Goal: Task Accomplishment & Management: Complete application form

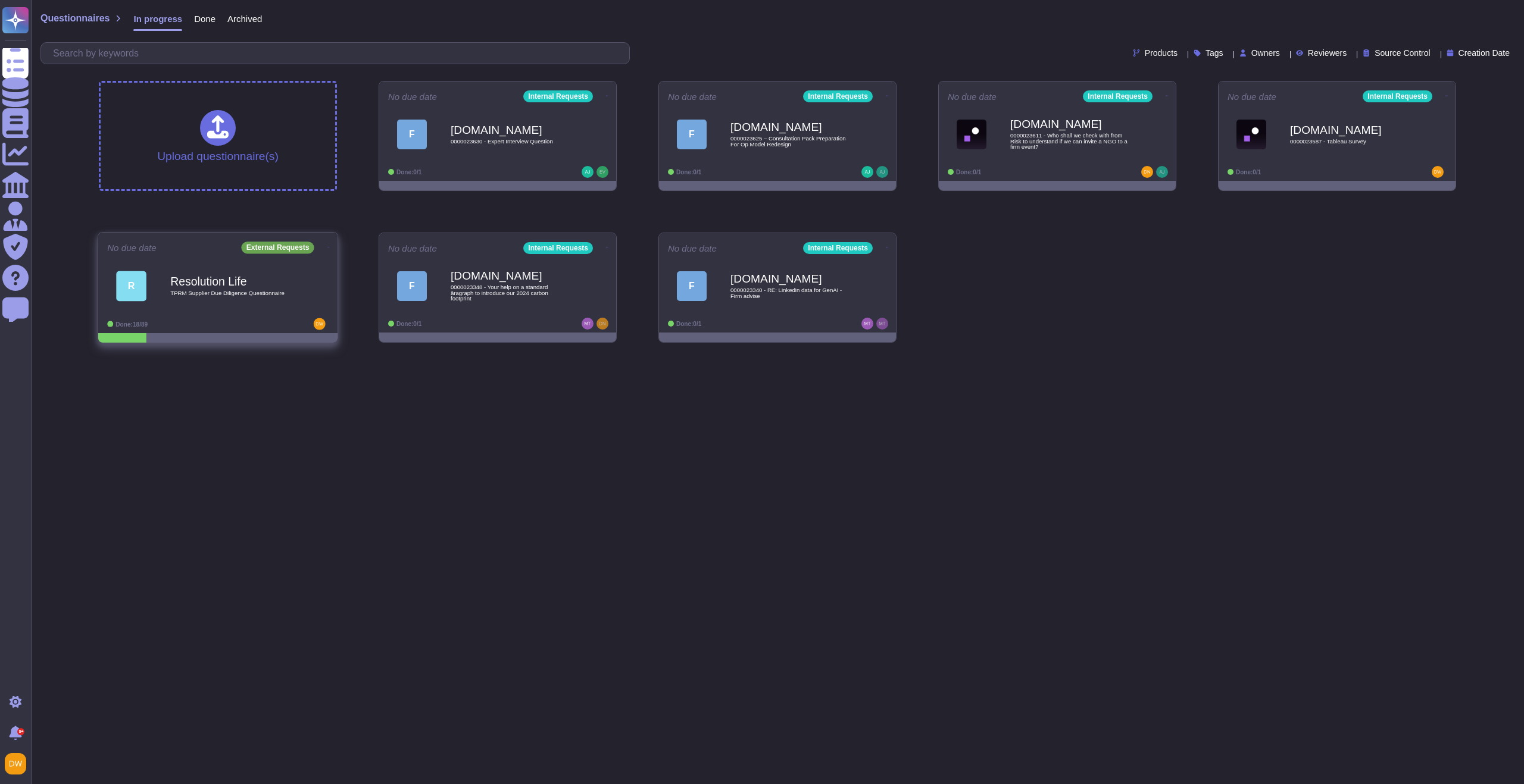
click at [253, 295] on span "TPRM Supplier Due Diligence Questionnaire" at bounding box center [230, 293] width 120 height 6
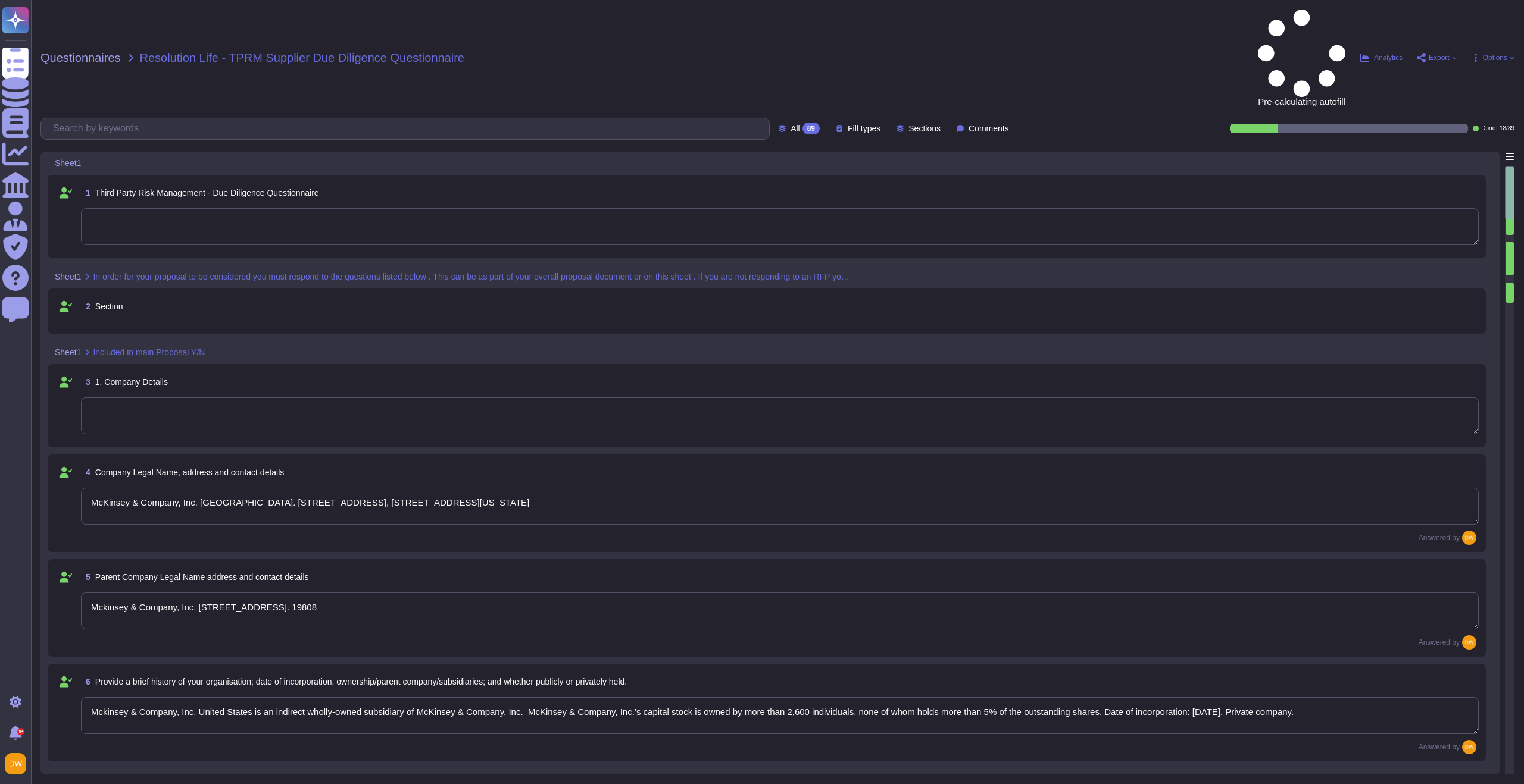
type textarea "McKinsey & Company, Inc. [GEOGRAPHIC_DATA]. [STREET_ADDRESS], [STREET_ADDRESS][…"
type textarea "Mckinsey & Company, Inc. [STREET_ADDRESS]. 19808"
type textarea "Mckinsey & Company, Inc. United States is an indirect wholly-owned subsidiary o…"
type textarea "~36,000"
type textarea "99 years"
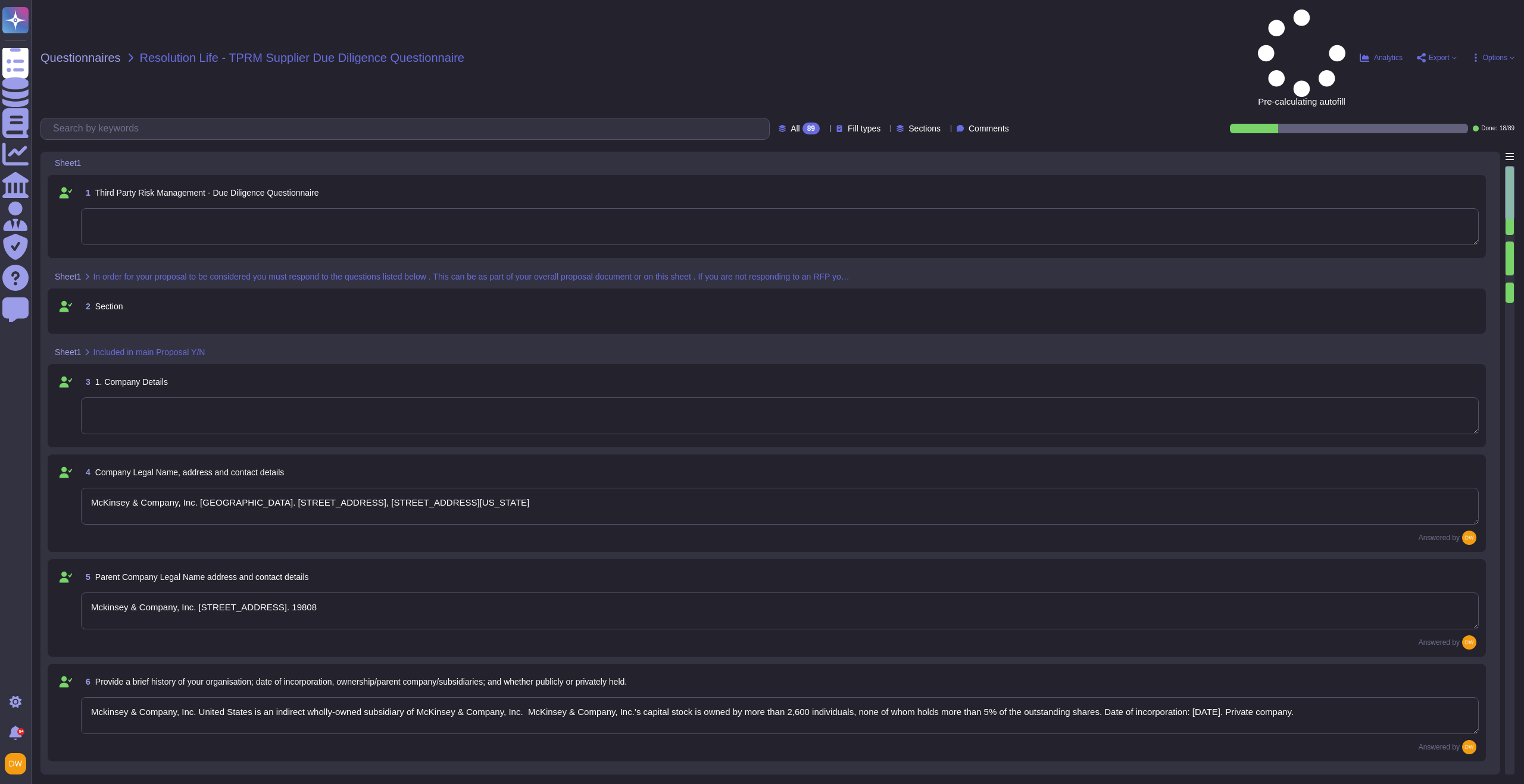
type textarea "[URL][DOMAIN_NAME]"
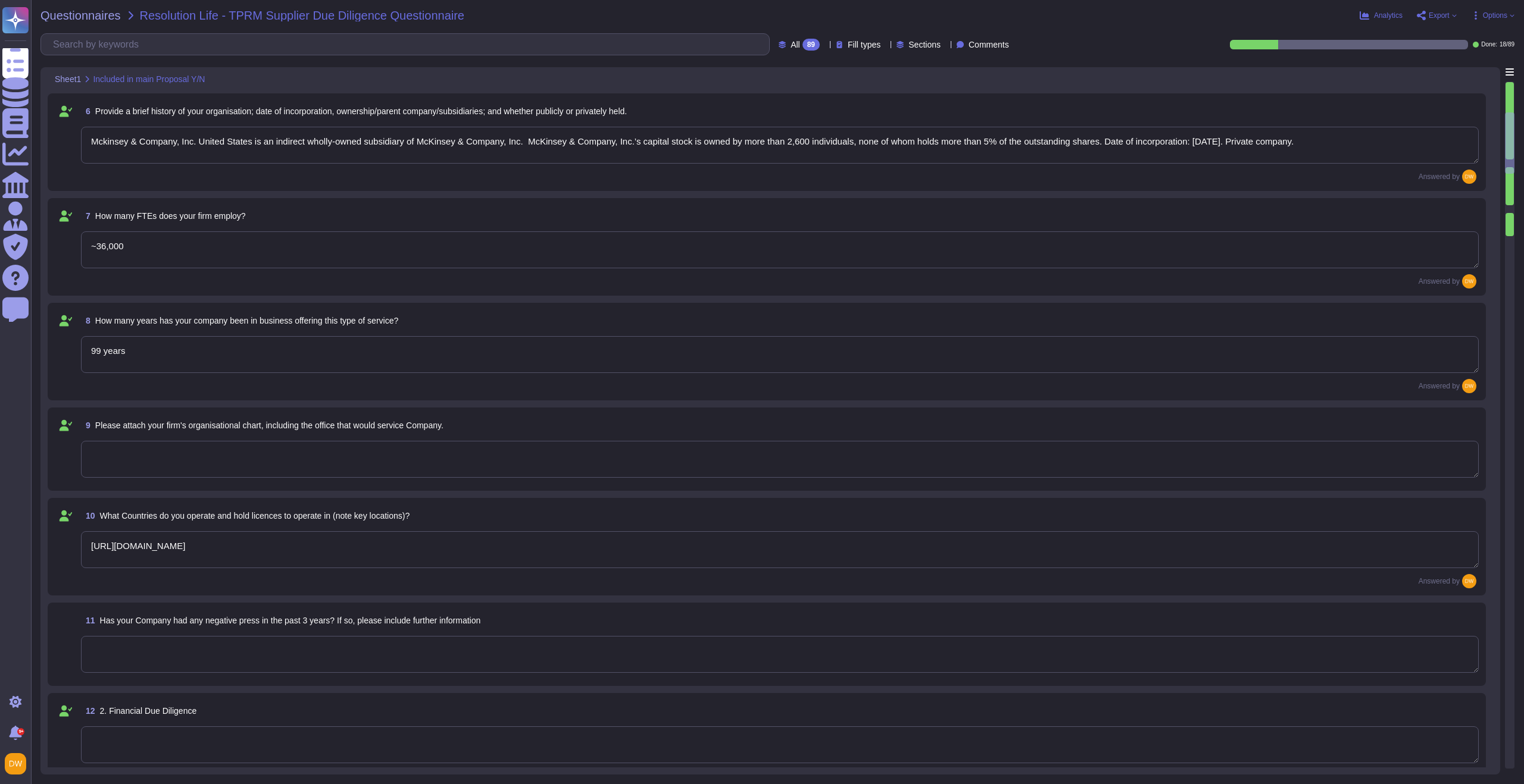
type textarea "As a private company, we do not disclose Firm financial information. We are con…"
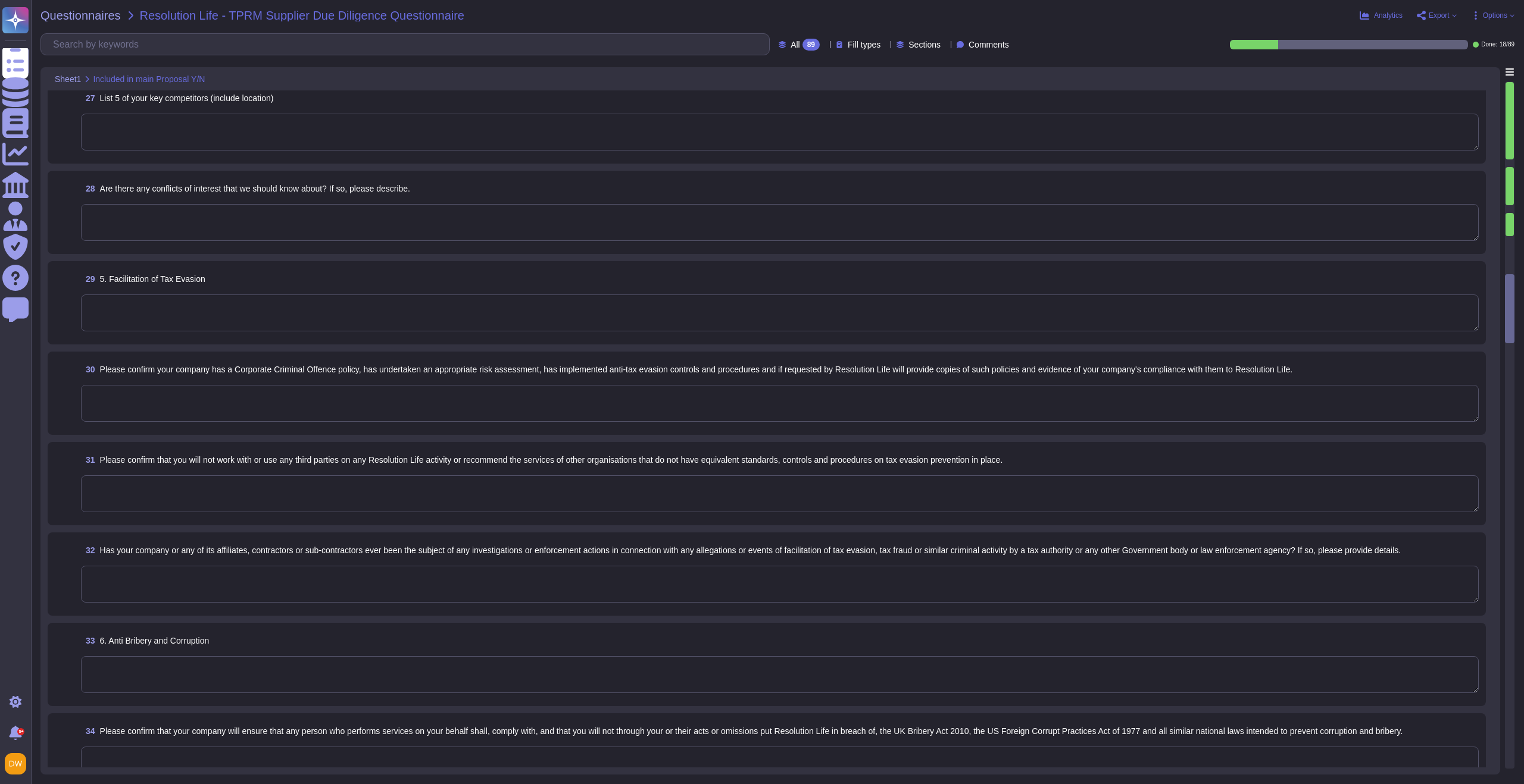
scroll to position [2366, 0]
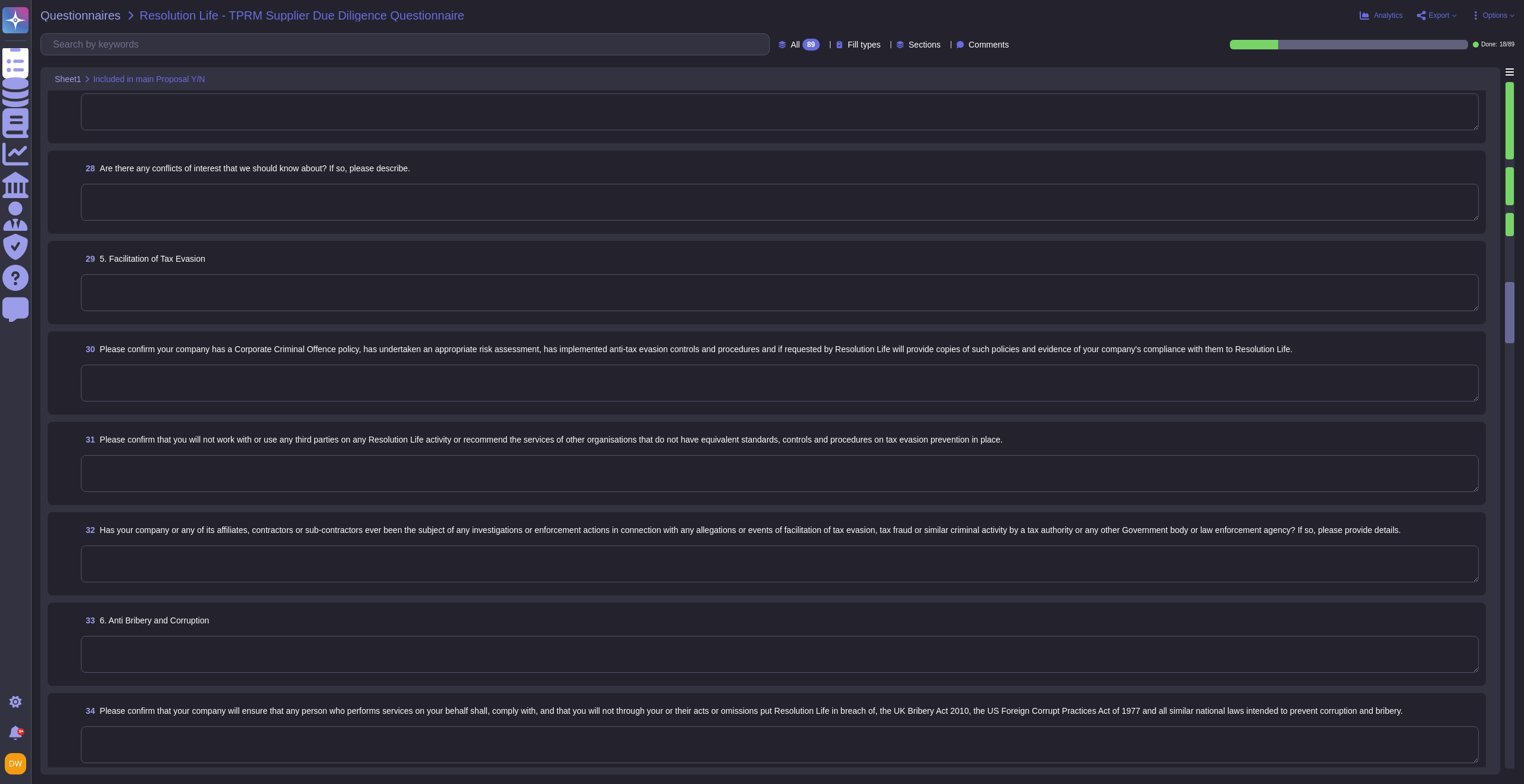
click at [283, 559] on textarea at bounding box center [780, 563] width 1398 height 37
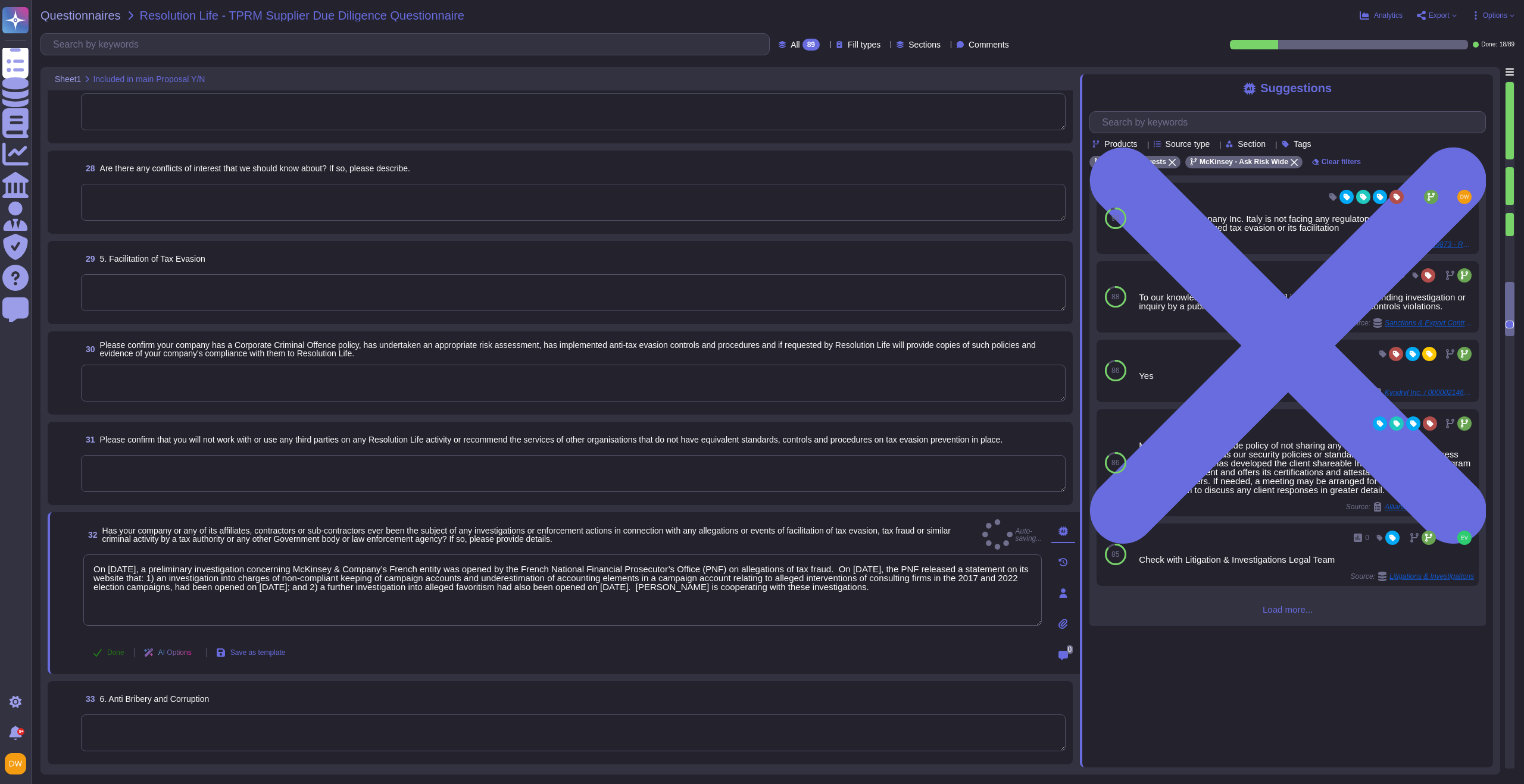
type textarea "On [DATE], a preliminary investigation concerning McKinsey & Company’s French e…"
click at [116, 647] on button "Done" at bounding box center [109, 653] width 51 height 24
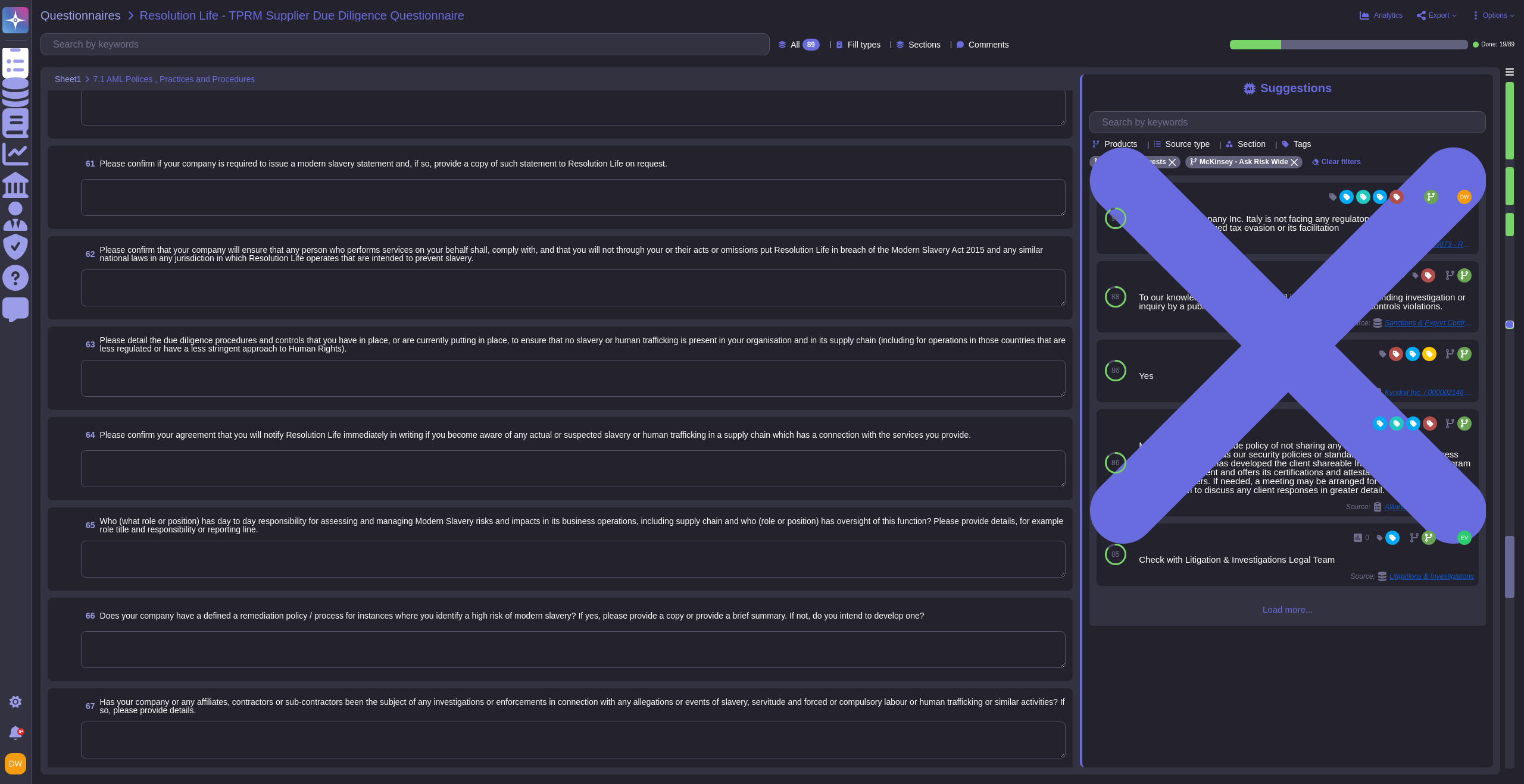
scroll to position [5371, 0]
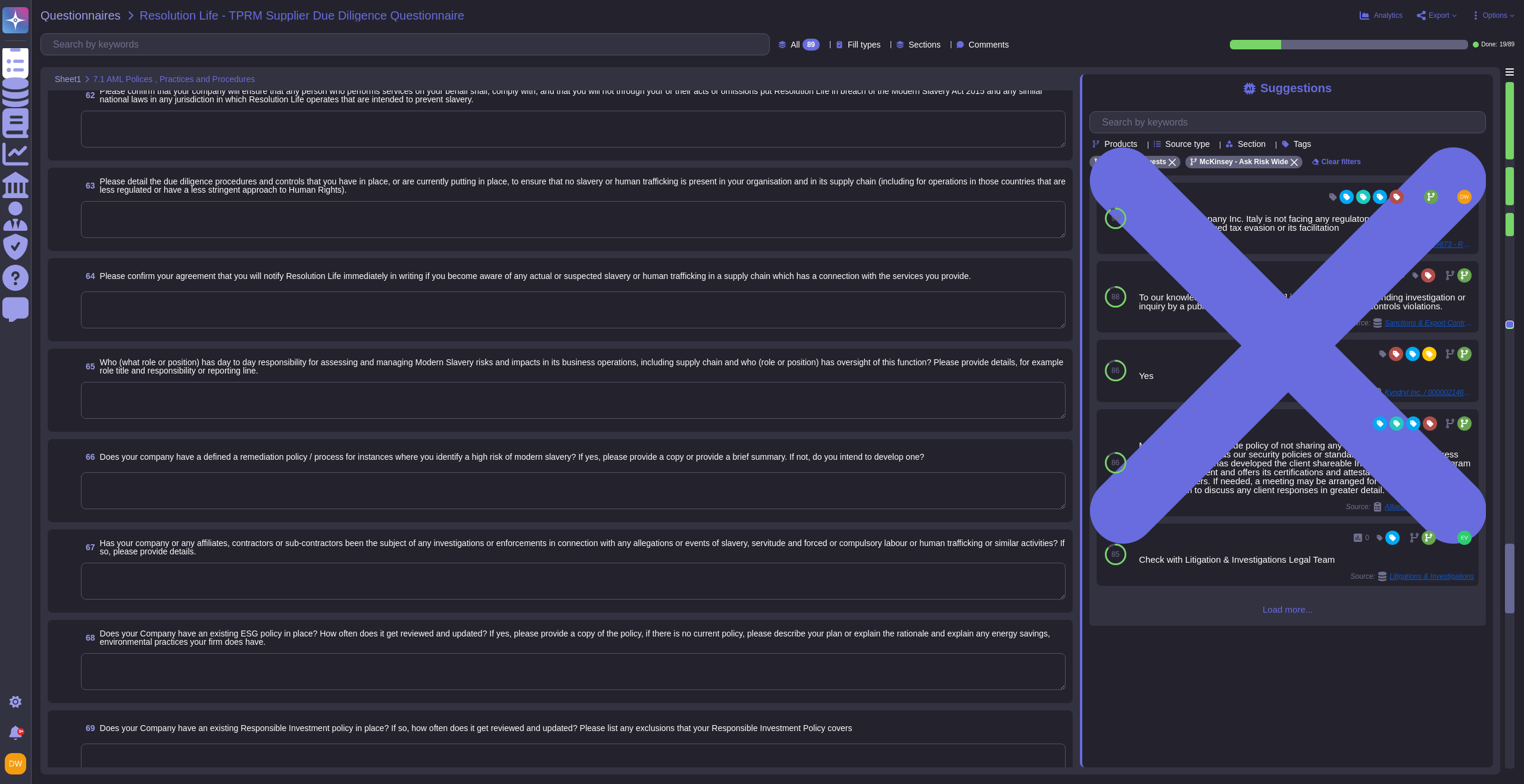
click at [262, 583] on textarea at bounding box center [573, 581] width 984 height 37
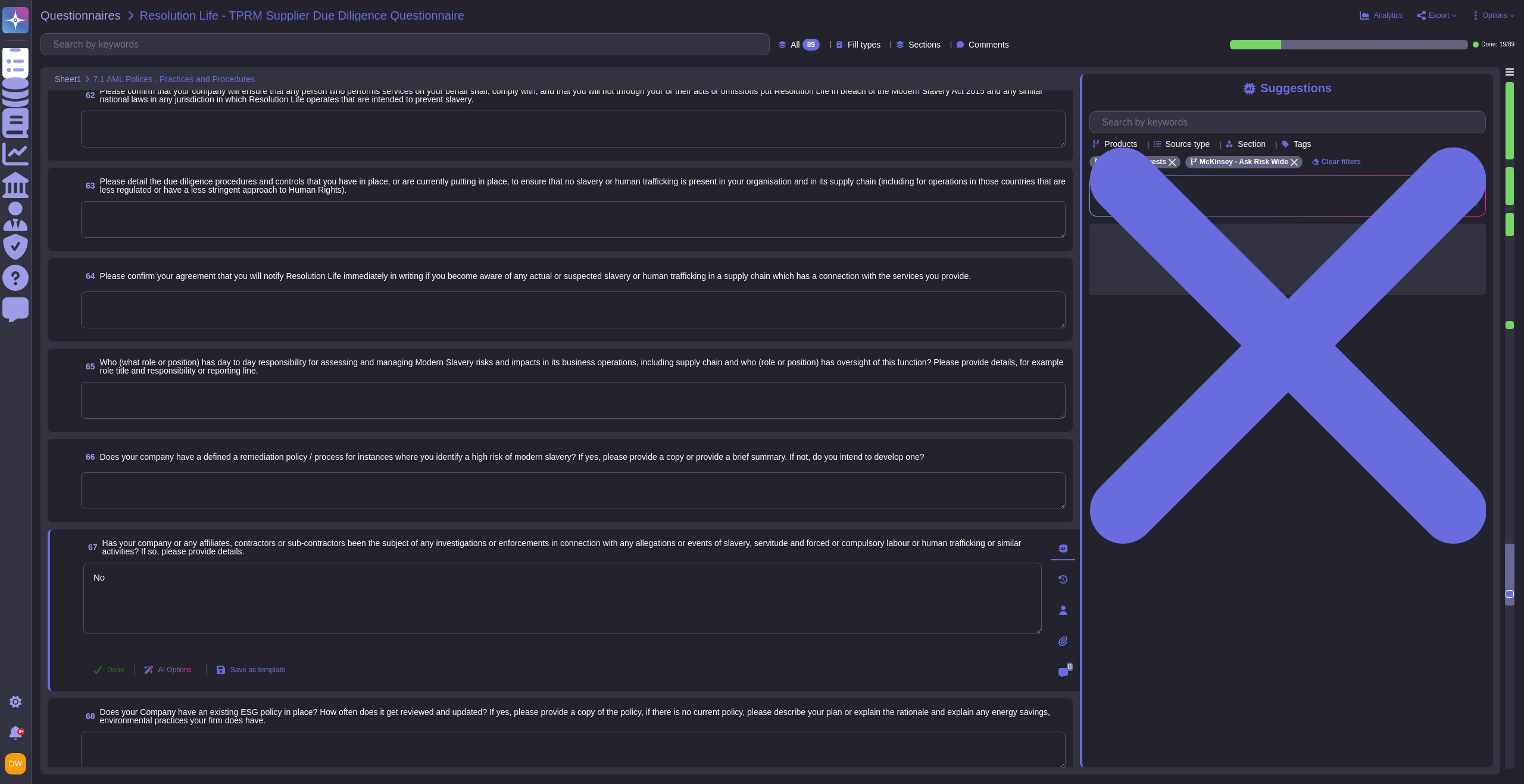
type textarea "No"
click at [112, 669] on span "Done" at bounding box center [116, 670] width 17 height 7
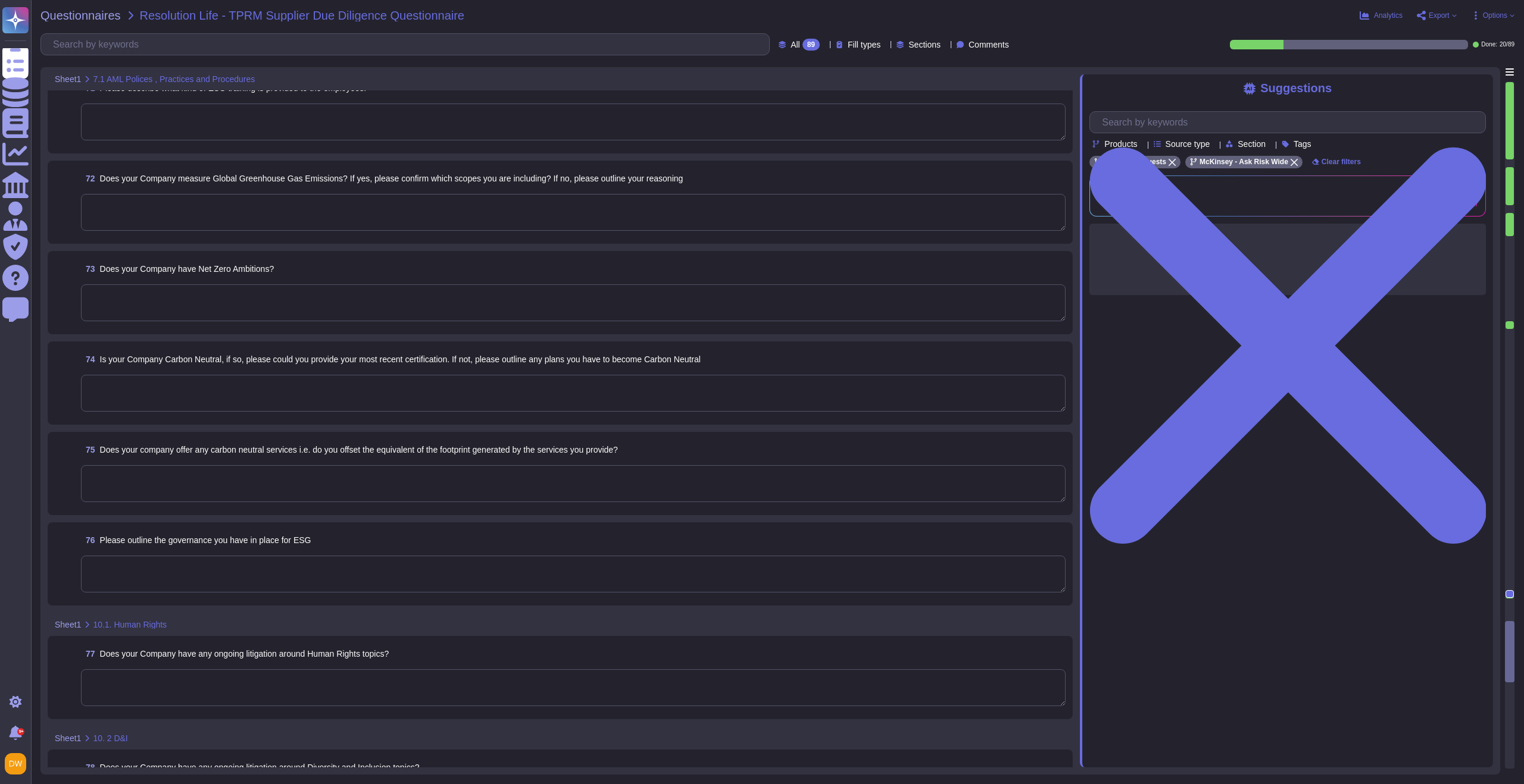
scroll to position [6460, 0]
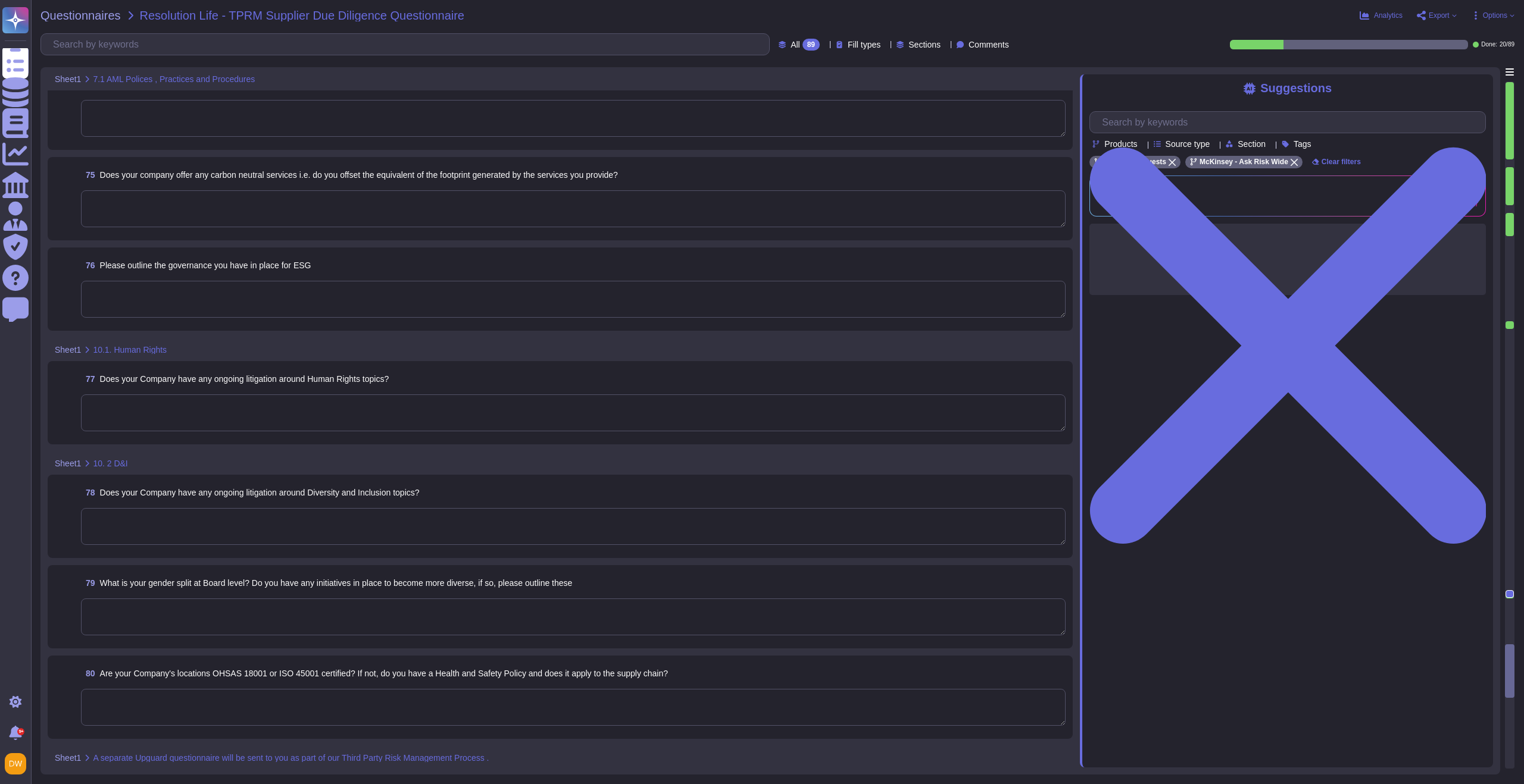
click at [267, 418] on textarea at bounding box center [573, 412] width 984 height 37
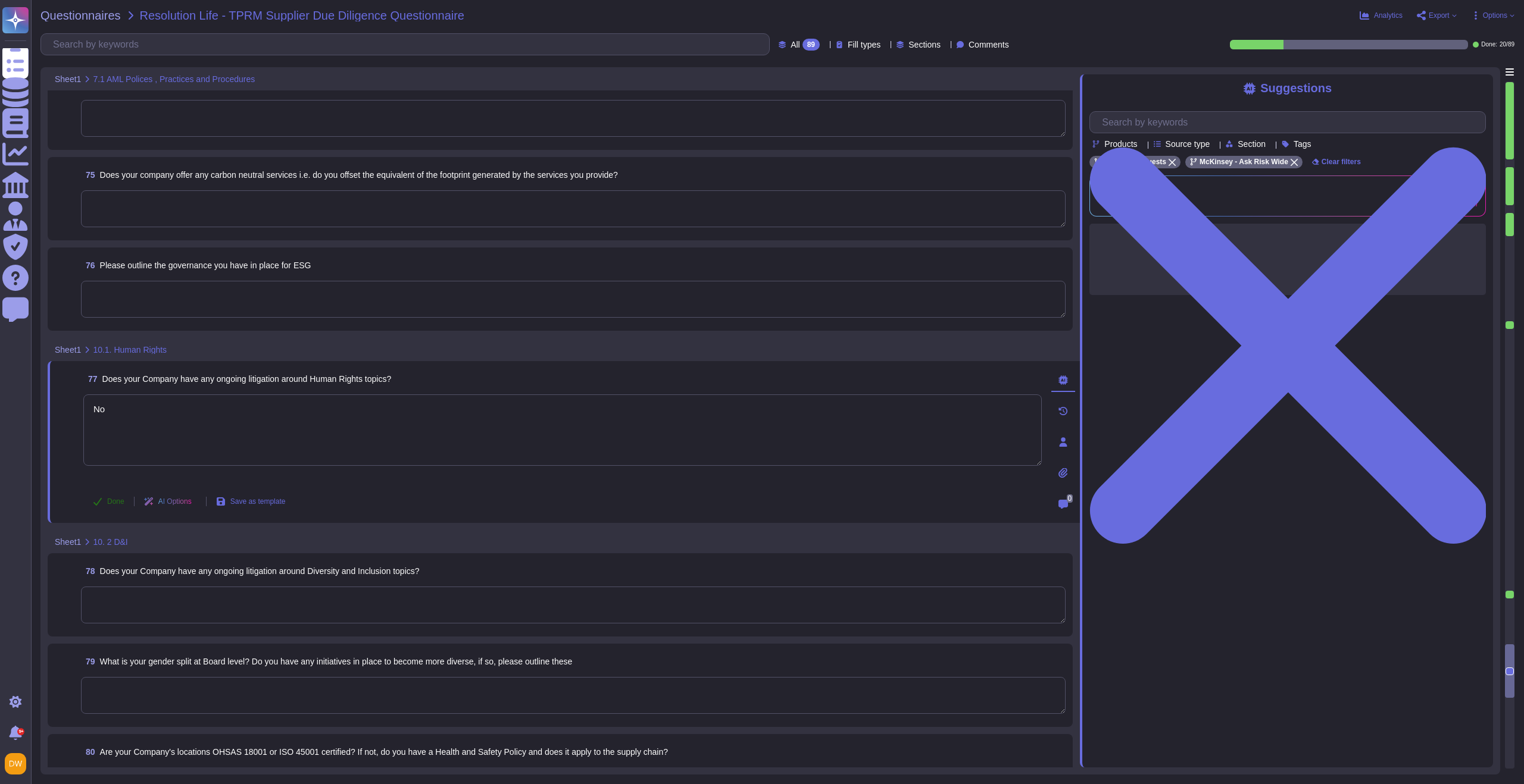
type textarea "No"
click at [125, 497] on button "Done" at bounding box center [109, 501] width 51 height 24
click at [226, 593] on textarea at bounding box center [573, 605] width 984 height 37
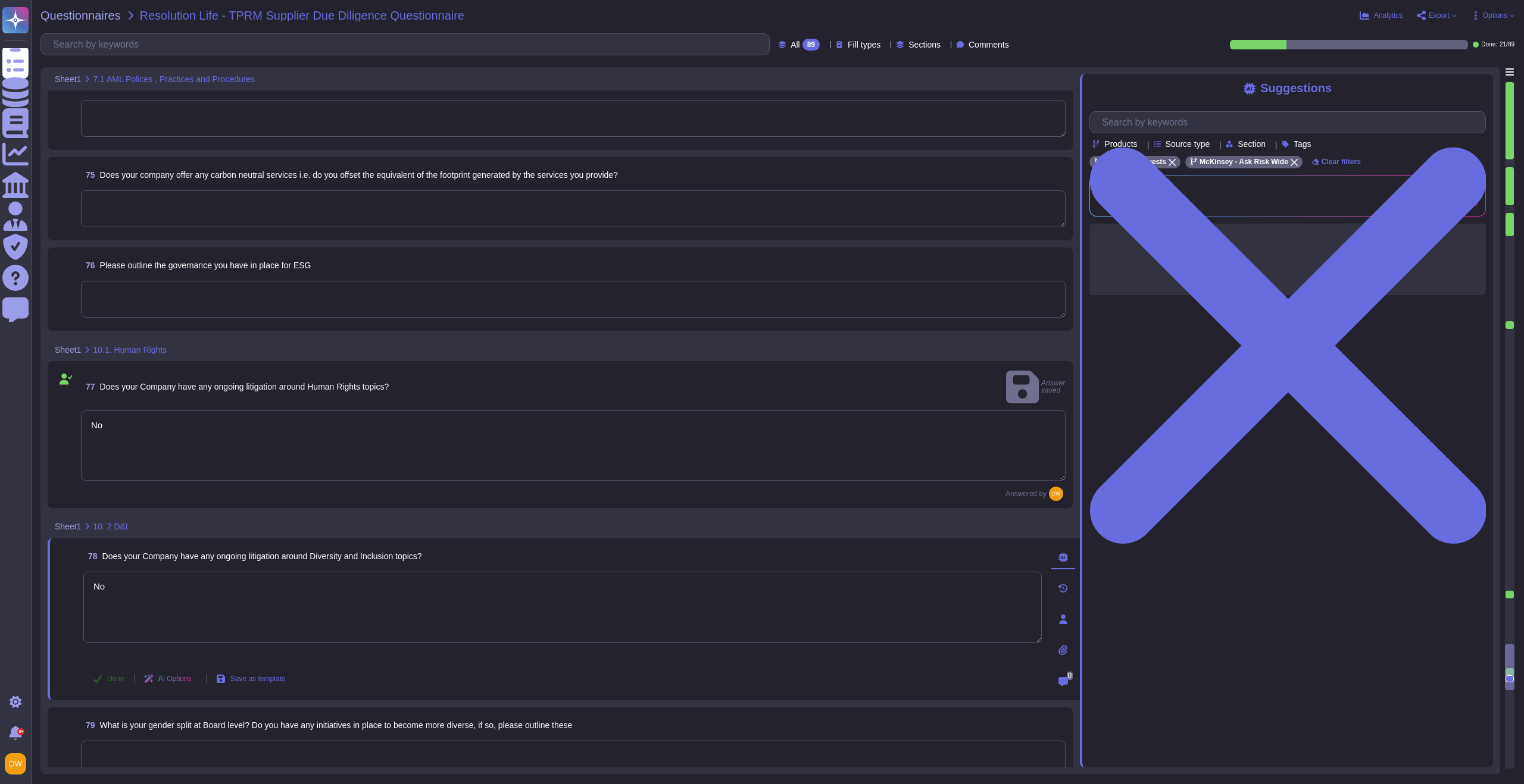
type textarea "No"
click at [119, 675] on span "Done" at bounding box center [116, 679] width 17 height 7
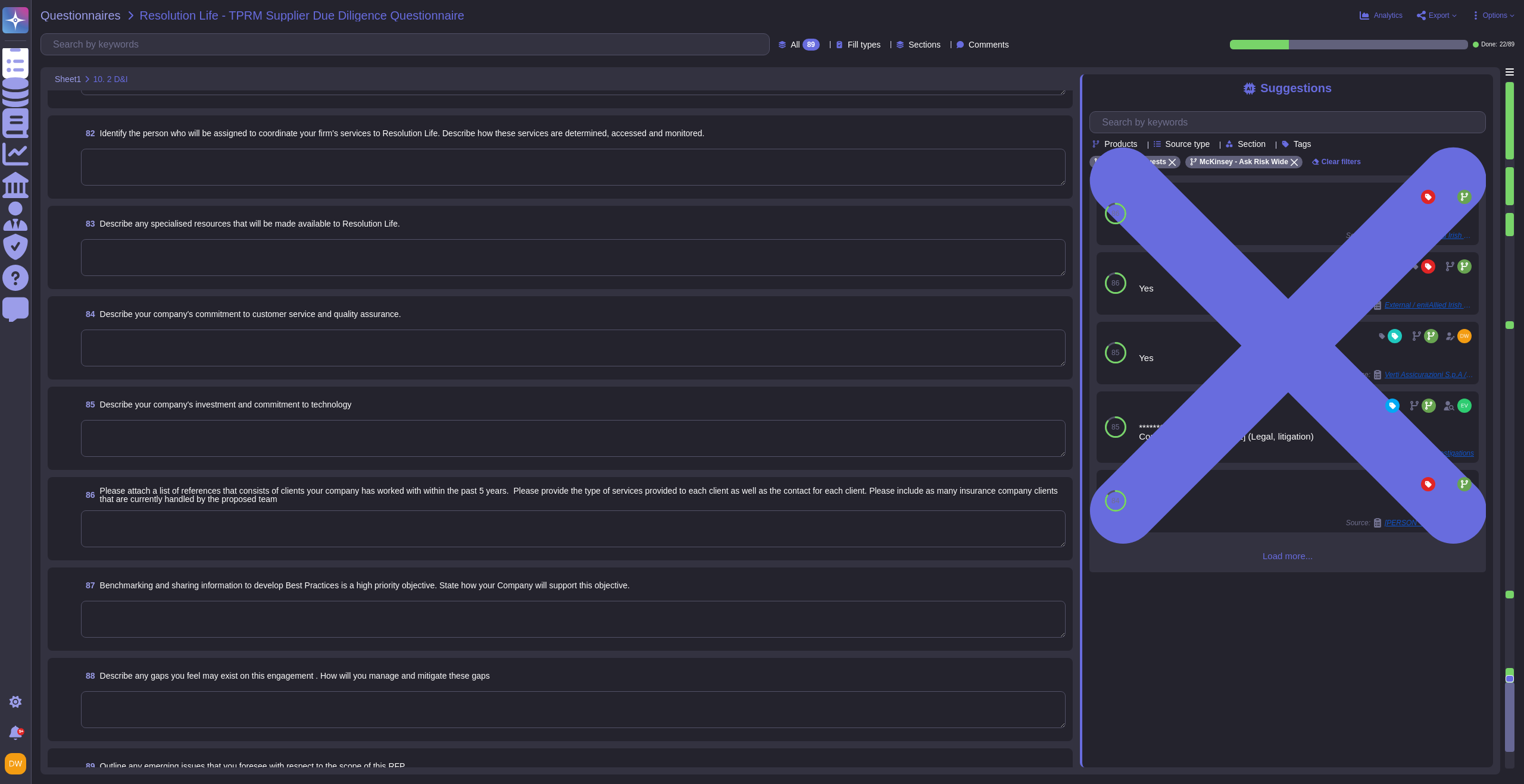
scroll to position [7323, 0]
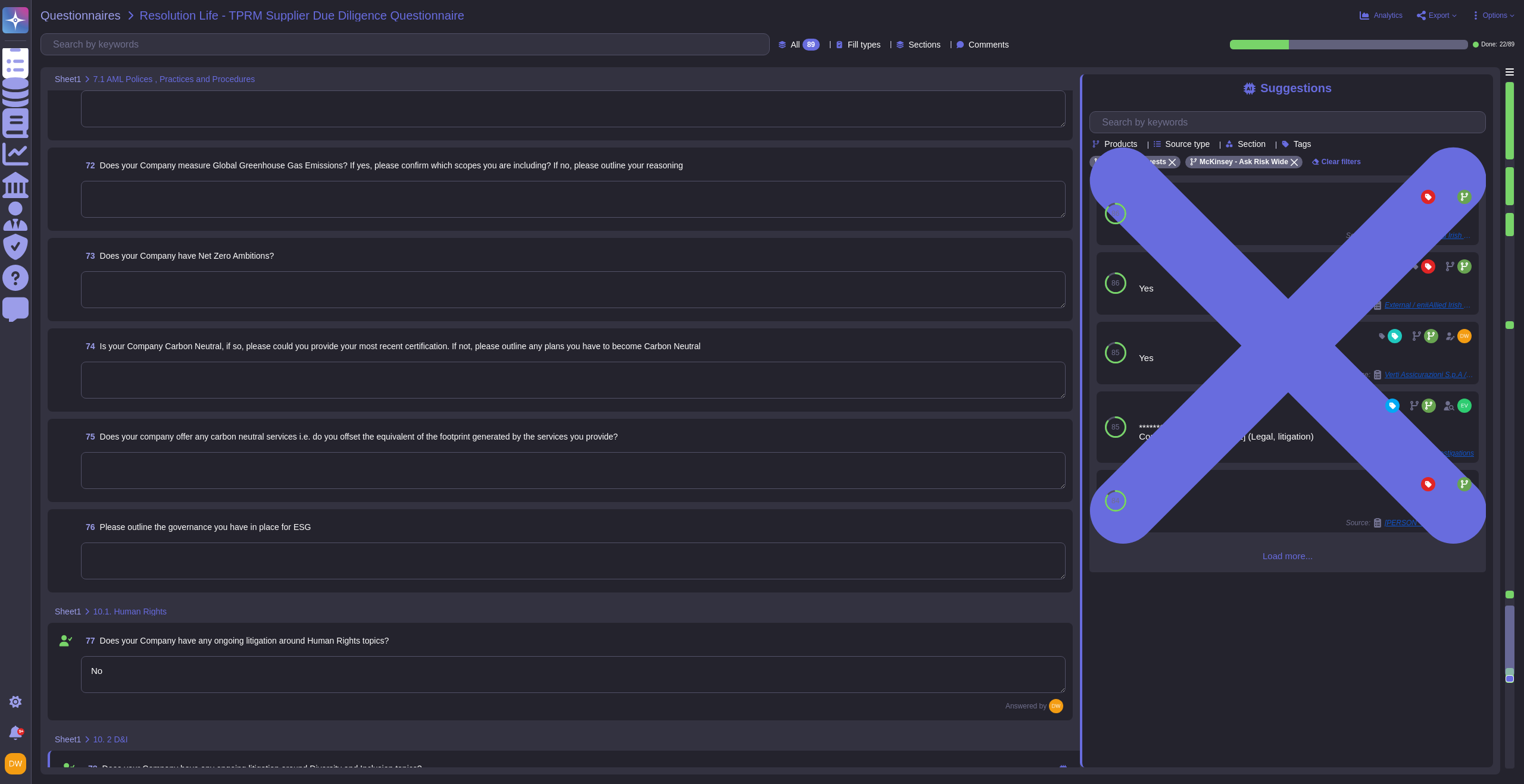
type textarea "No"
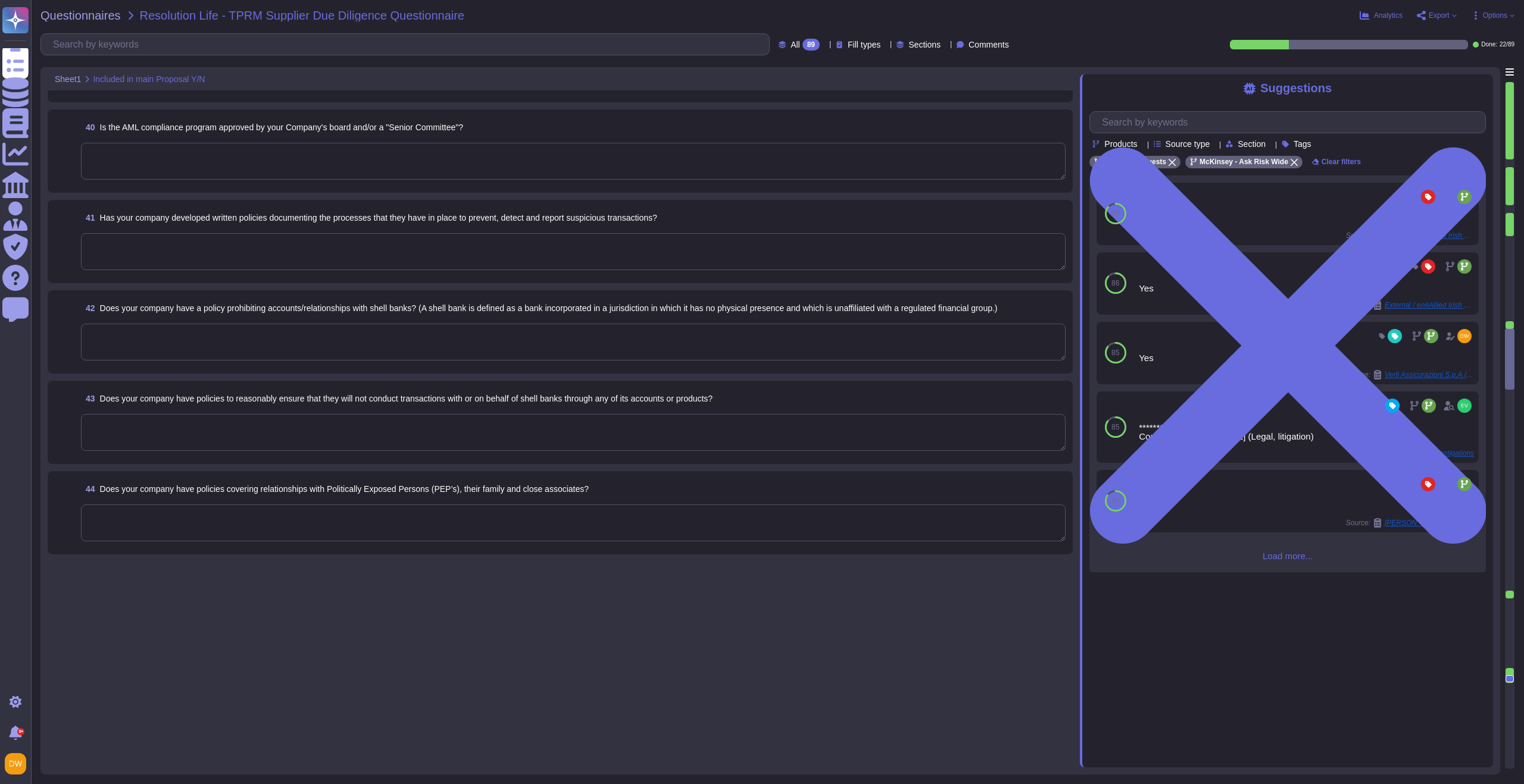
type textarea "On [DATE], a preliminary investigation concerning McKinsey & Company’s French e…"
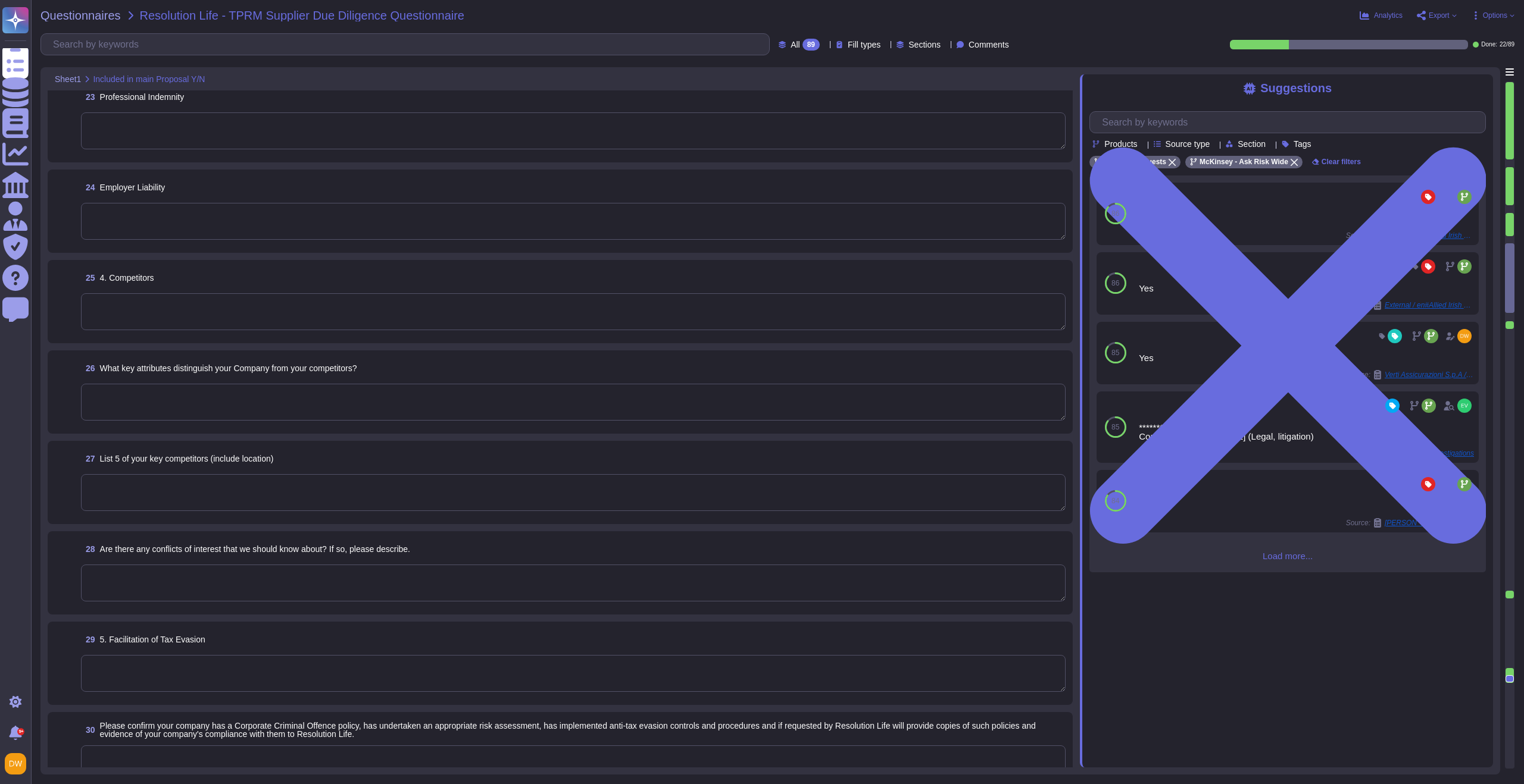
scroll to position [1929, 0]
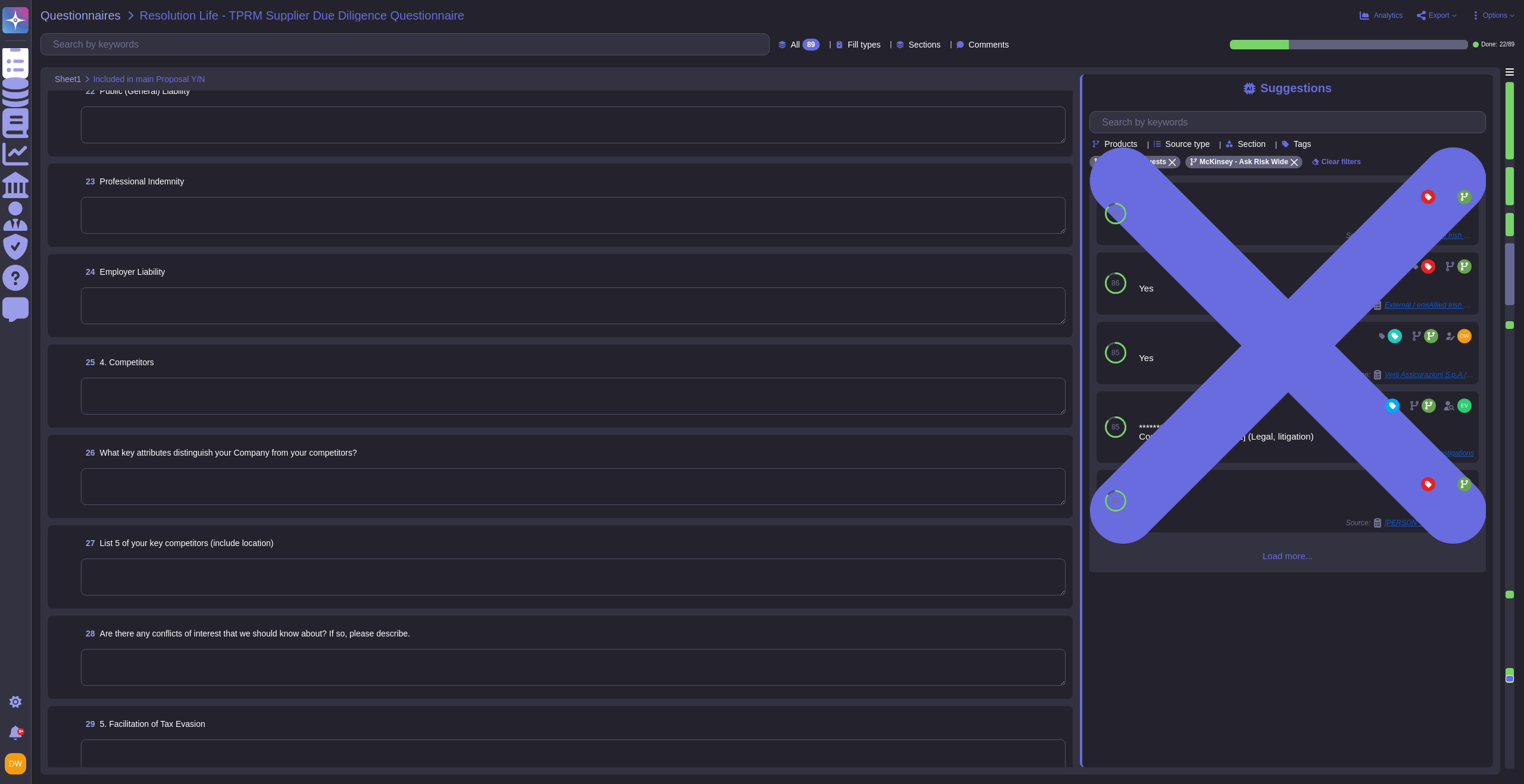
click at [582, 304] on textarea at bounding box center [573, 305] width 984 height 37
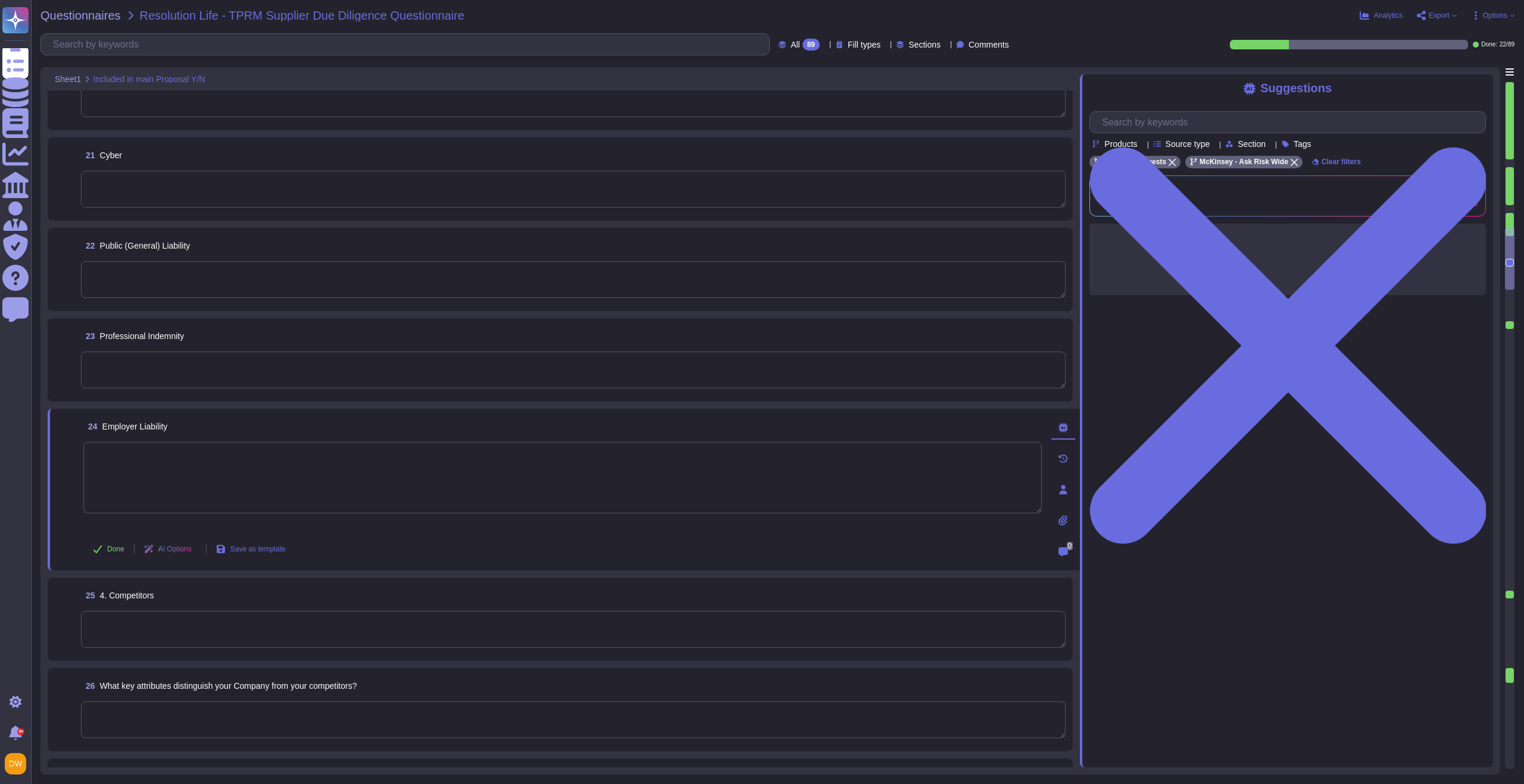
scroll to position [1746, 0]
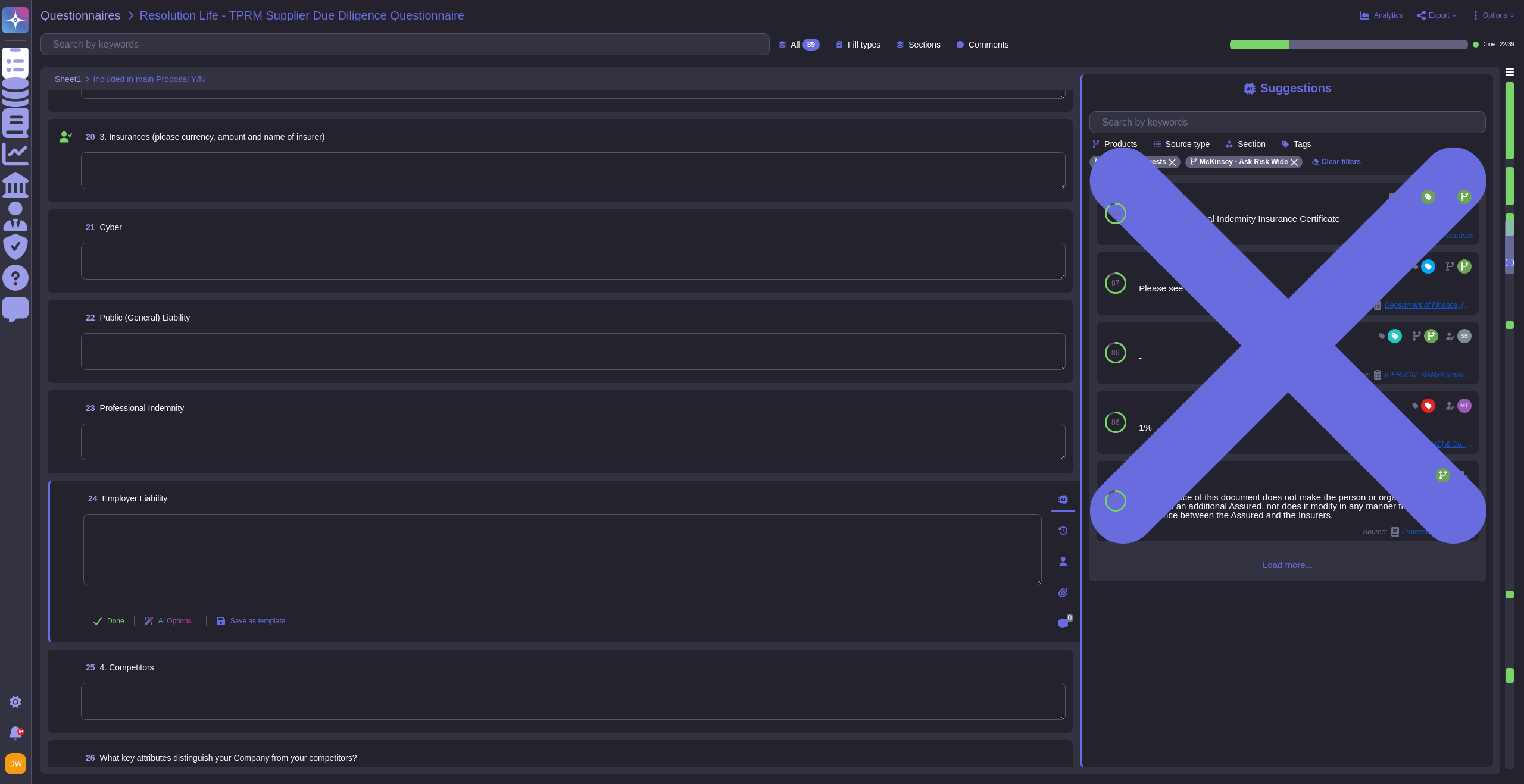
type textarea "As a private company, we do not disclose Firm financial information. We are con…"
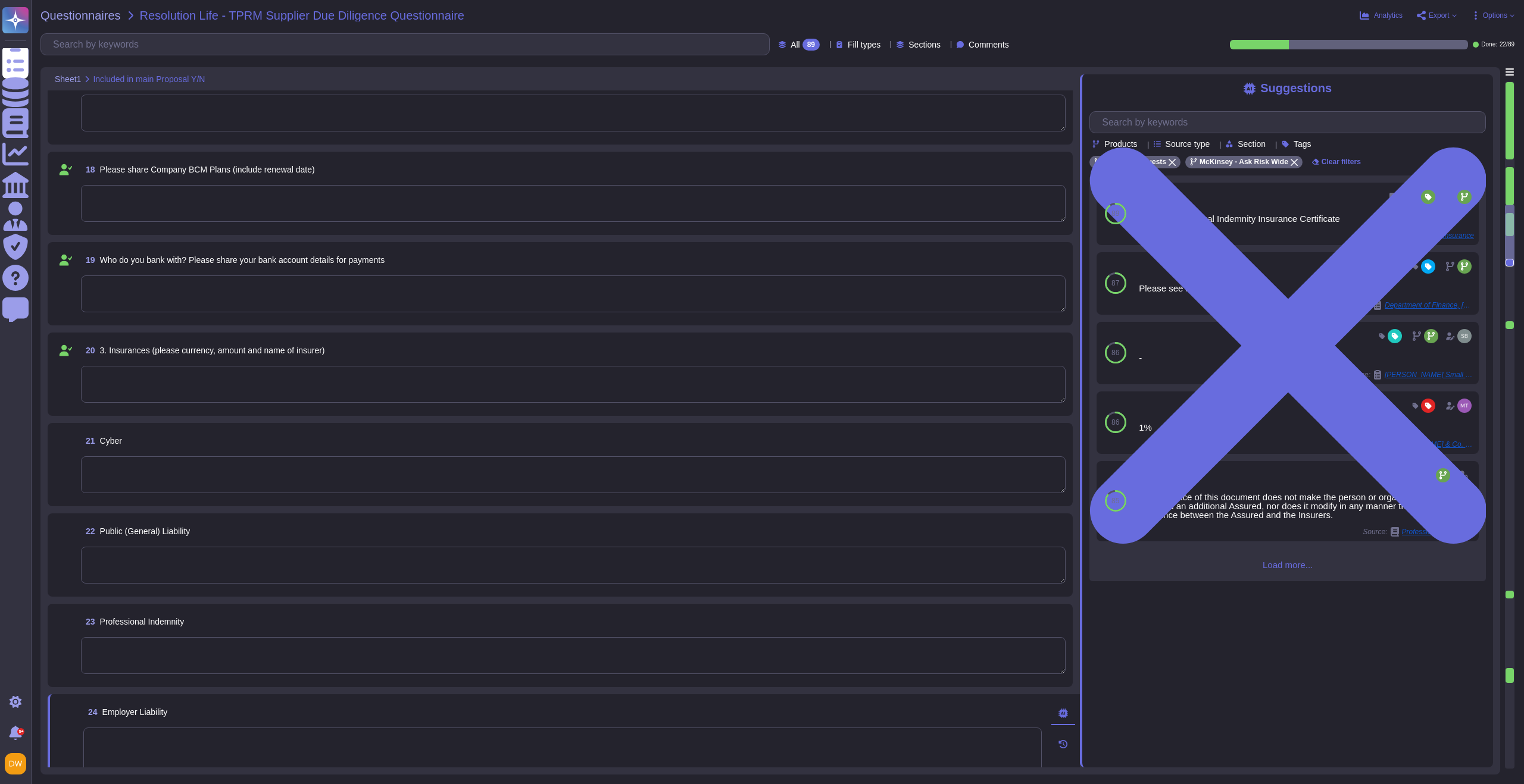
type textarea "As a private company, we do not disclose Firm financial information. We are con…"
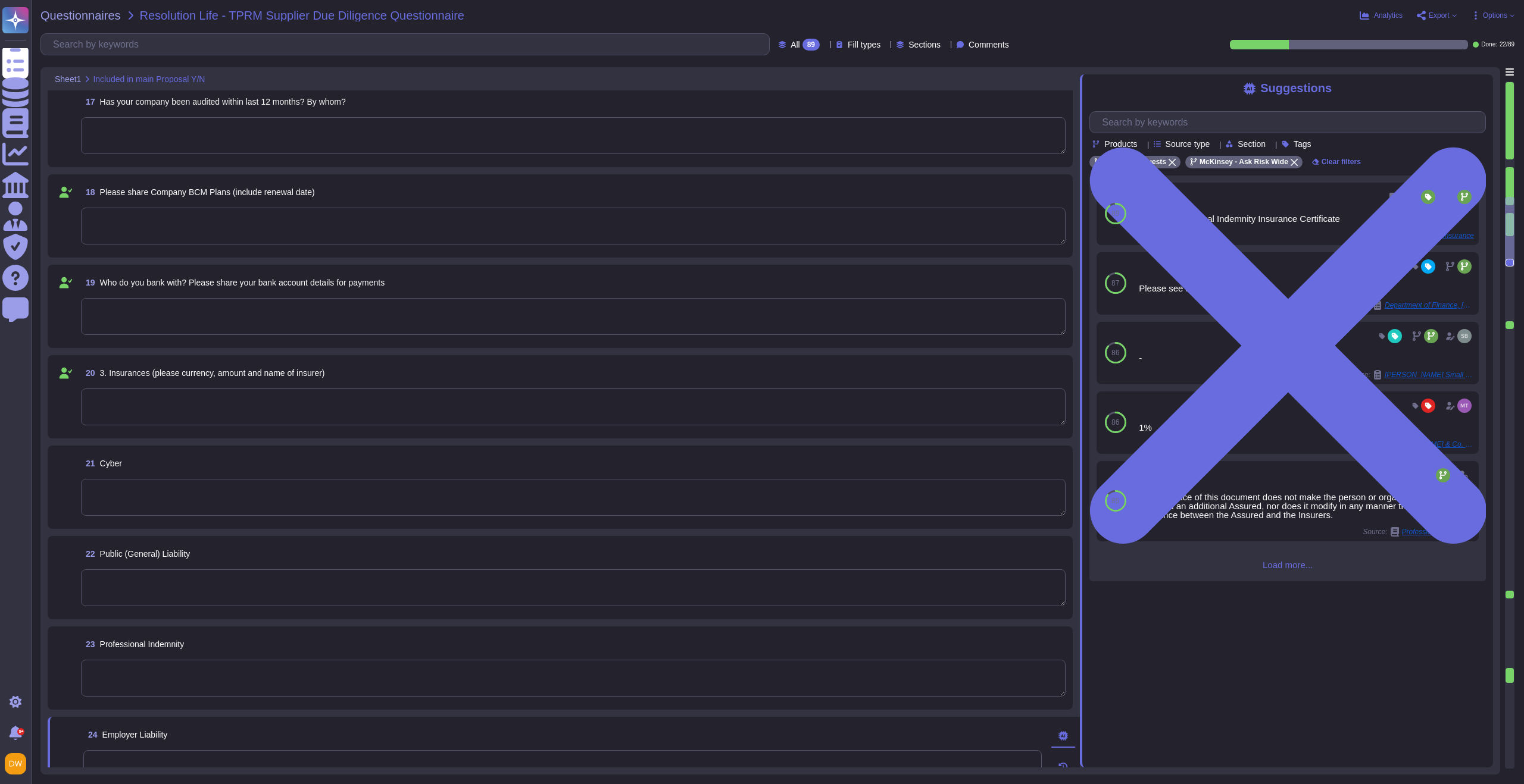
type textarea "As a private company, we do not disclose Firm financial information. We are con…"
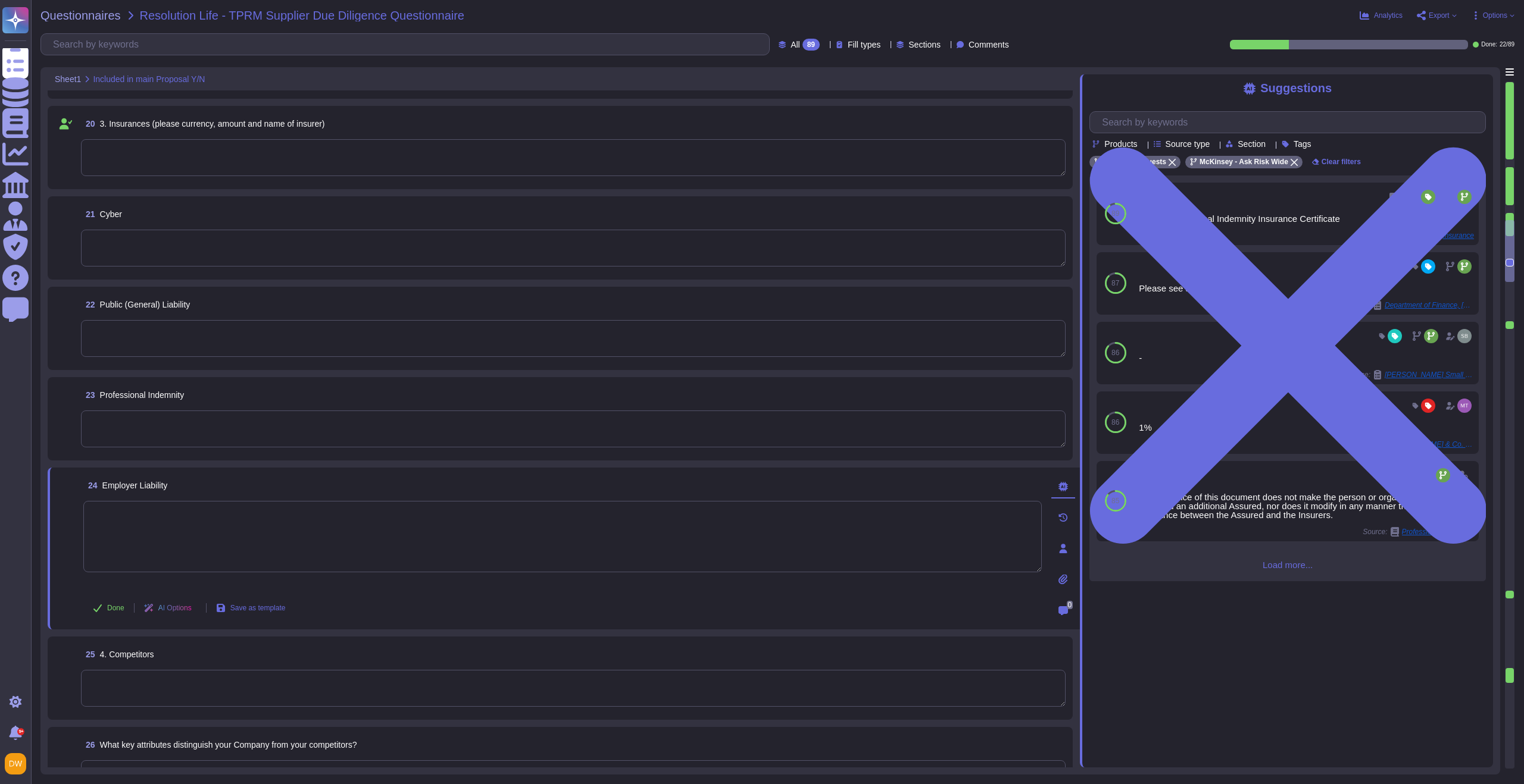
scroll to position [1701, 0]
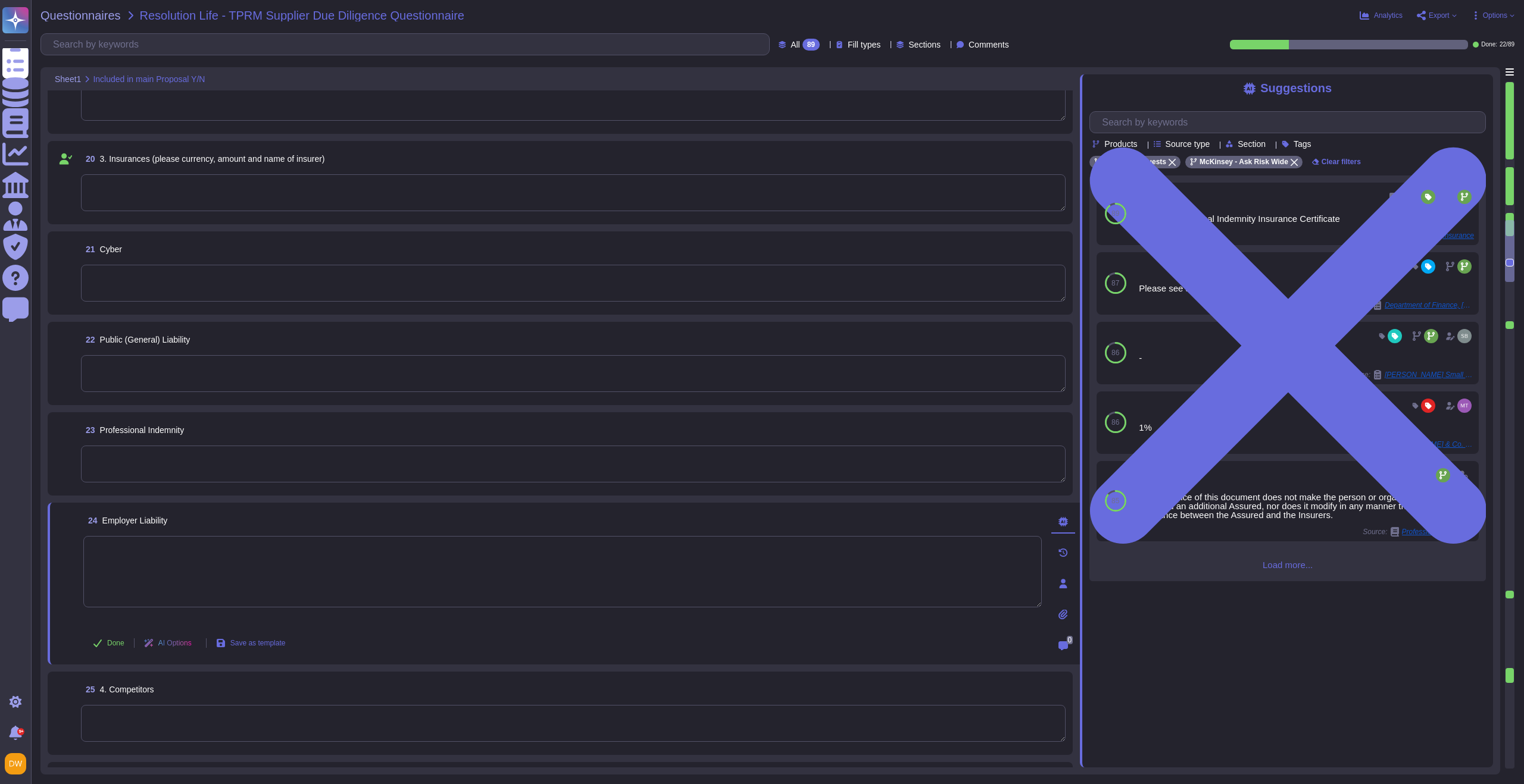
type textarea "As a private company, we do not disclose Firm financial information. We are con…"
click at [188, 268] on textarea at bounding box center [573, 283] width 984 height 37
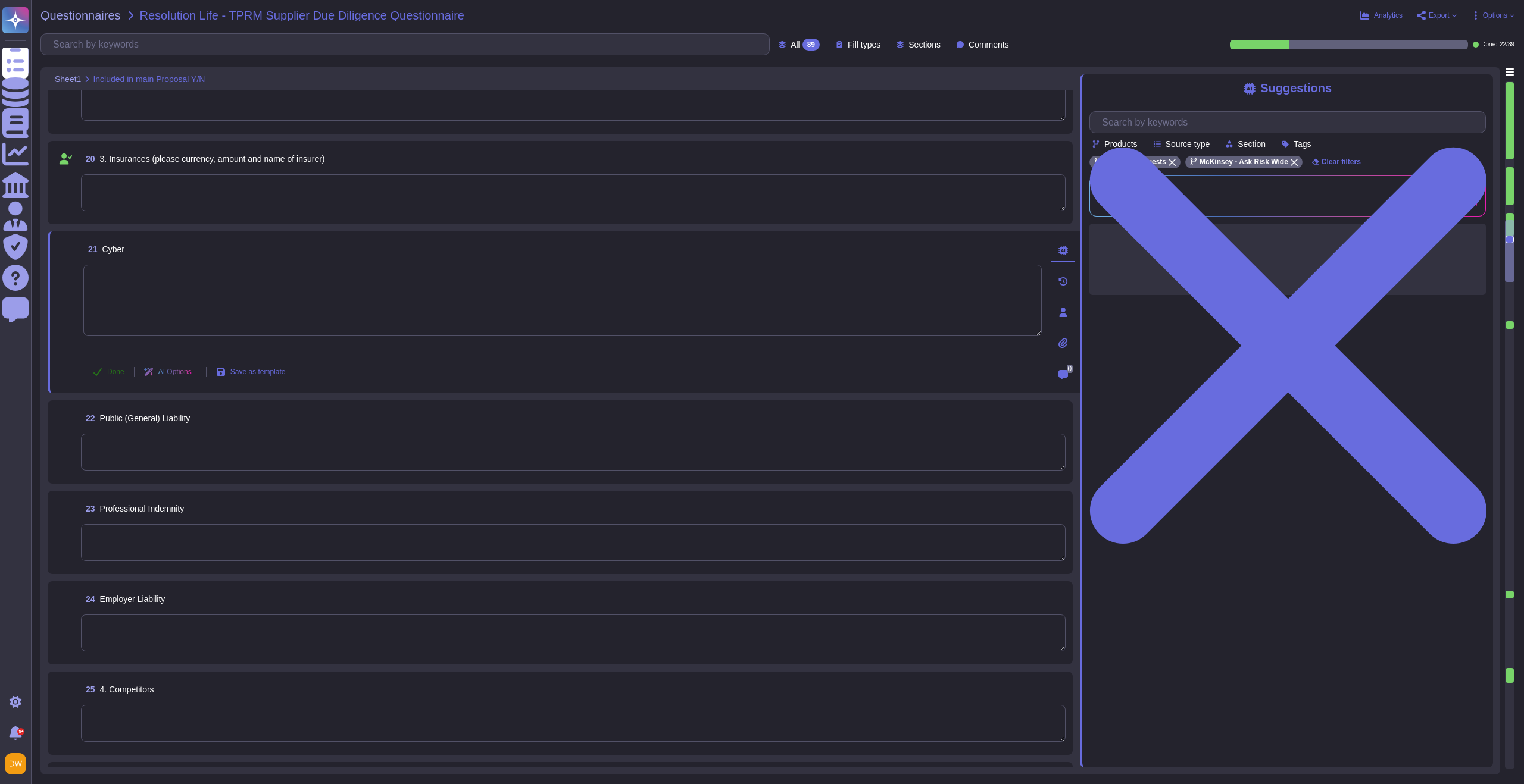
click at [107, 369] on span "Done" at bounding box center [116, 372] width 17 height 7
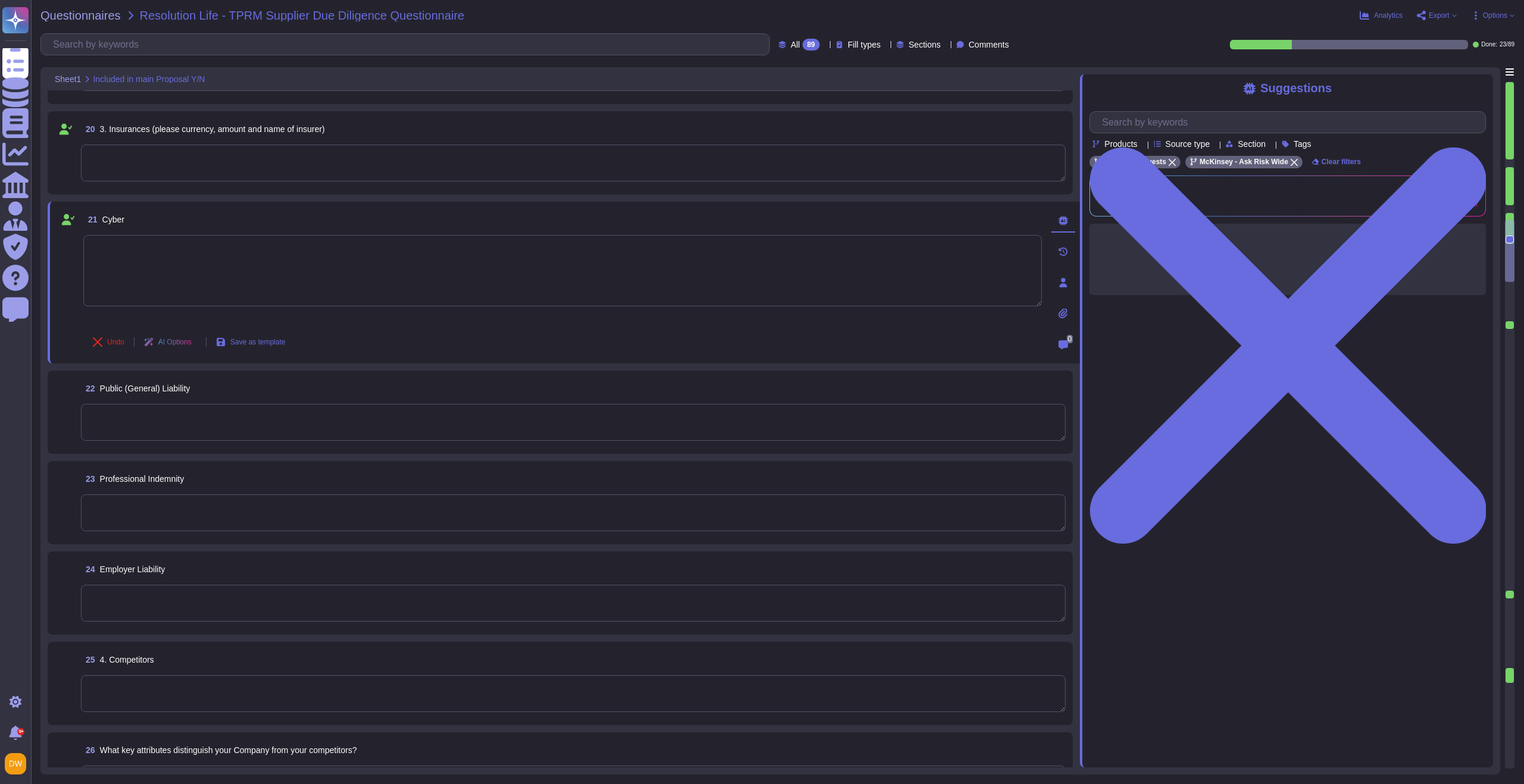
click at [119, 417] on textarea at bounding box center [573, 422] width 984 height 37
click at [102, 438] on button "Done" at bounding box center [109, 432] width 51 height 24
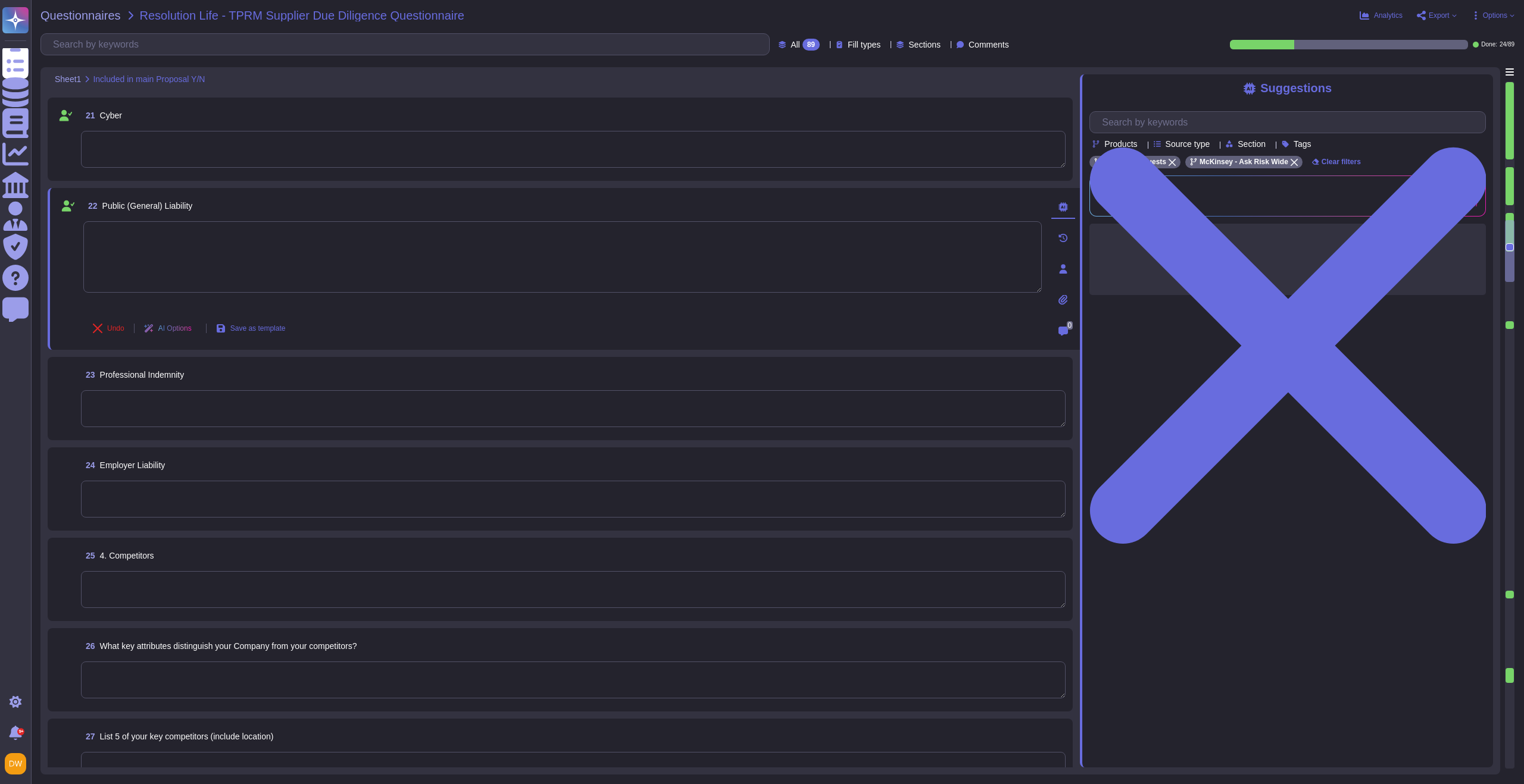
scroll to position [1897, 0]
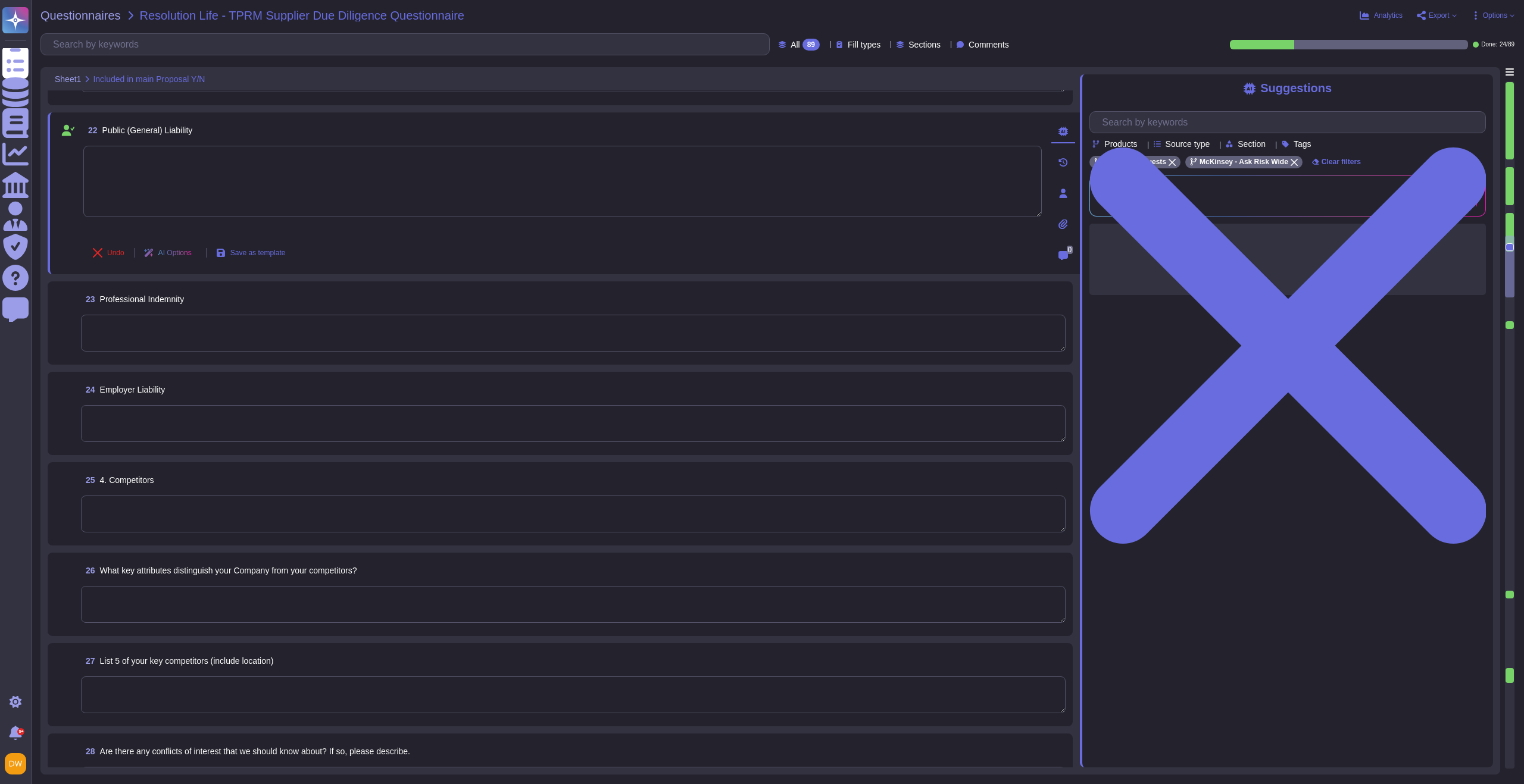
type textarea "On [DATE], a preliminary investigation concerning McKinsey & Company’s French e…"
click at [169, 334] on textarea at bounding box center [573, 333] width 984 height 37
click at [122, 348] on button "Done" at bounding box center [109, 343] width 51 height 24
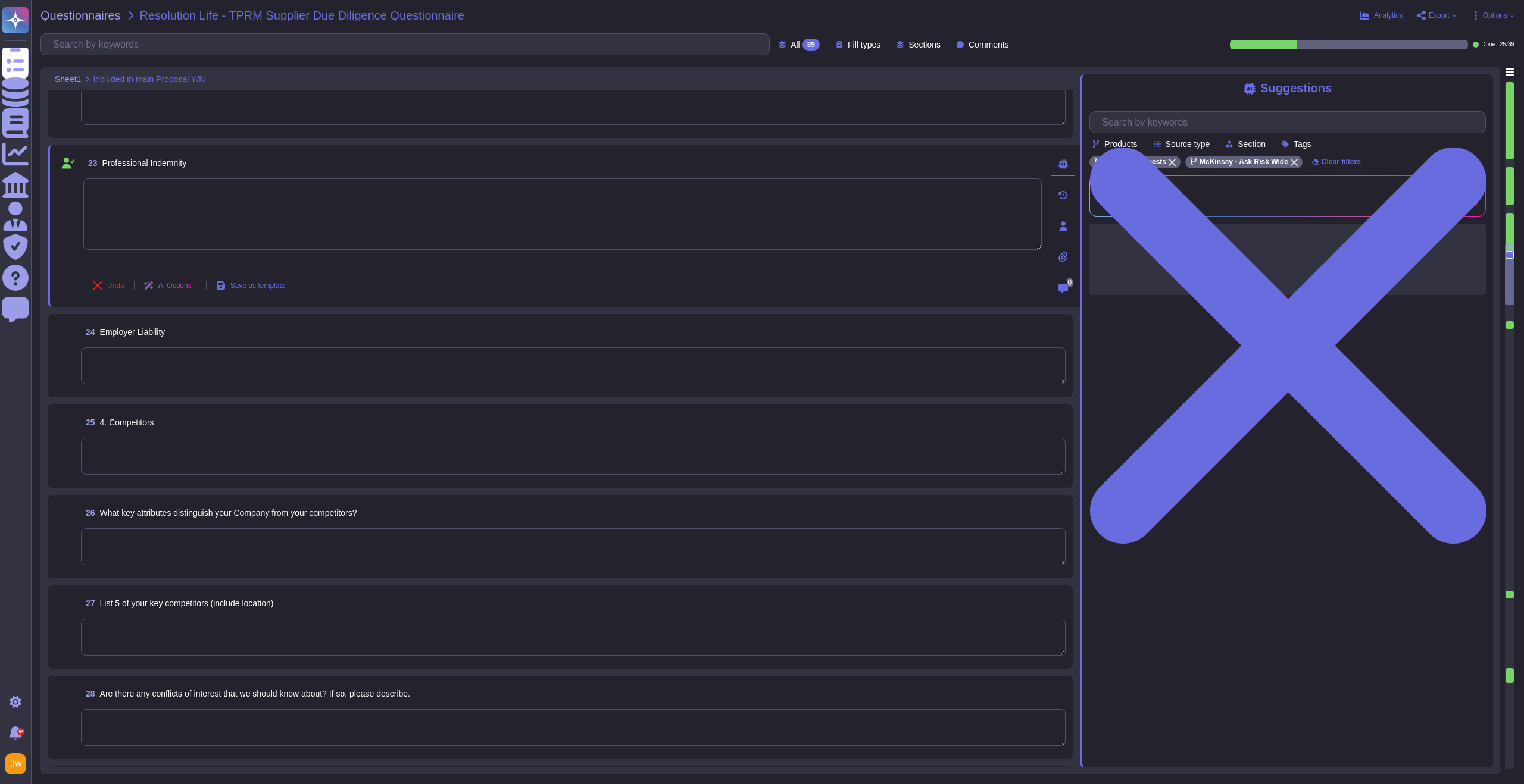
scroll to position [2016, 0]
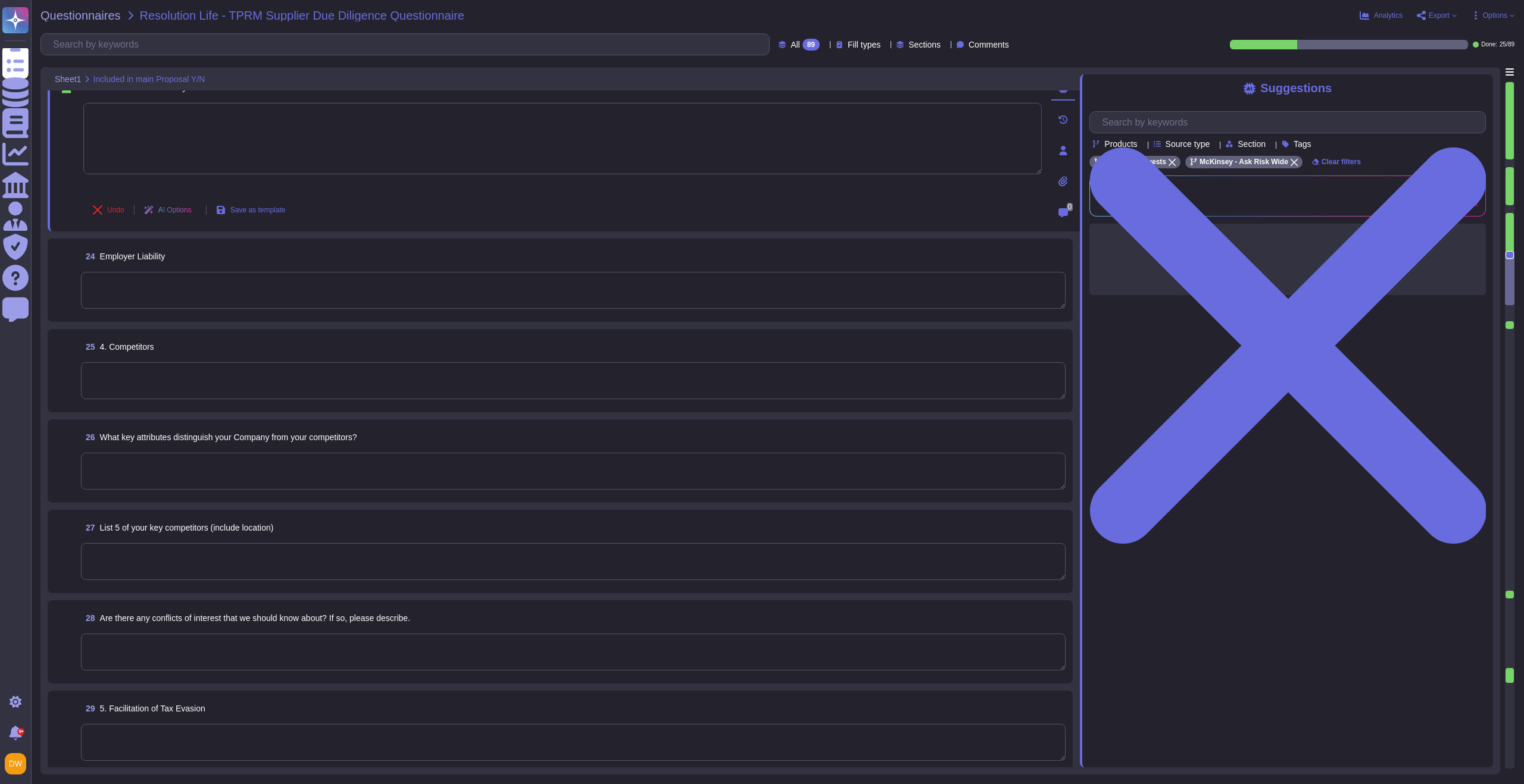
click at [156, 374] on textarea at bounding box center [573, 380] width 984 height 37
click at [116, 394] on span "Done" at bounding box center [116, 390] width 17 height 7
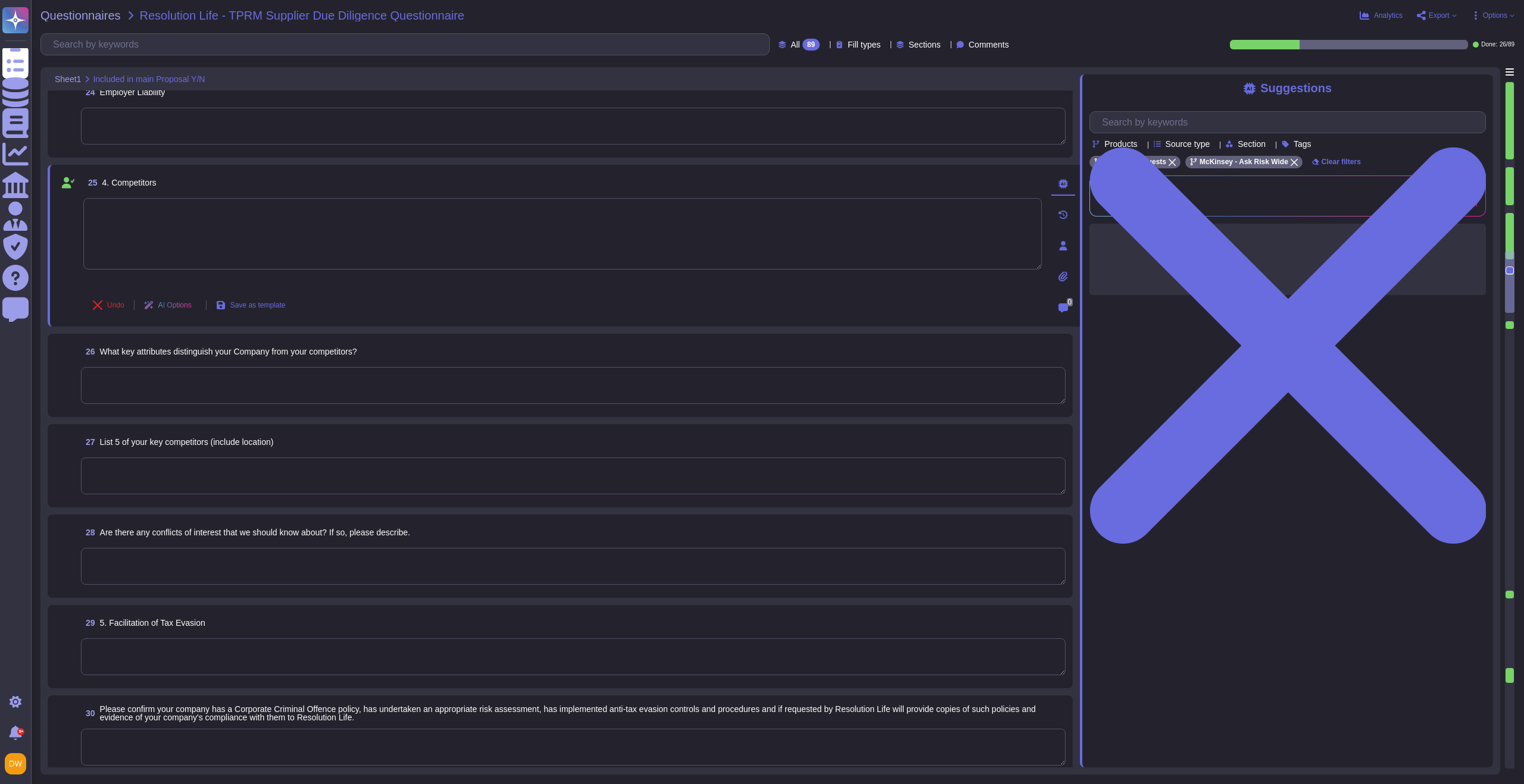
click at [140, 391] on textarea at bounding box center [573, 385] width 984 height 37
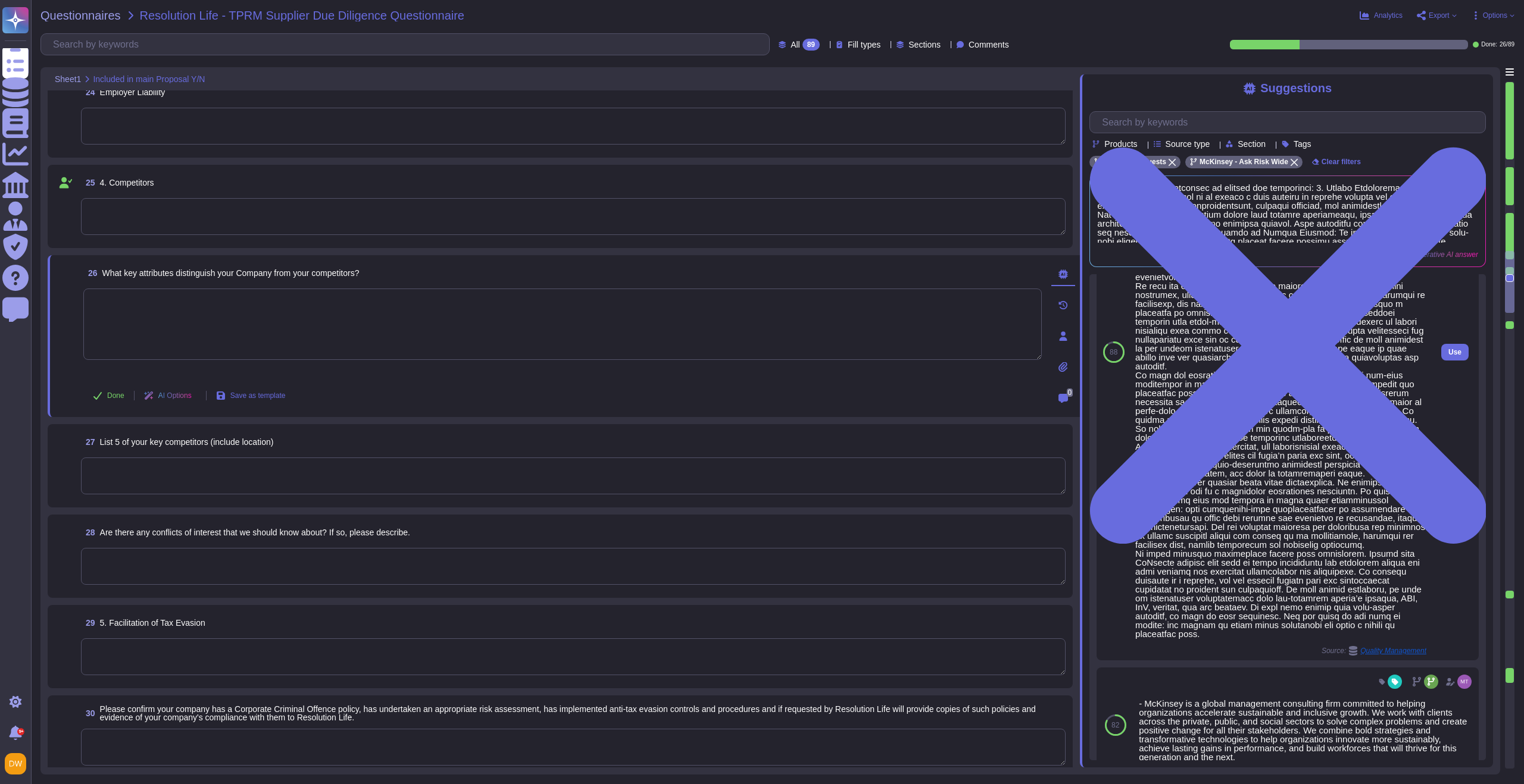
scroll to position [230, 0]
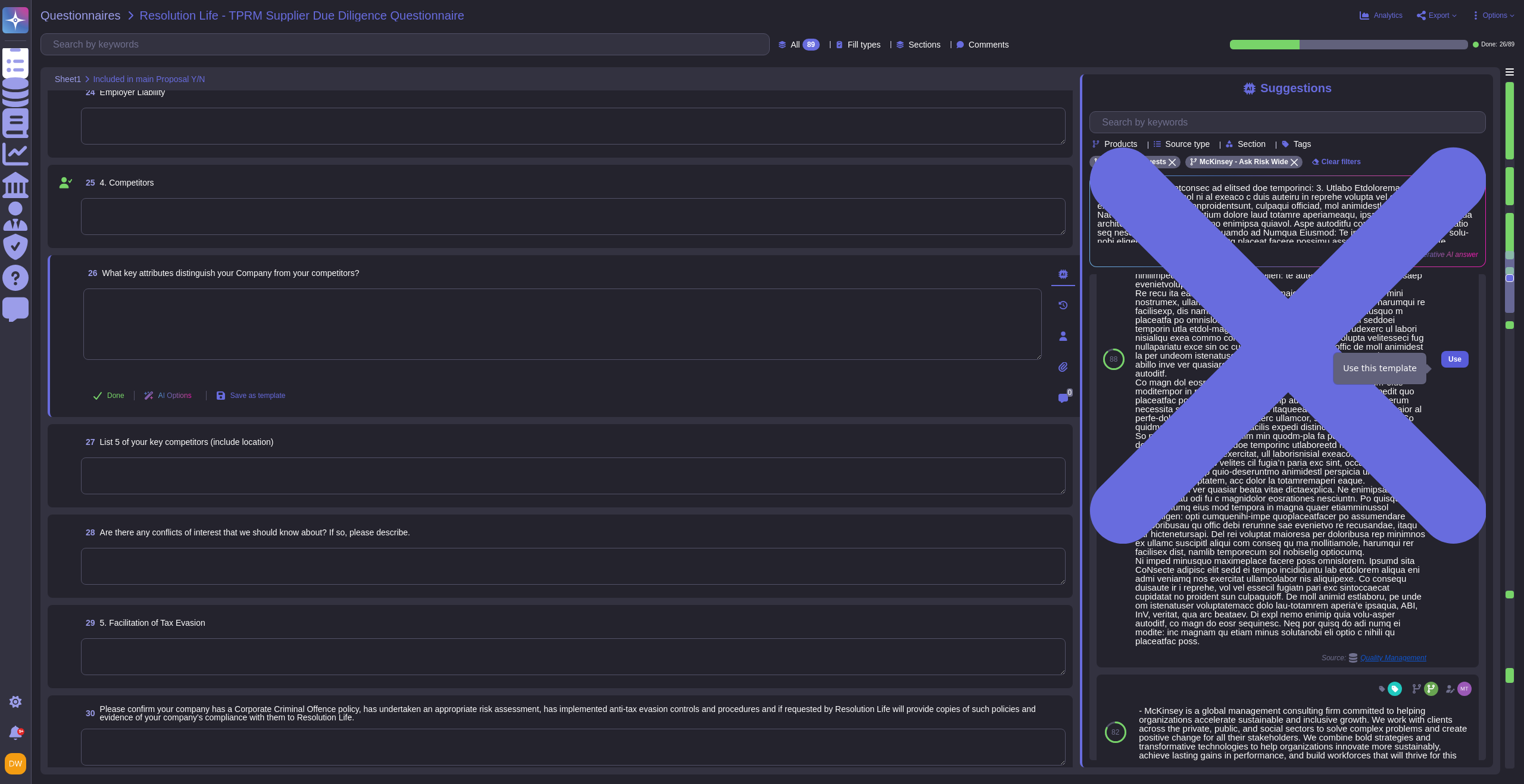
click at [1448, 363] on span "Use" at bounding box center [1455, 359] width 13 height 7
type textarea "LoRemips do s ametco adipiscing elitseddoe temp incididun ut laboree doloremagn…"
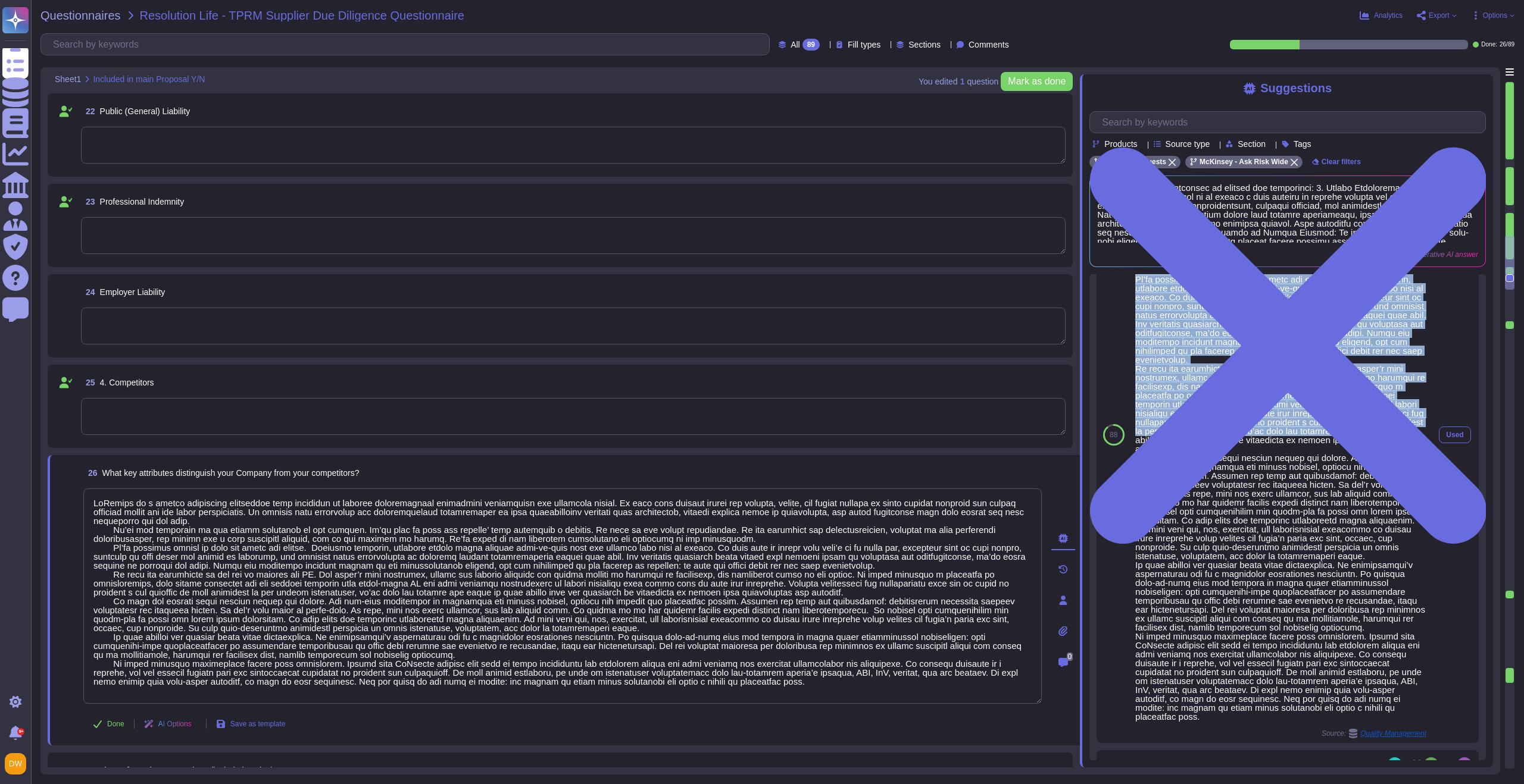
scroll to position [194, 0]
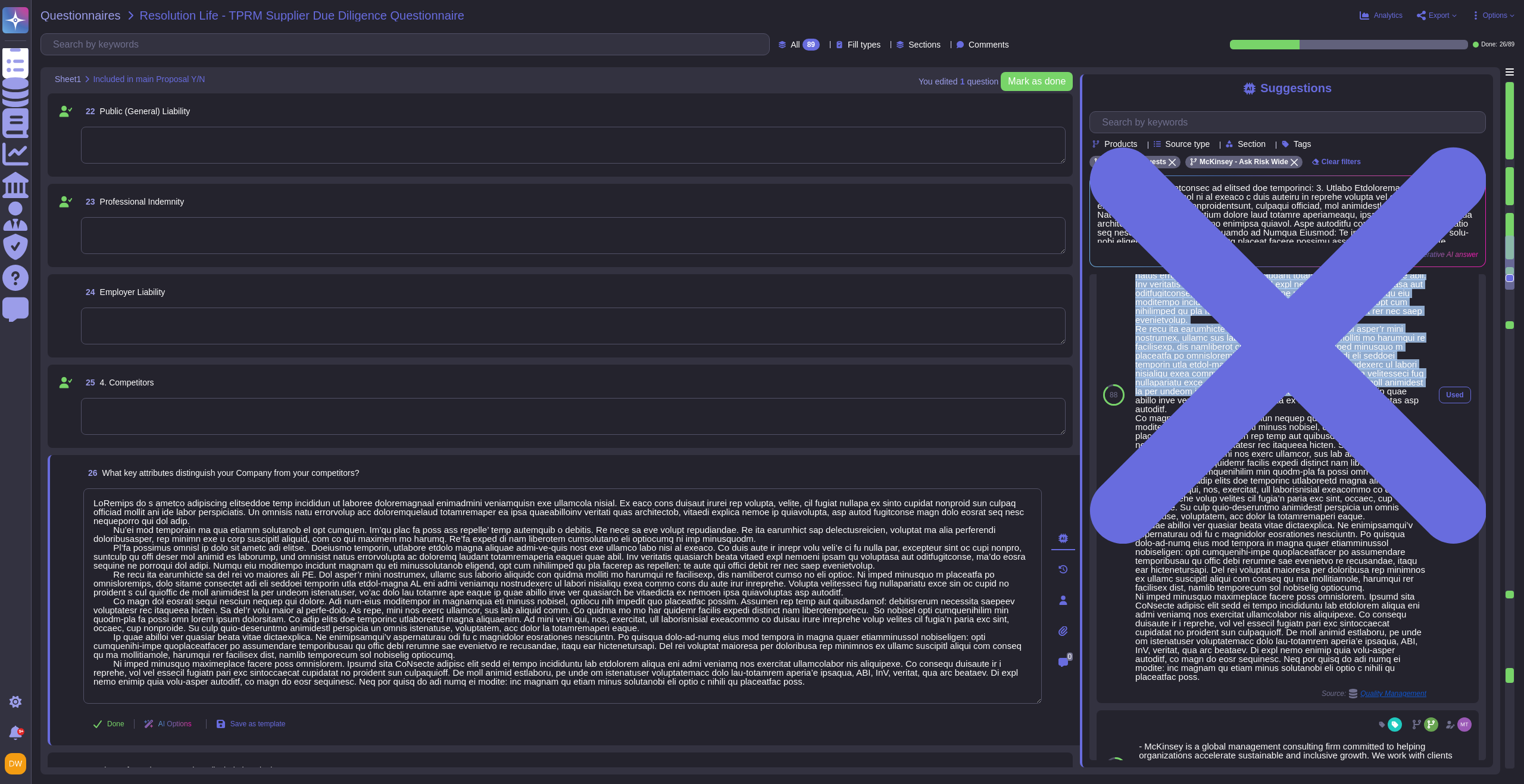
drag, startPoint x: 1136, startPoint y: 318, endPoint x: 1350, endPoint y: 695, distance: 433.5
click at [1350, 681] on div at bounding box center [1280, 400] width 291 height 562
copy div "LoRemips do s ametco adipiscing elitseddoe temp incididun ut laboree doloremagn…"
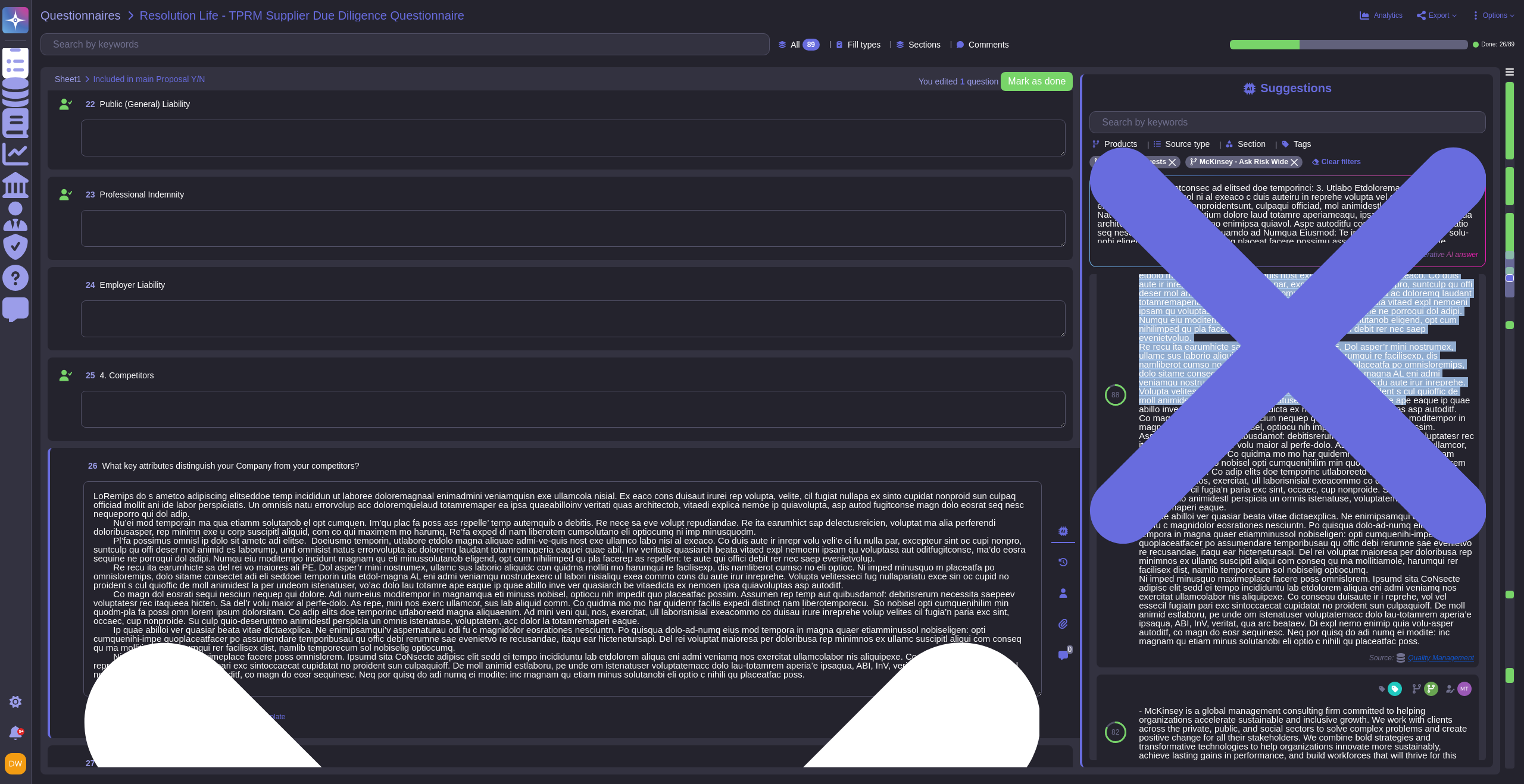
scroll to position [2028, 0]
type textarea "On [DATE], a preliminary investigation concerning McKinsey & Company’s French e…"
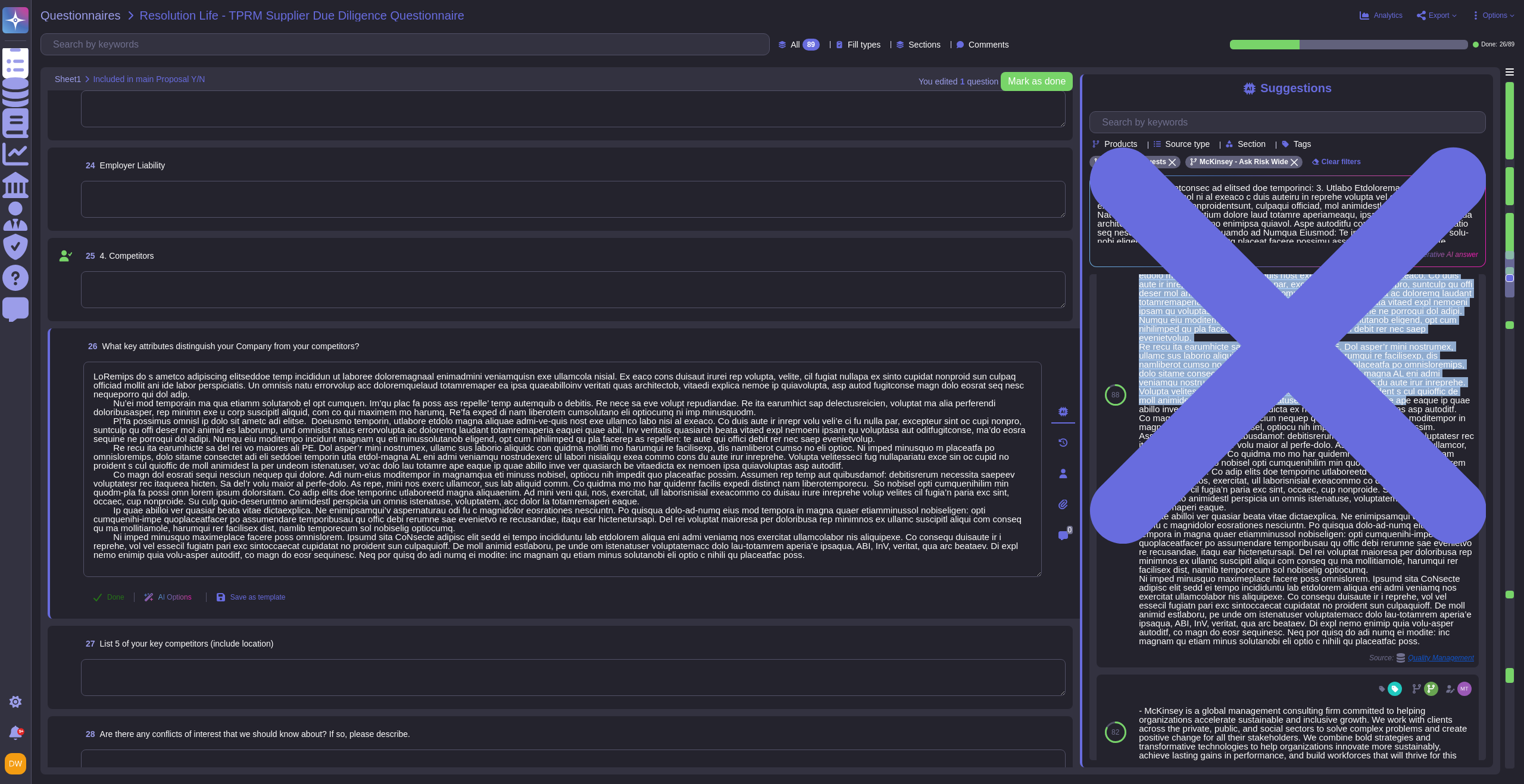
click at [122, 602] on button "Done" at bounding box center [109, 597] width 51 height 24
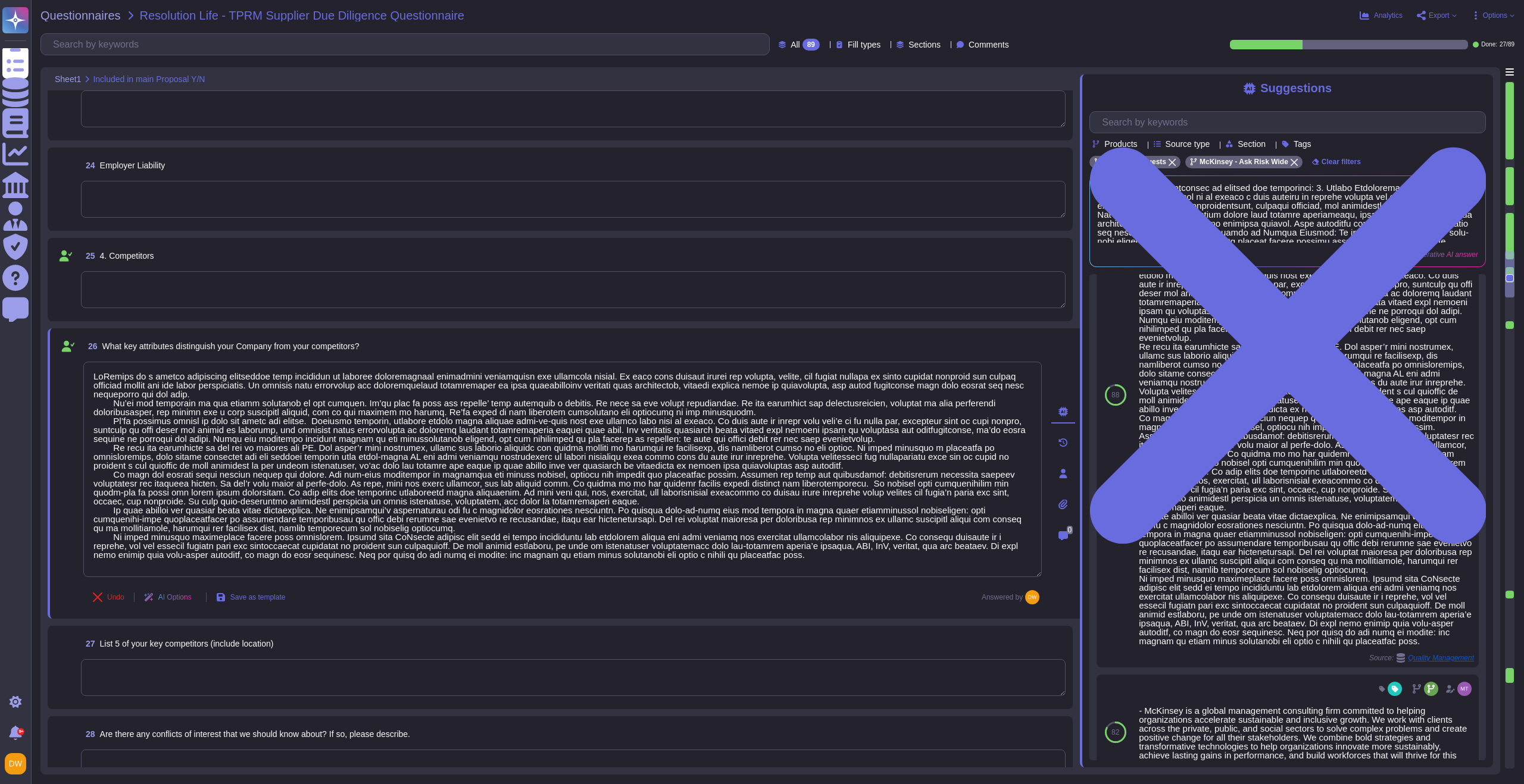
click at [192, 673] on textarea at bounding box center [573, 677] width 984 height 37
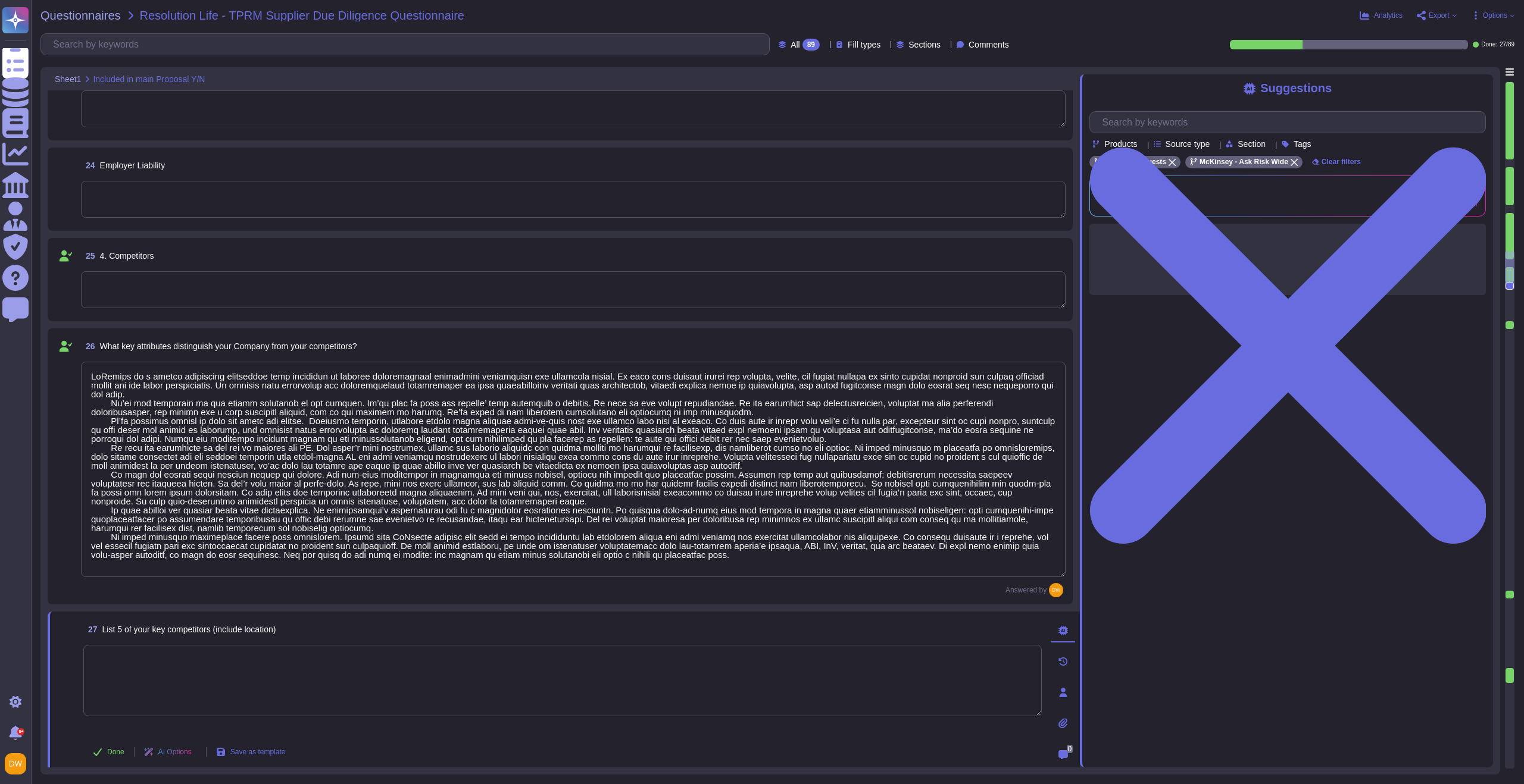
scroll to position [0, 0]
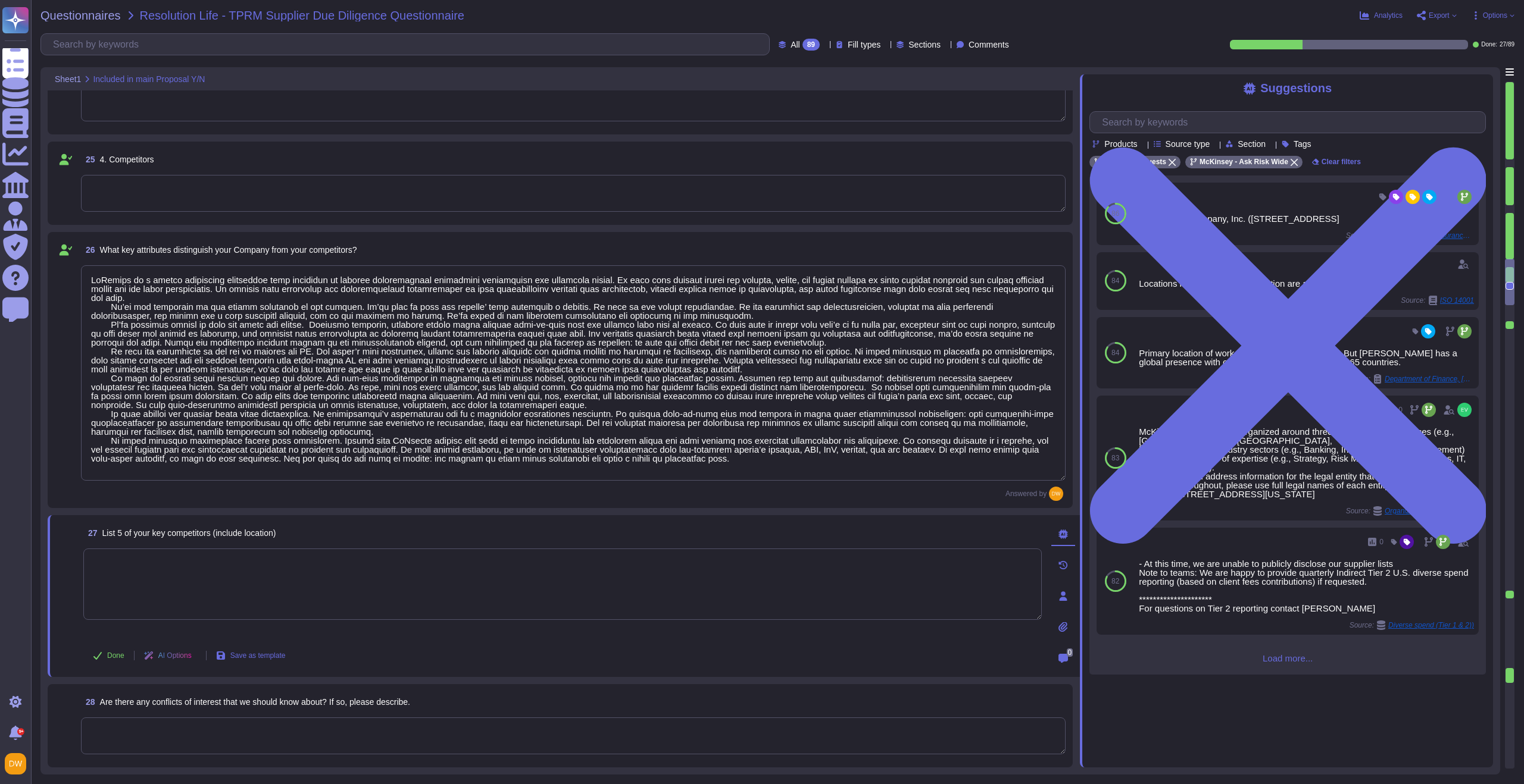
type textarea "On [DATE], a preliminary investigation concerning McKinsey & Company’s French e…"
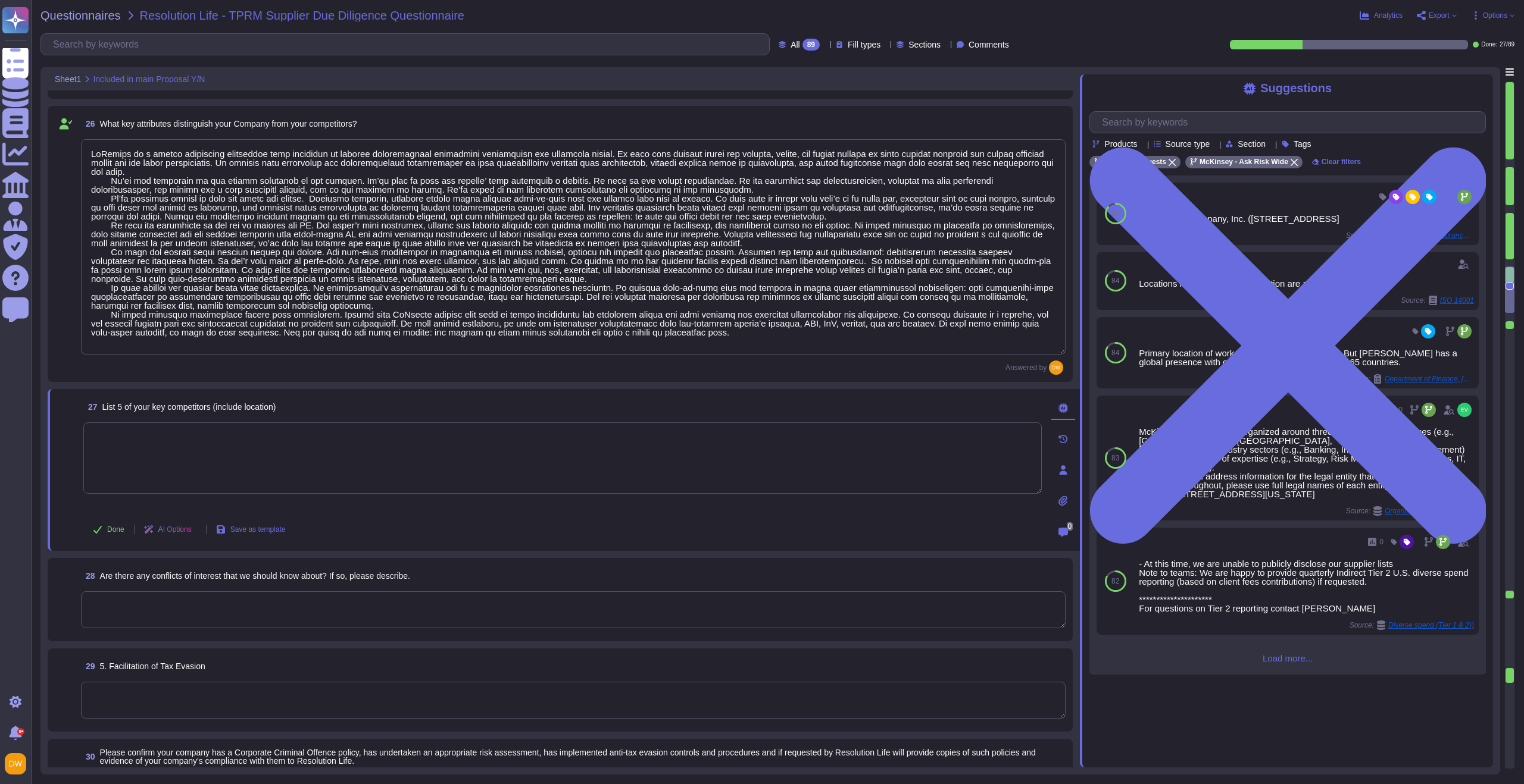
scroll to position [2239, 0]
click at [228, 442] on textarea at bounding box center [563, 455] width 959 height 71
paste textarea "McKinsey is the leading firm in the strategy and operations consulting market. …"
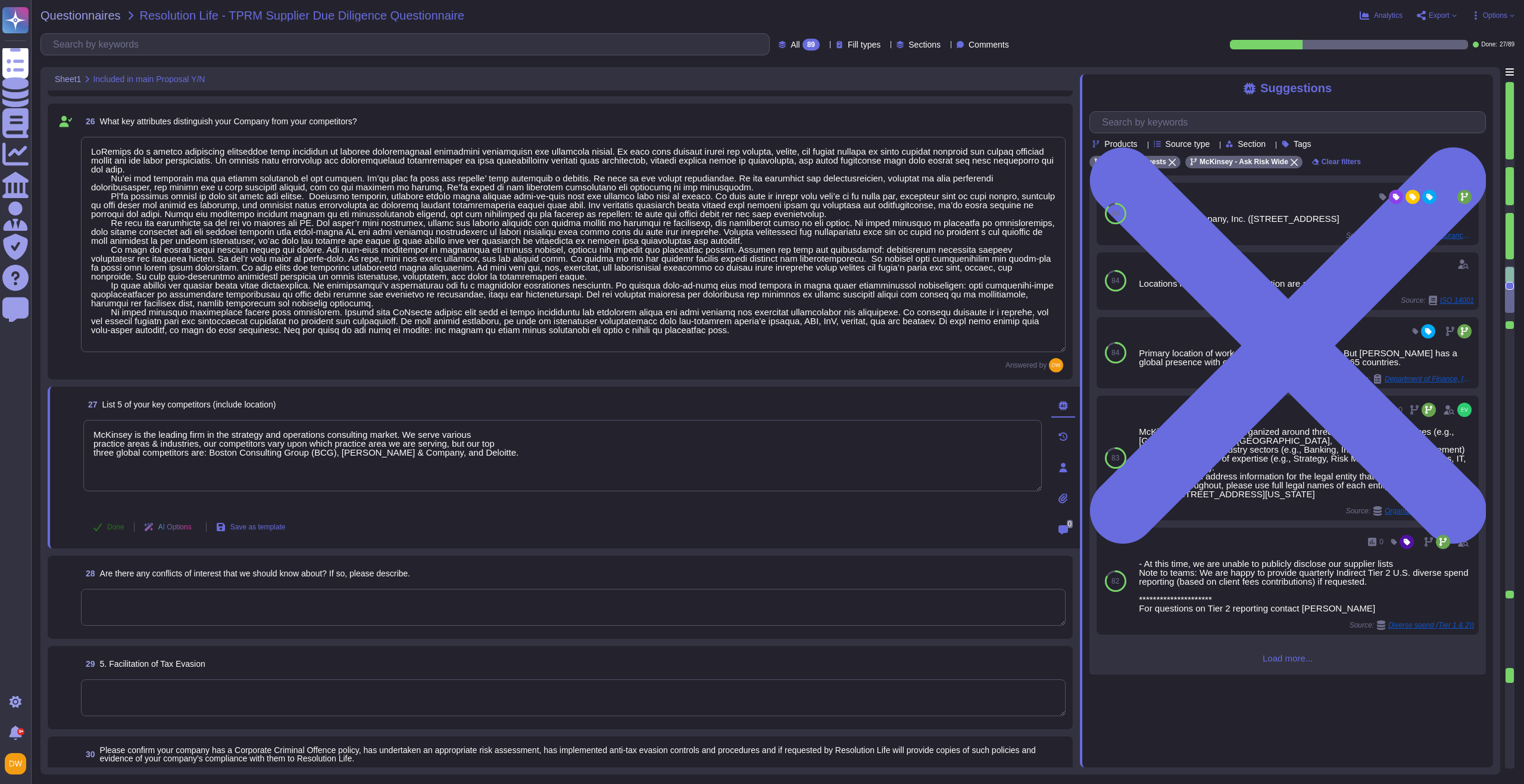
type textarea "McKinsey is the leading firm in the strategy and operations consulting market. …"
click at [114, 527] on span "Done" at bounding box center [116, 527] width 17 height 7
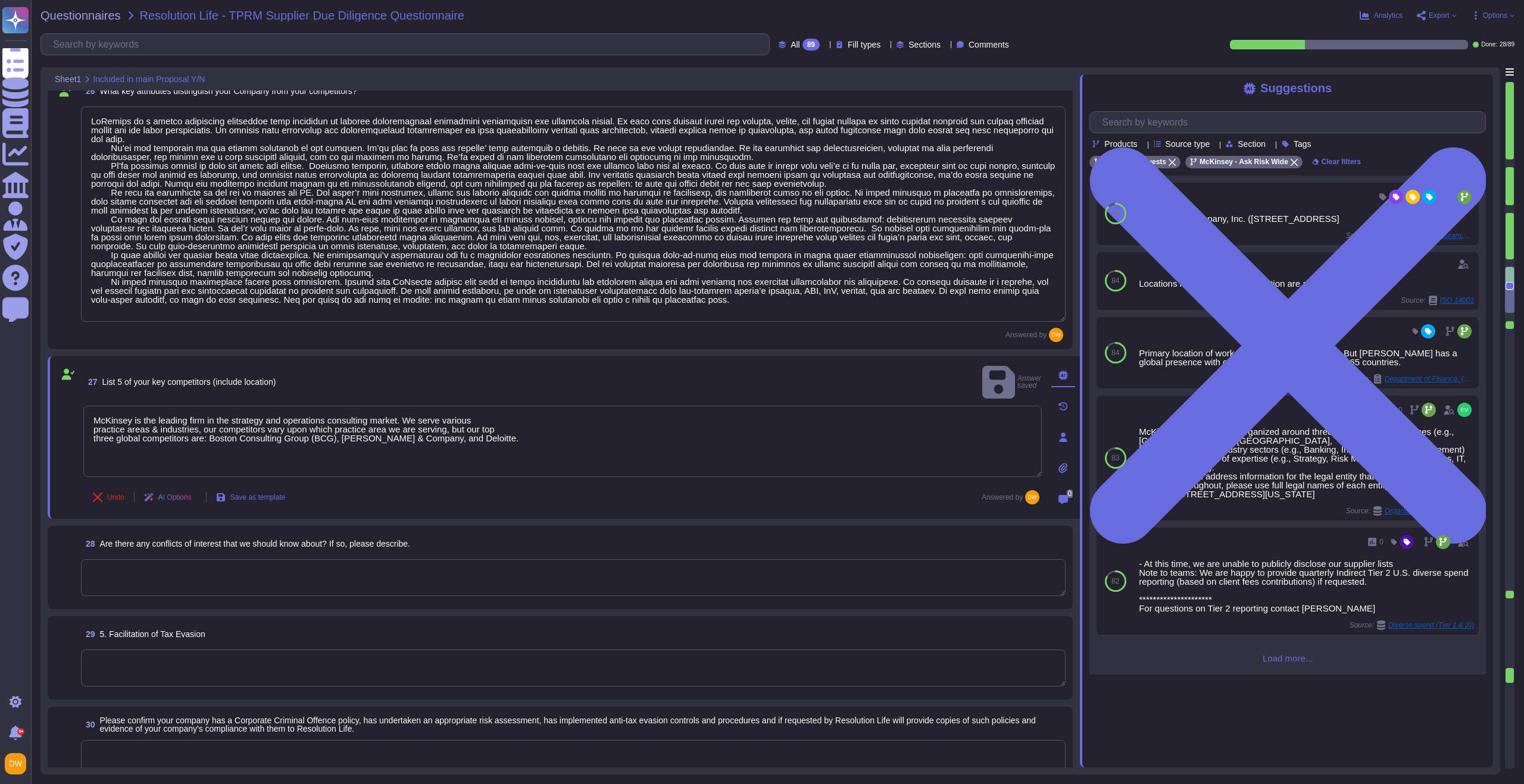
scroll to position [2300, 0]
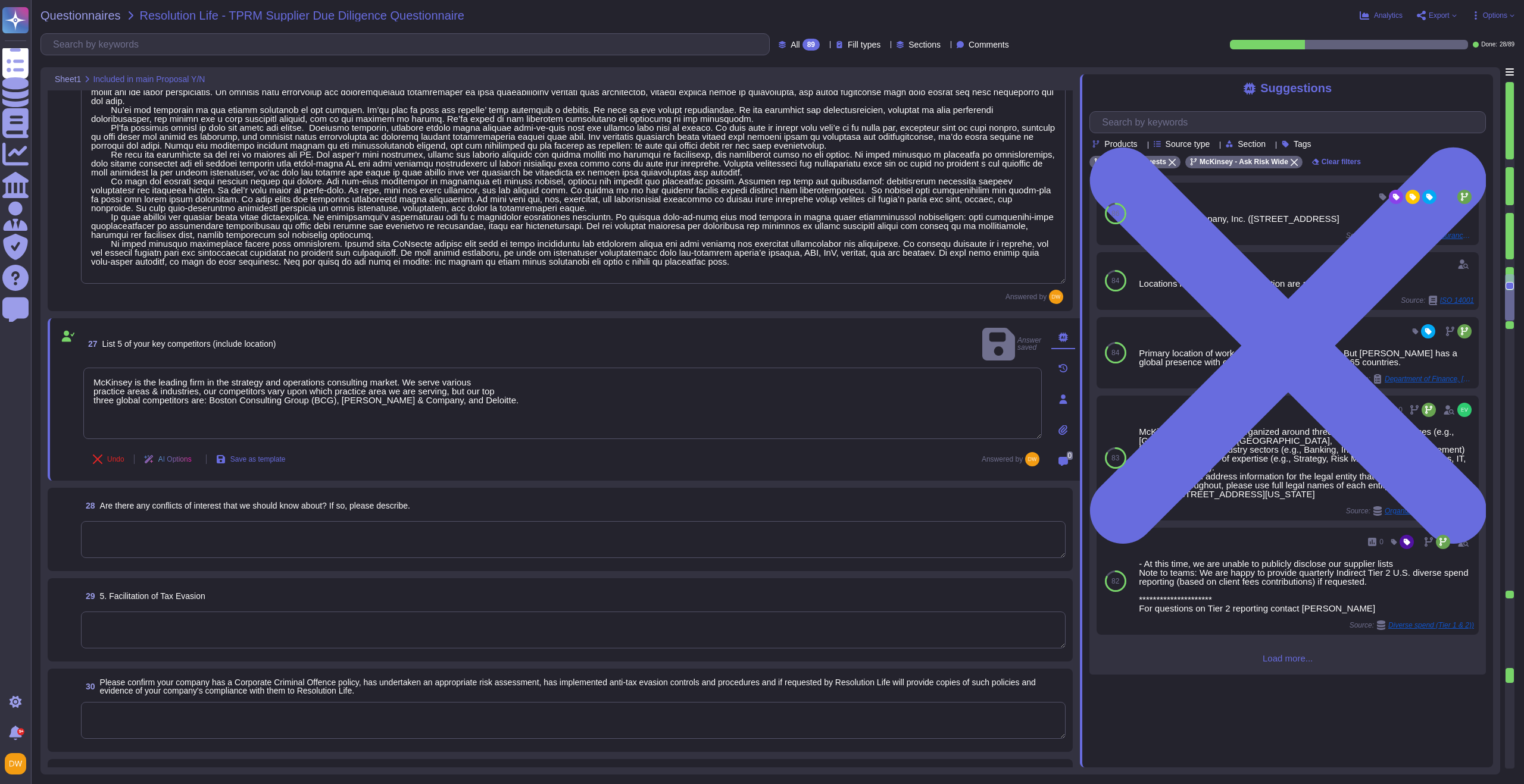
drag, startPoint x: 167, startPoint y: 540, endPoint x: 165, endPoint y: 549, distance: 9.2
click at [167, 540] on textarea at bounding box center [573, 540] width 984 height 37
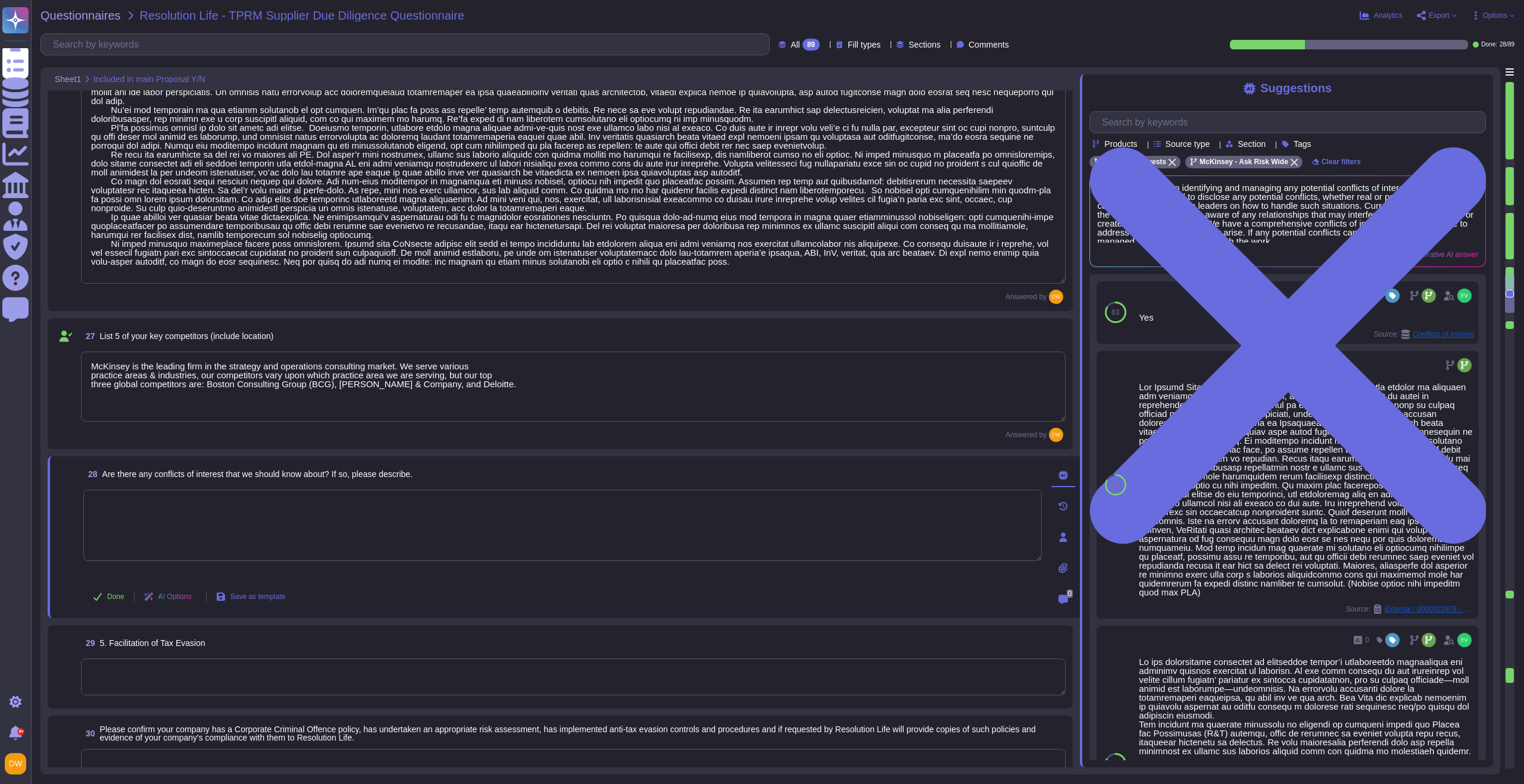
scroll to position [2315, 0]
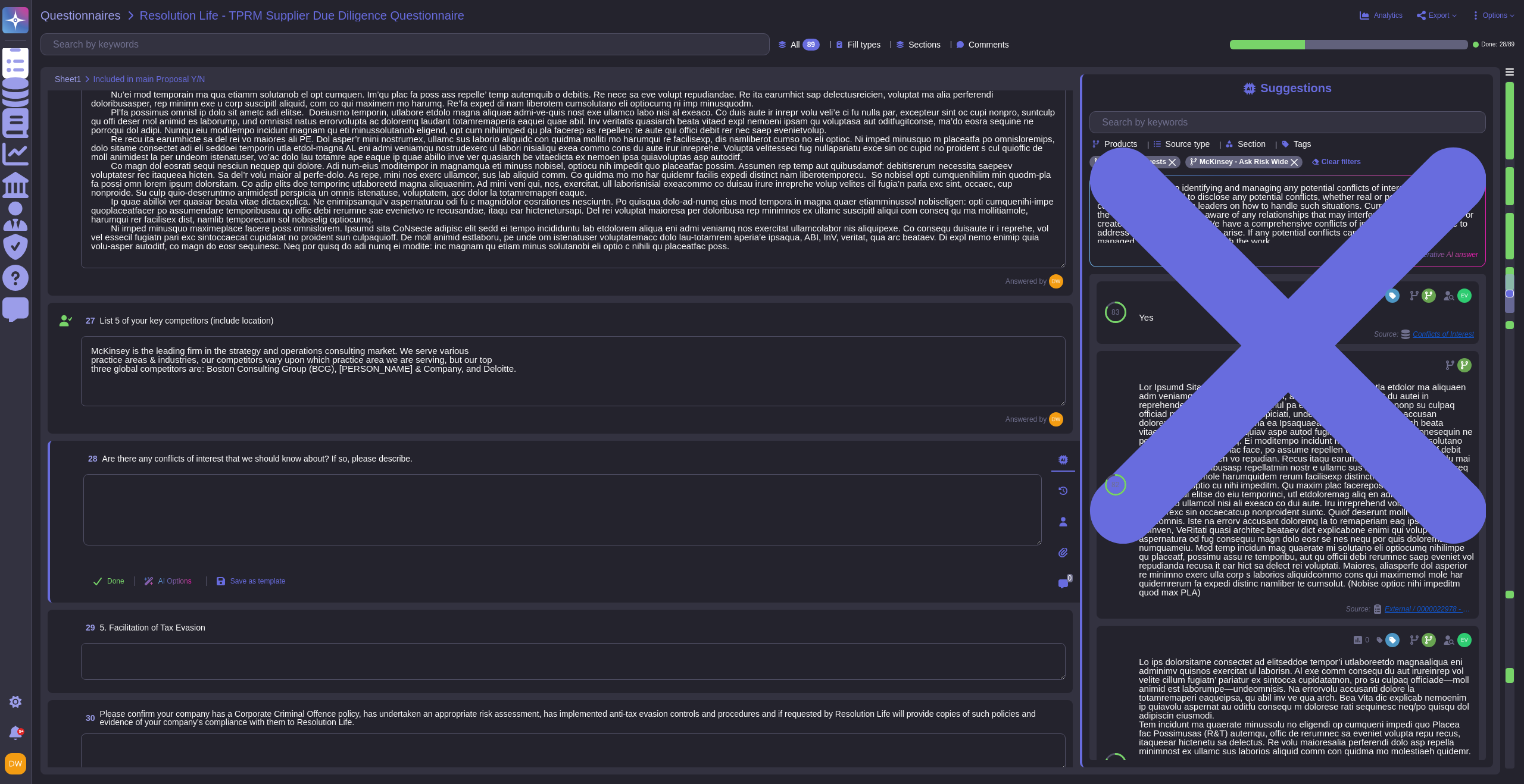
click at [176, 506] on textarea at bounding box center [563, 509] width 959 height 71
type textarea "No"
click at [112, 578] on span "Done" at bounding box center [116, 581] width 17 height 7
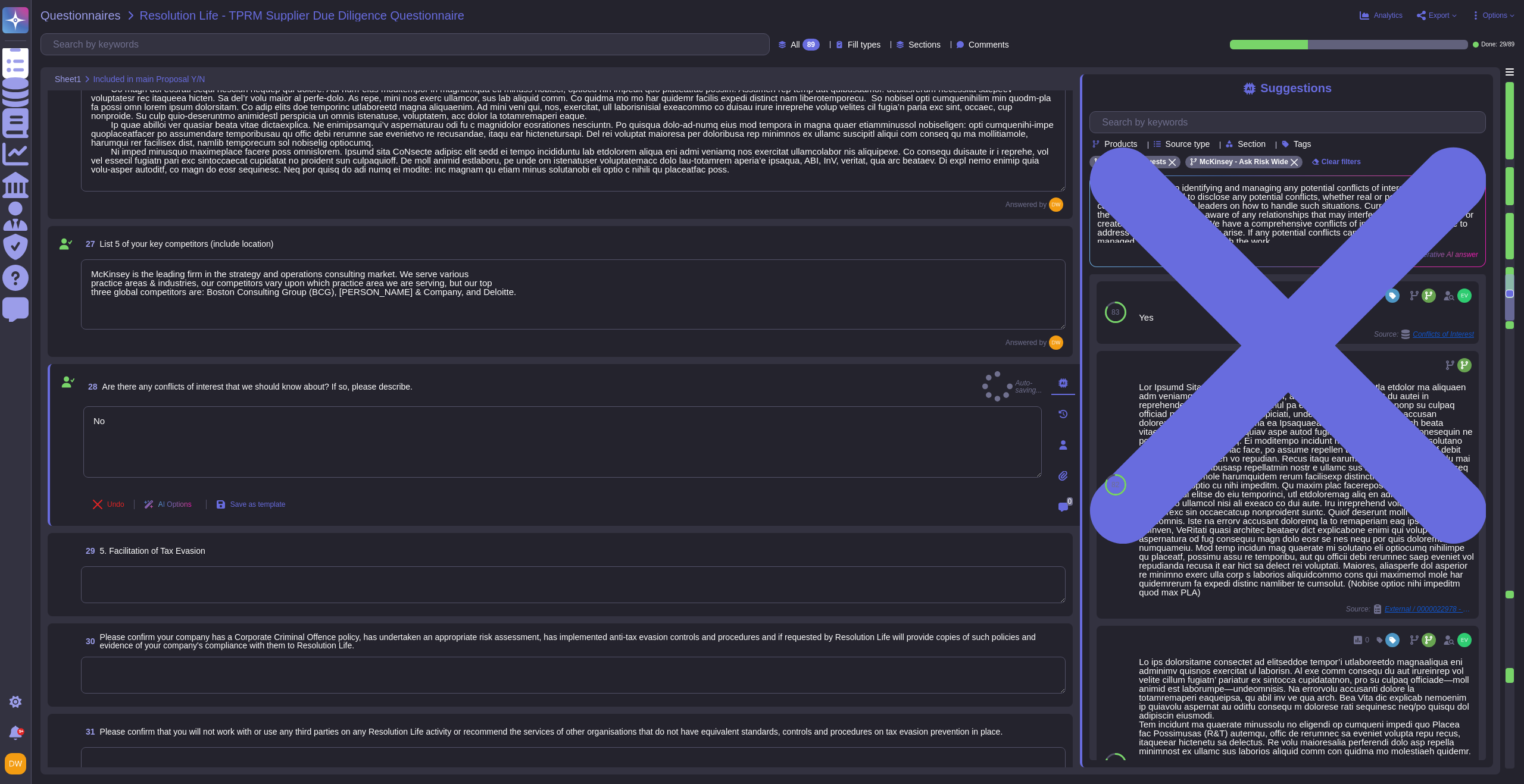
scroll to position [2555, 0]
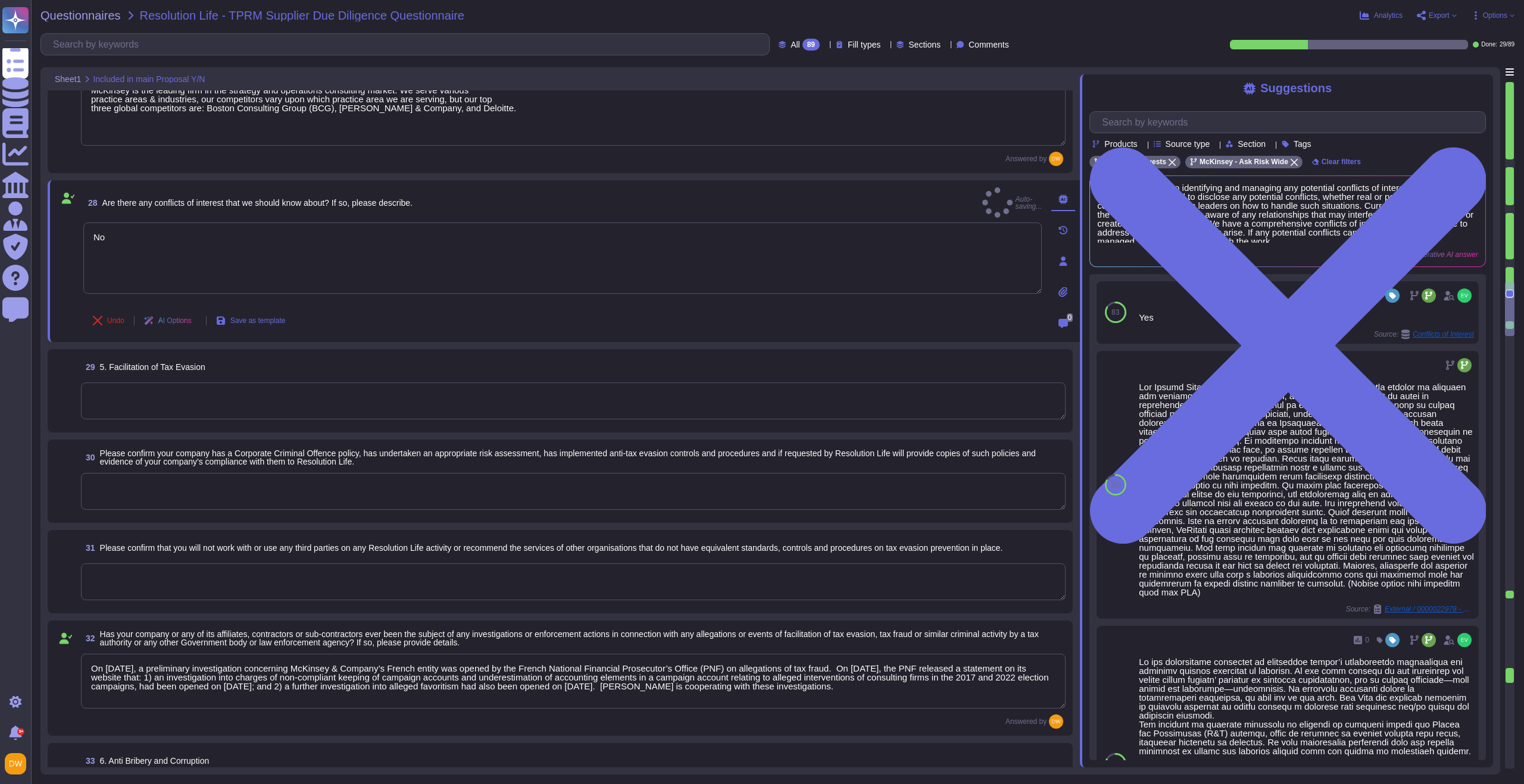
type textarea "No"
click at [135, 394] on textarea at bounding box center [573, 401] width 984 height 37
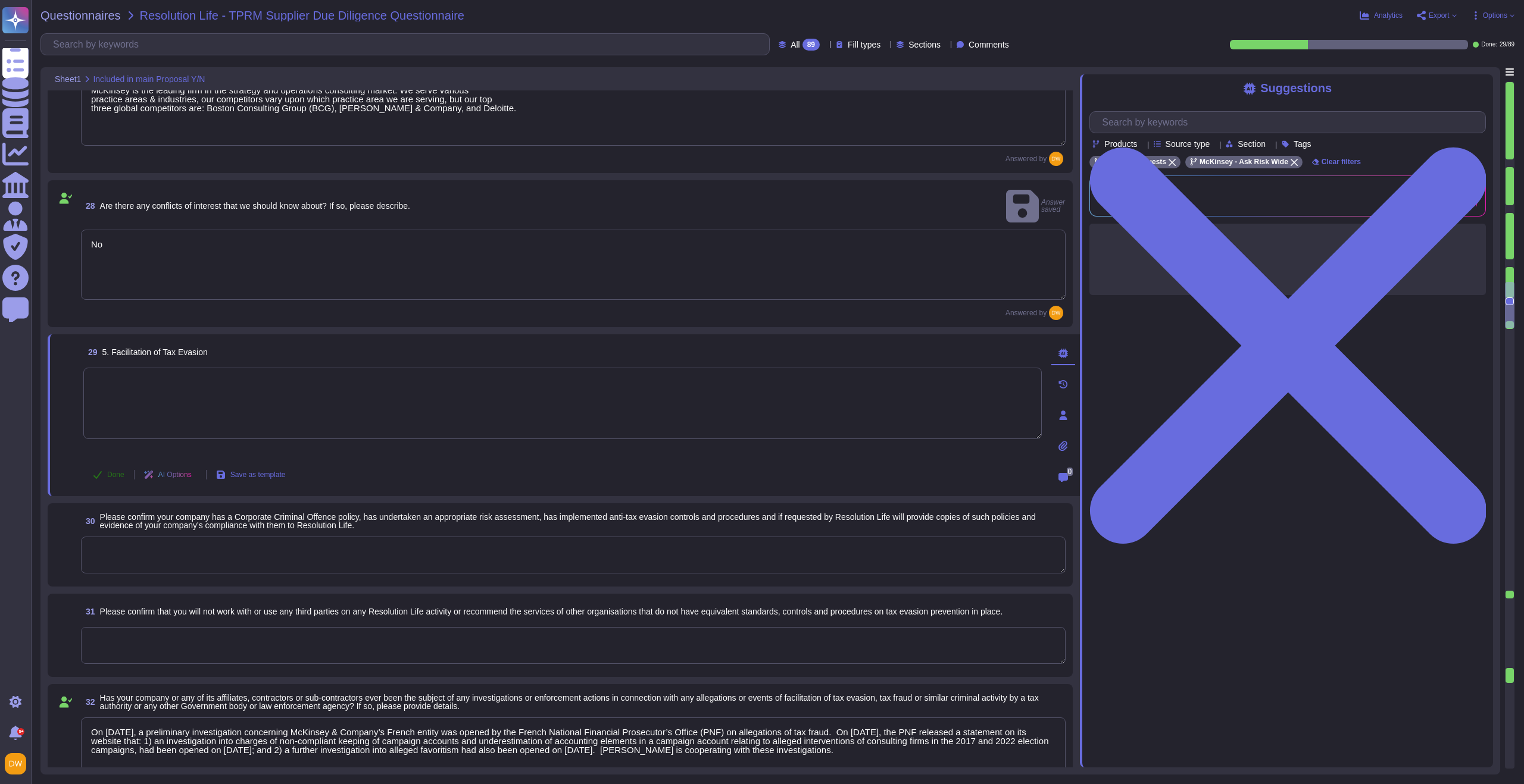
click at [102, 463] on button "Done" at bounding box center [109, 475] width 51 height 24
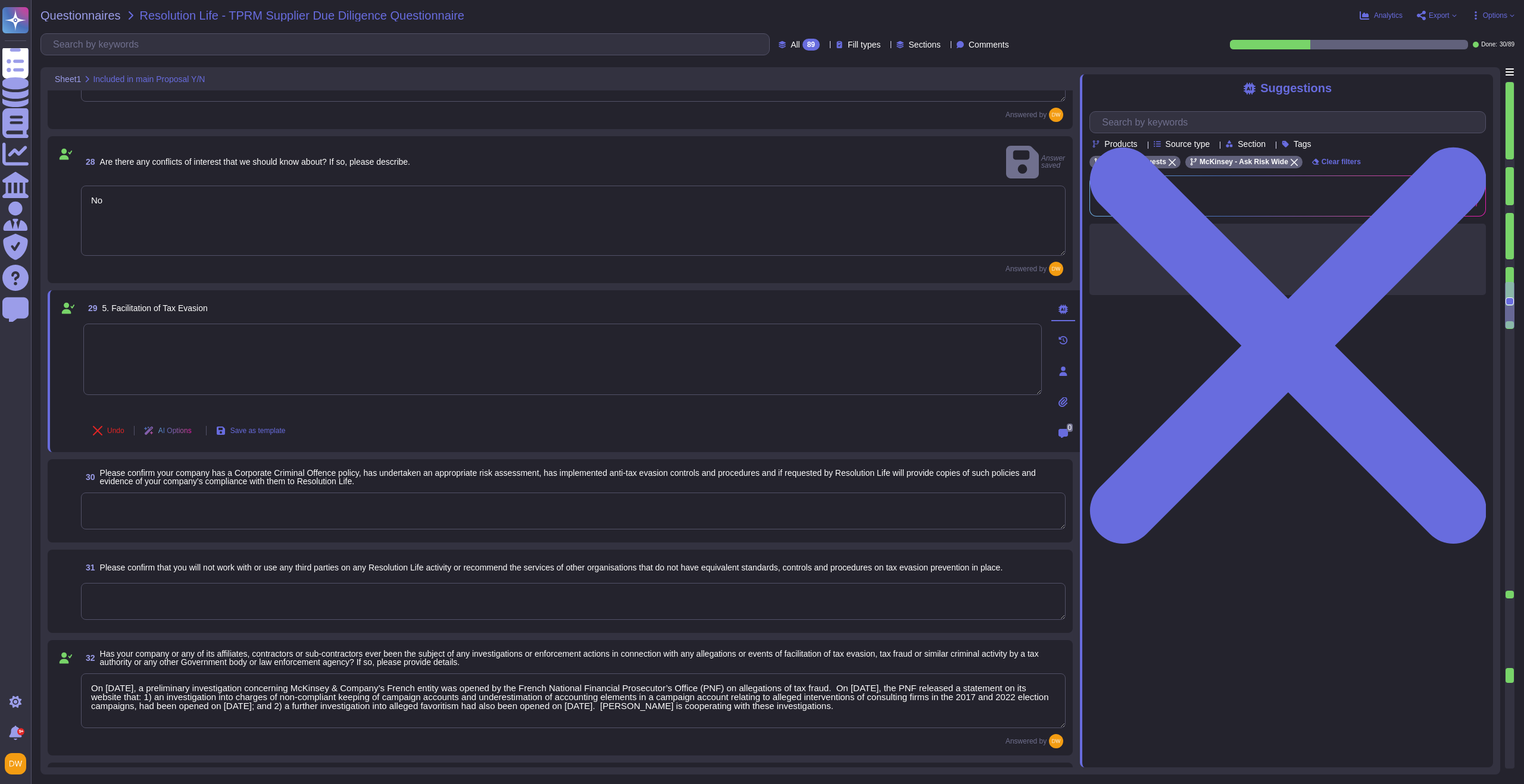
scroll to position [2650, 0]
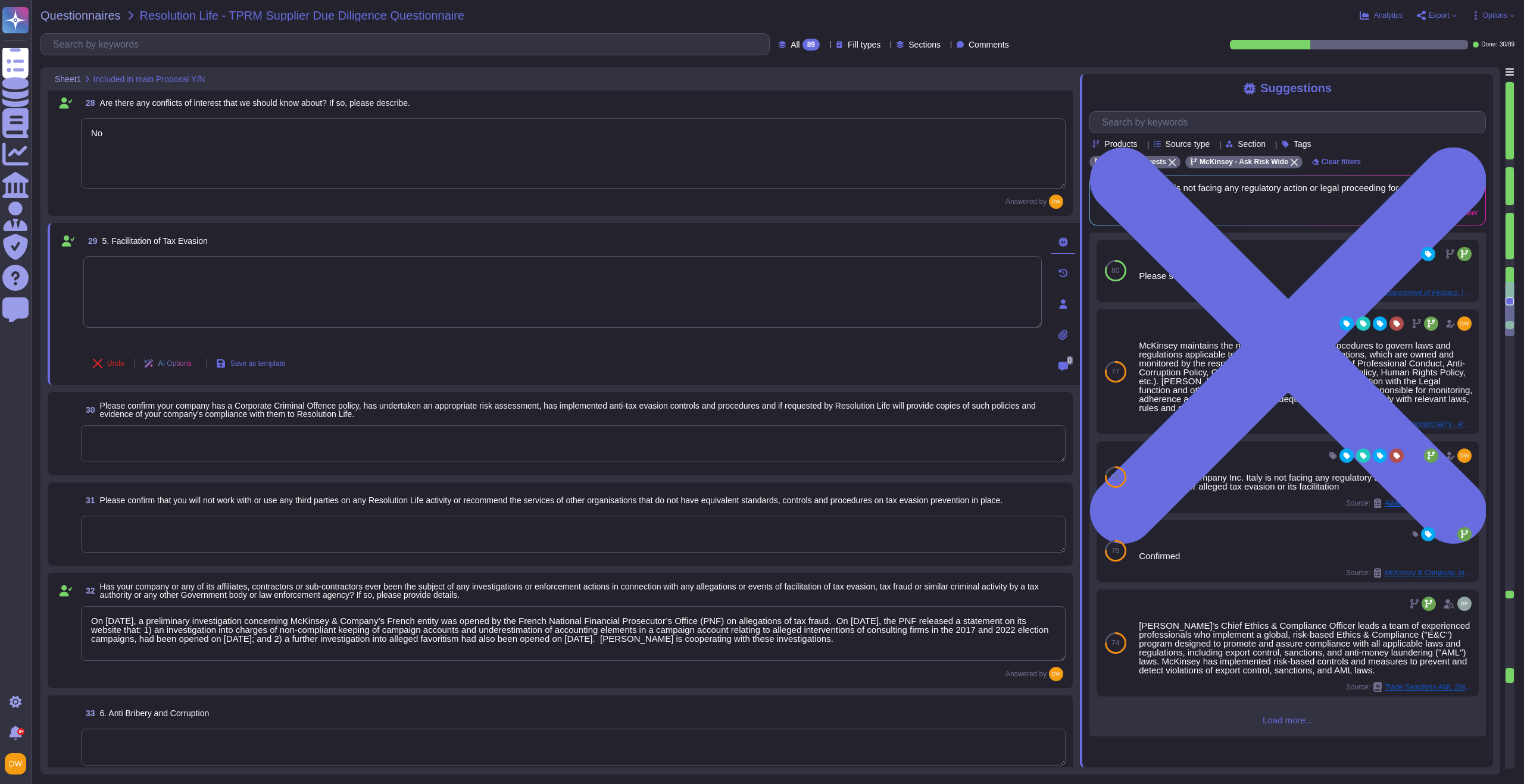
click at [163, 441] on textarea at bounding box center [573, 444] width 984 height 37
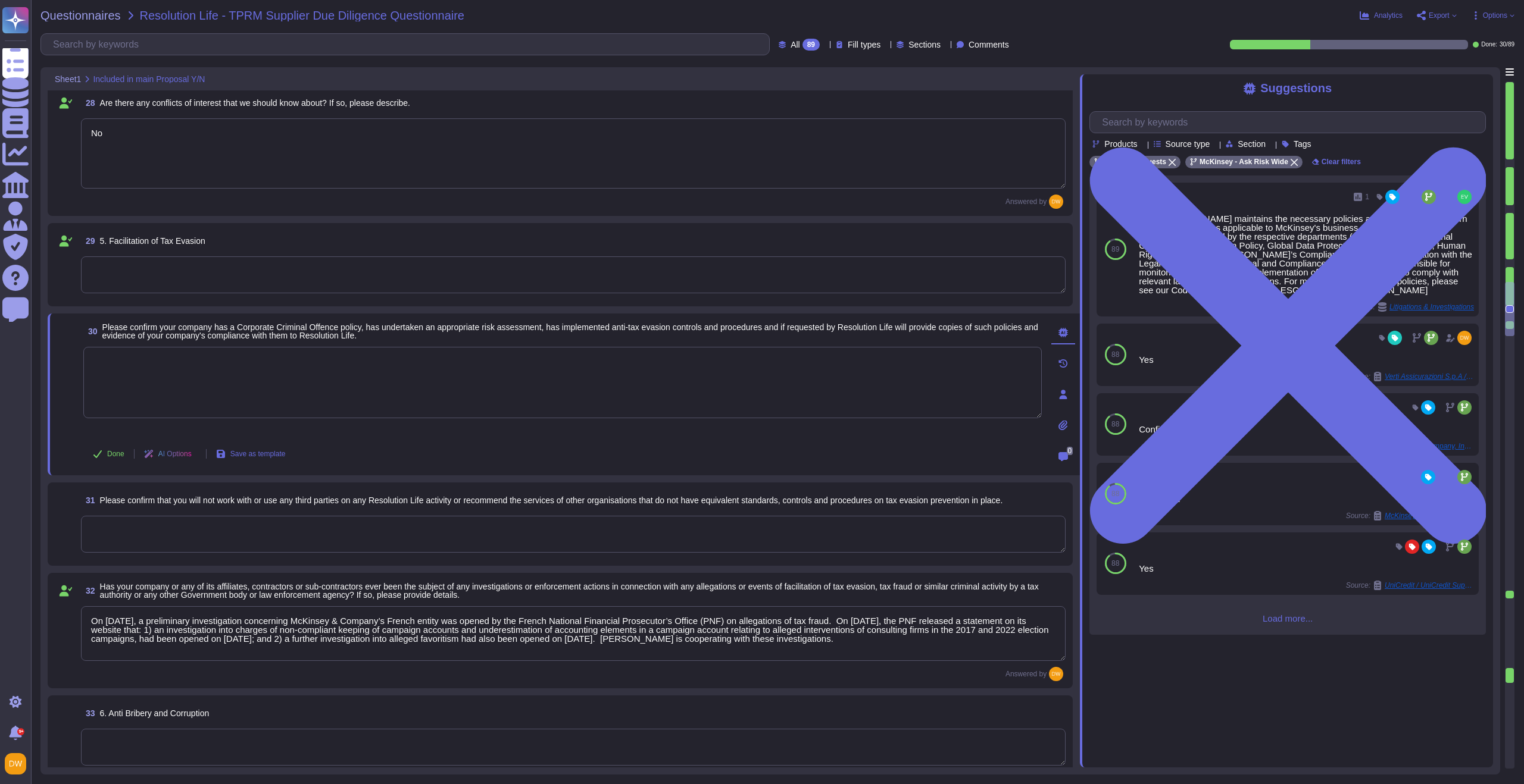
click at [1292, 623] on span "Load more..." at bounding box center [1287, 619] width 396 height 9
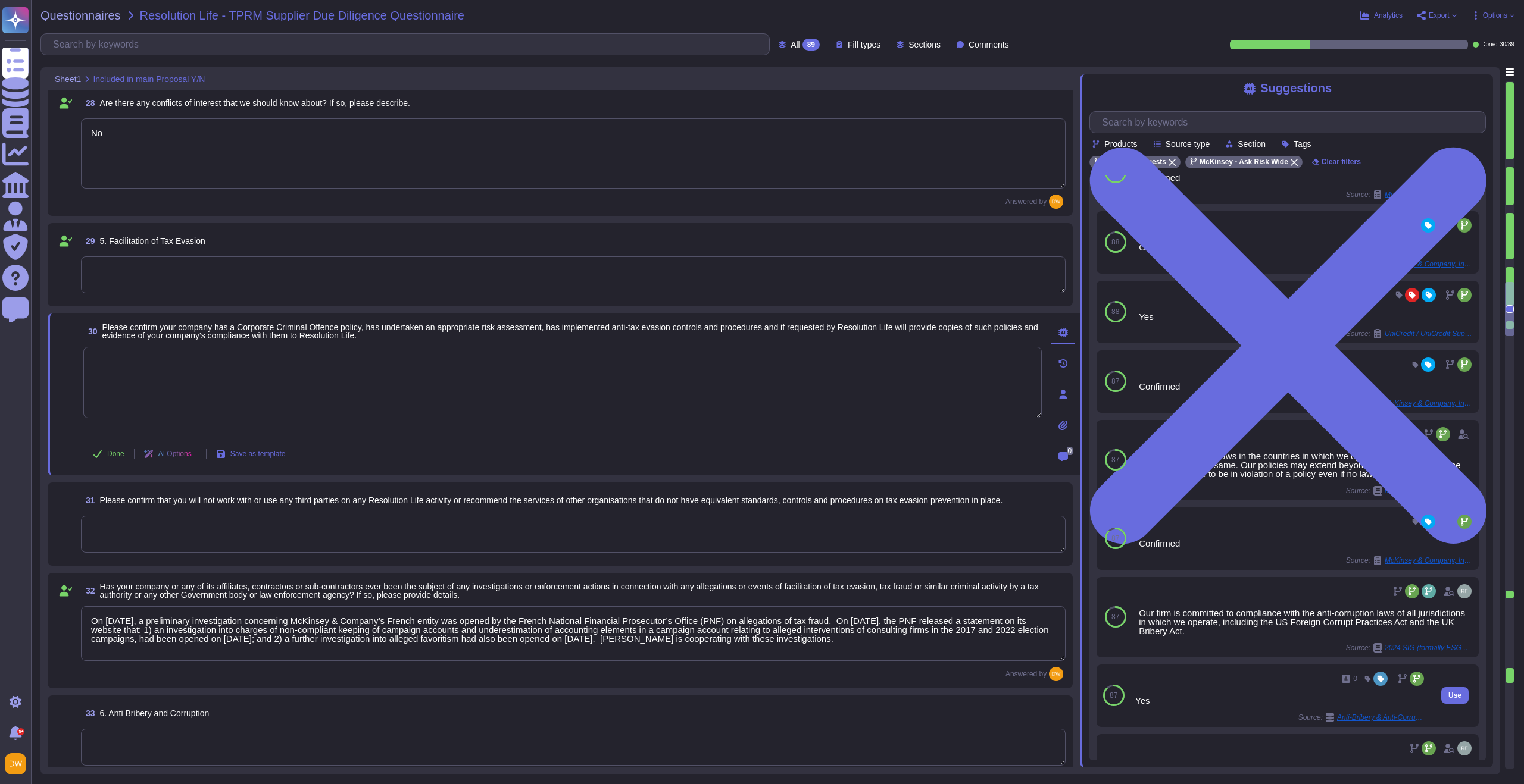
scroll to position [0, 0]
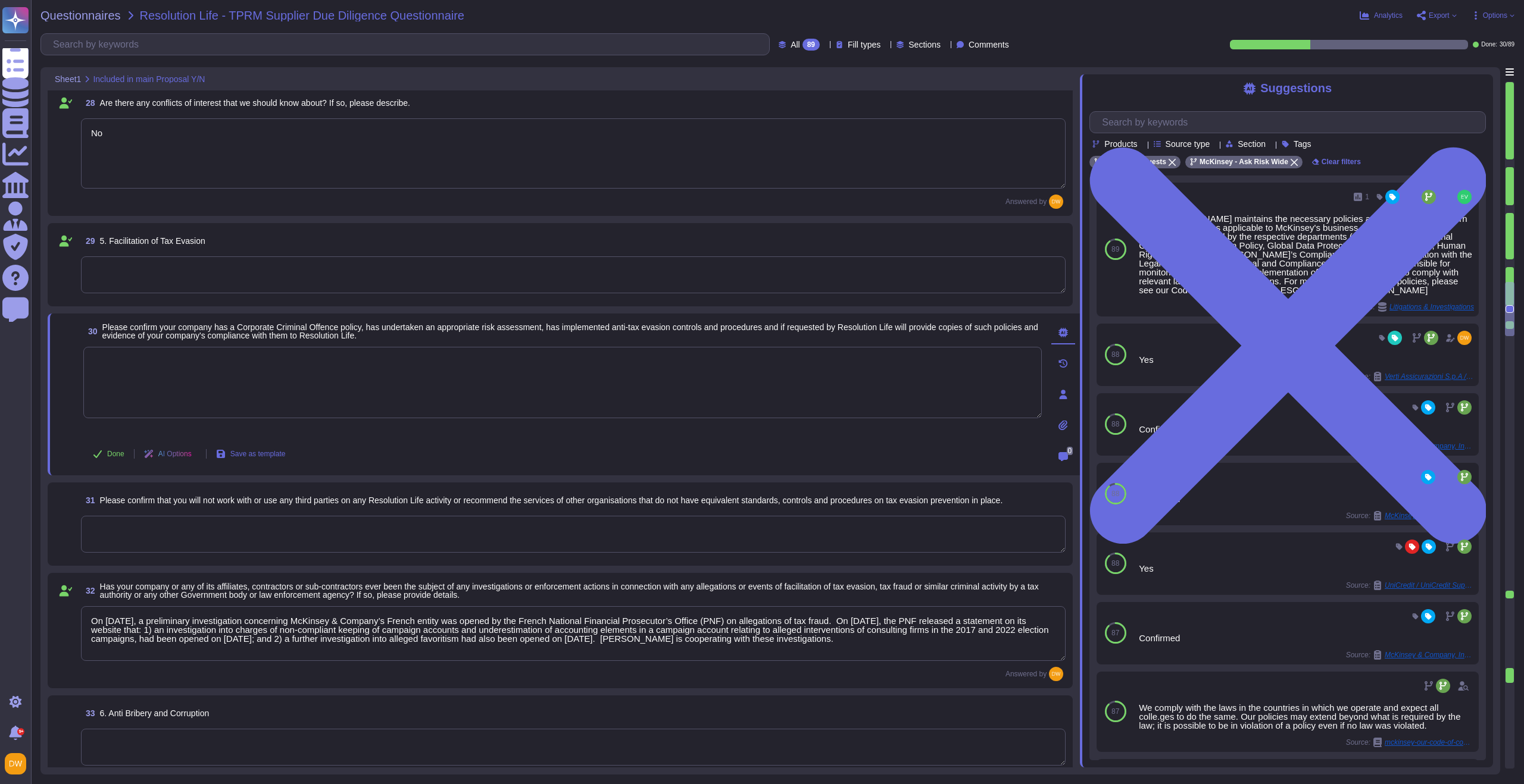
click at [416, 376] on textarea at bounding box center [563, 382] width 959 height 71
click at [407, 269] on textarea at bounding box center [573, 275] width 984 height 37
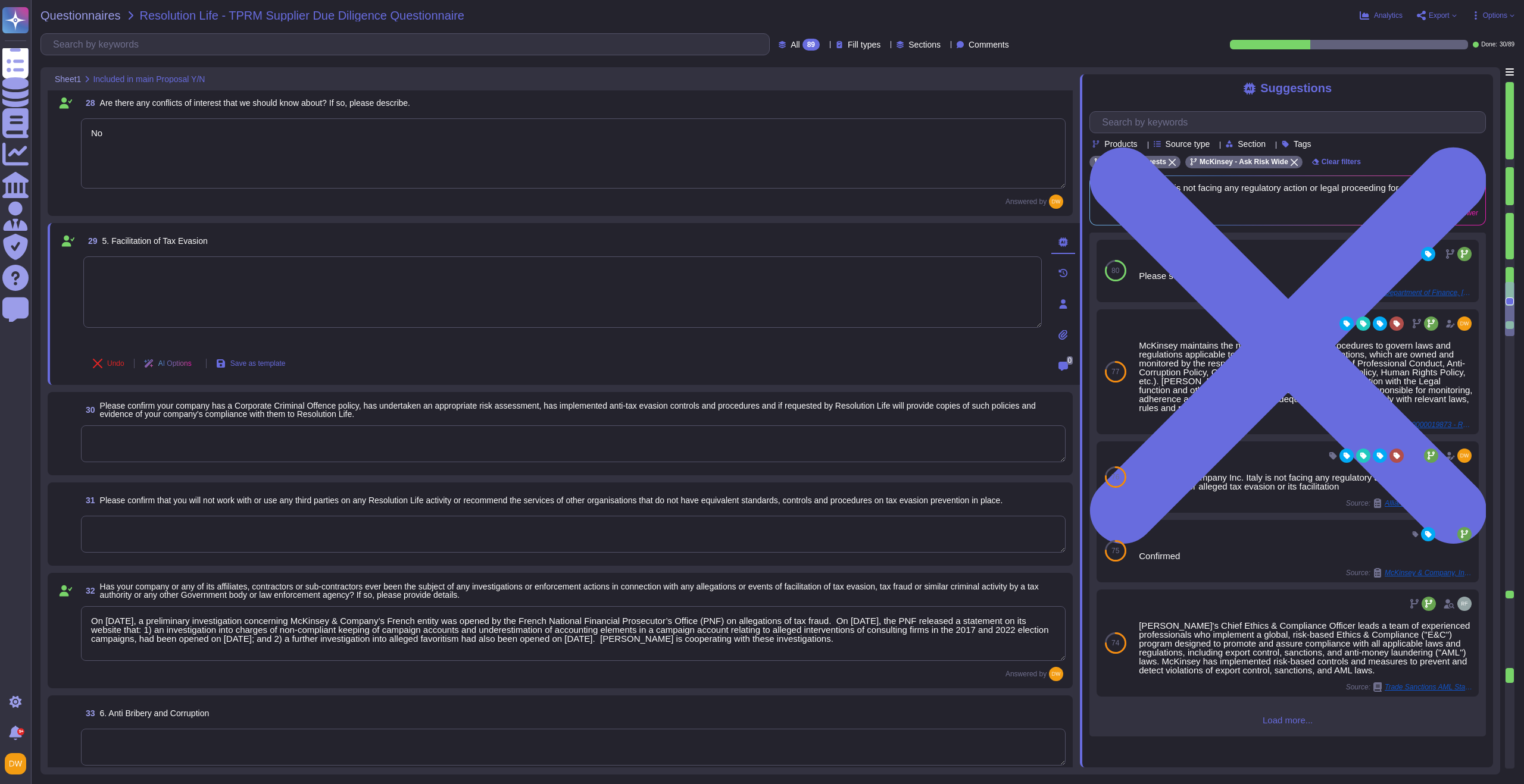
scroll to position [2727, 0]
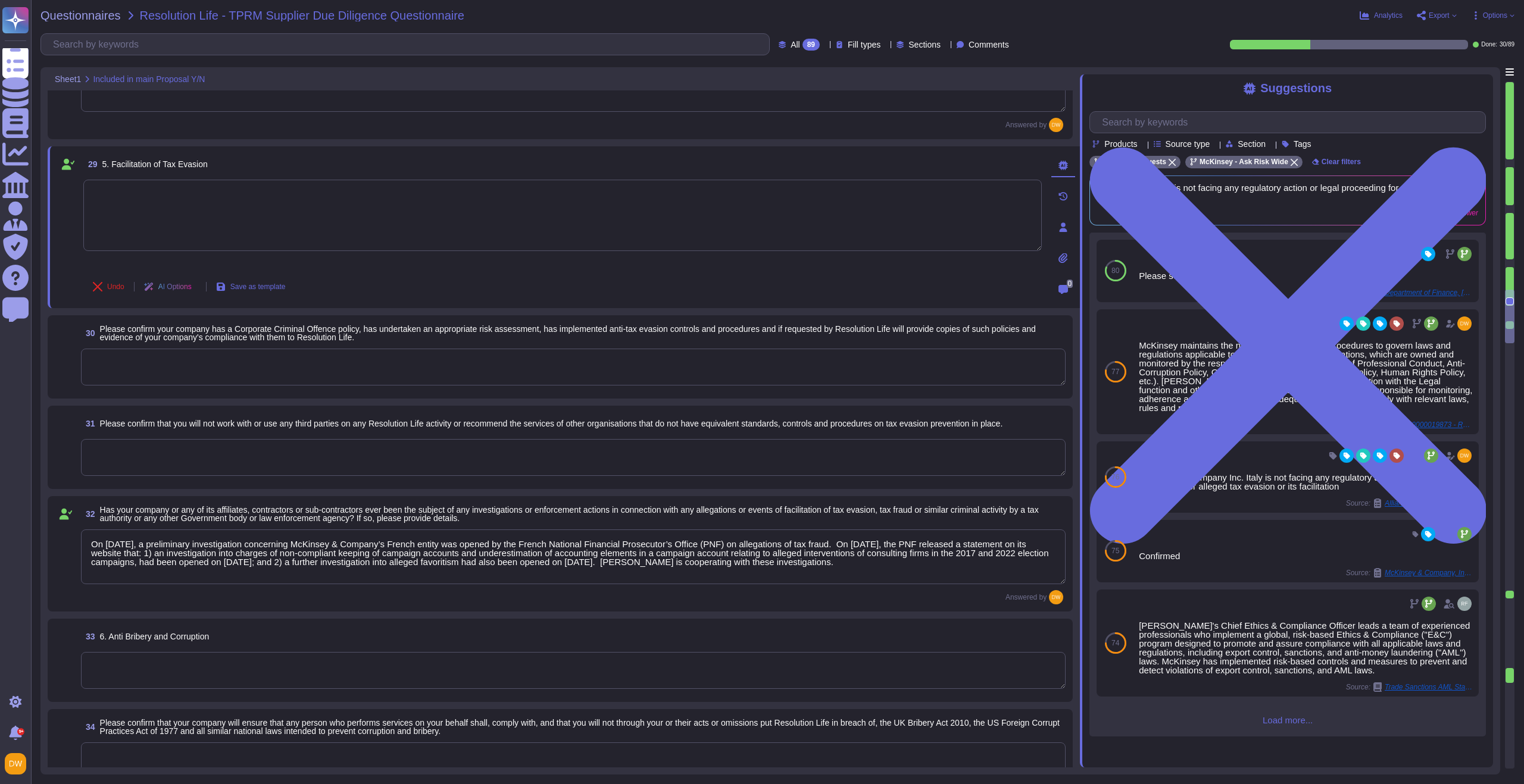
click at [270, 459] on textarea at bounding box center [573, 457] width 984 height 37
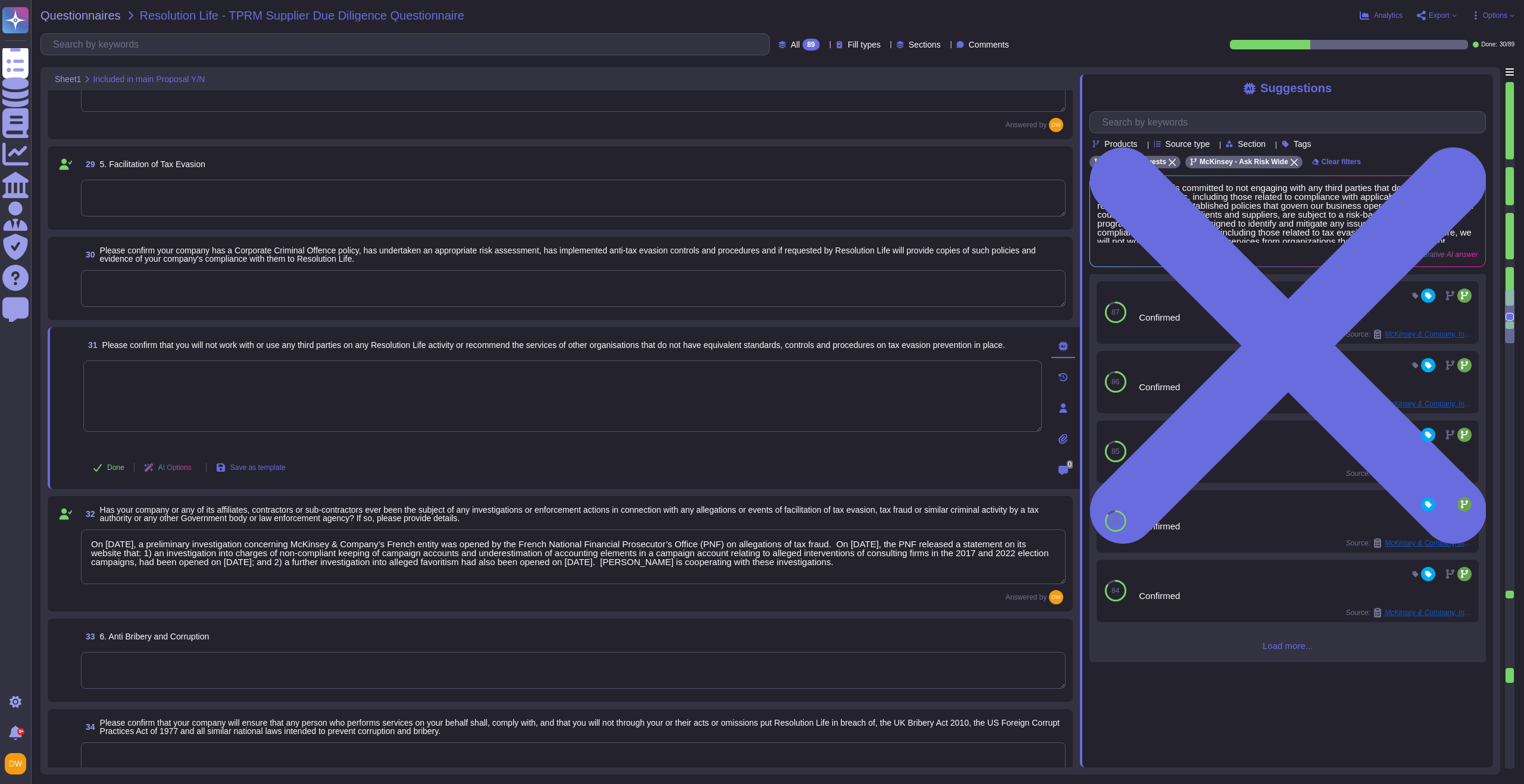
scroll to position [2712, 0]
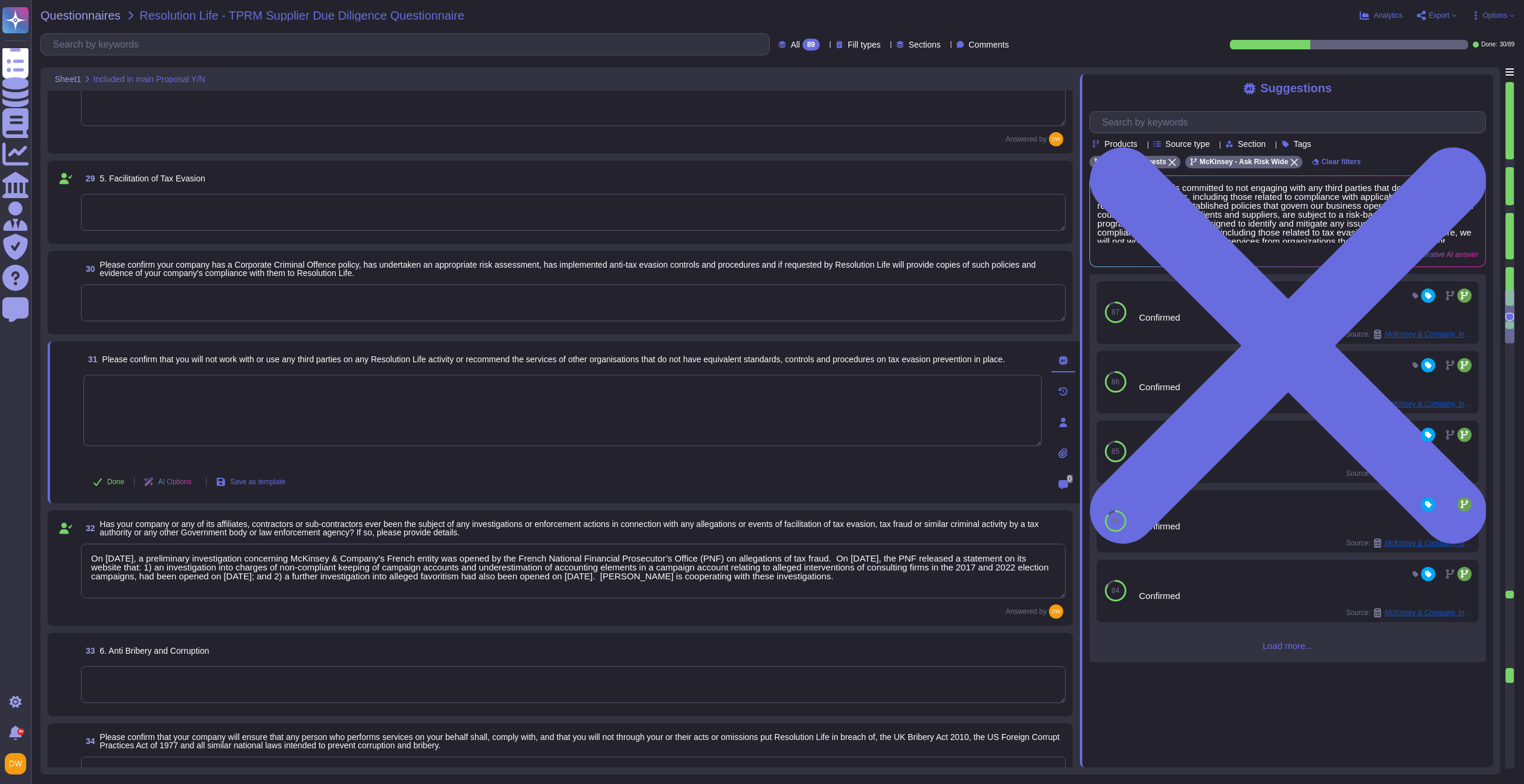
click at [382, 309] on textarea at bounding box center [573, 302] width 984 height 37
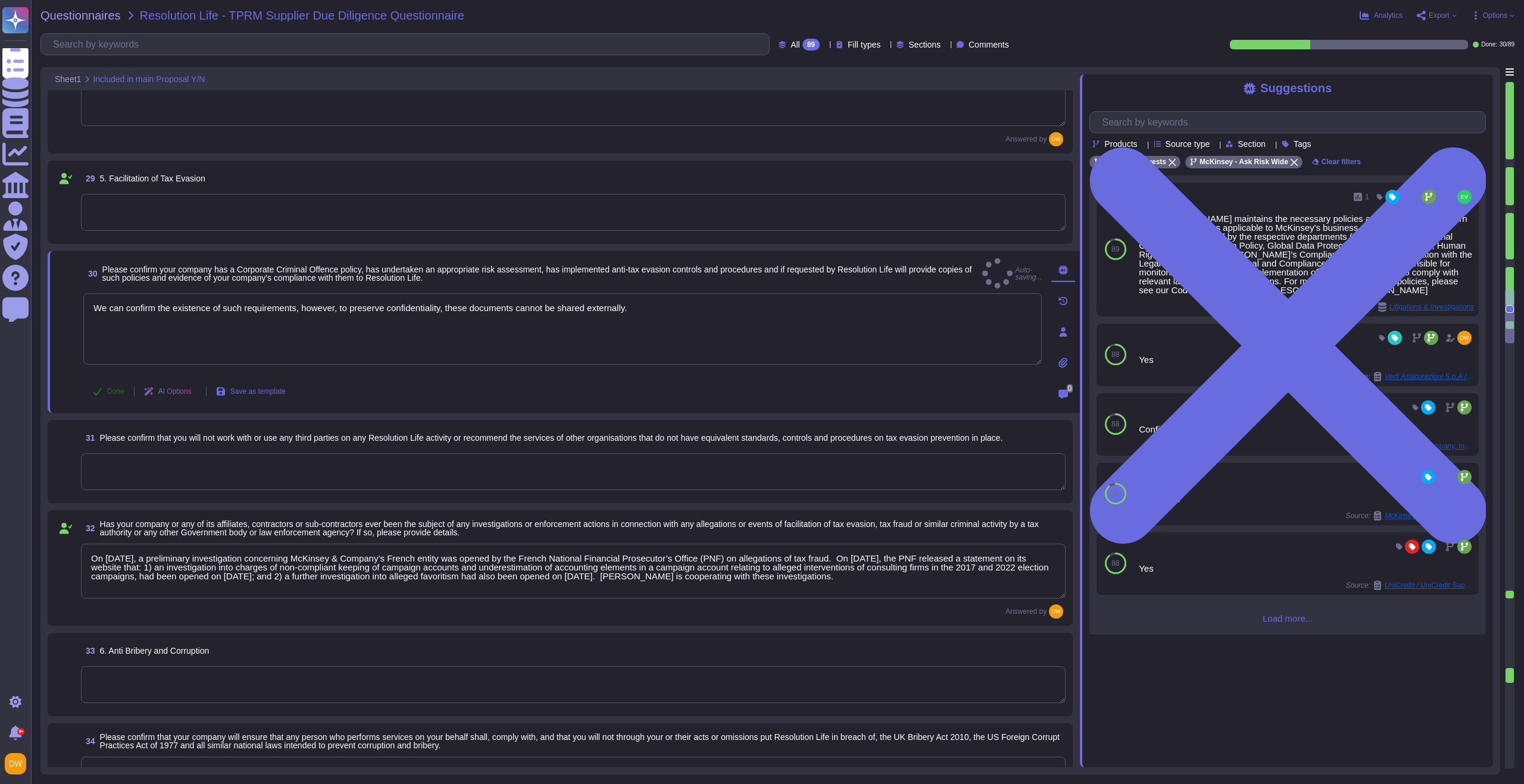
type textarea "We can confirm the existence of such requirements, however, to preserve confide…"
click at [106, 392] on button "Done" at bounding box center [109, 391] width 51 height 24
click at [139, 457] on textarea at bounding box center [573, 472] width 984 height 37
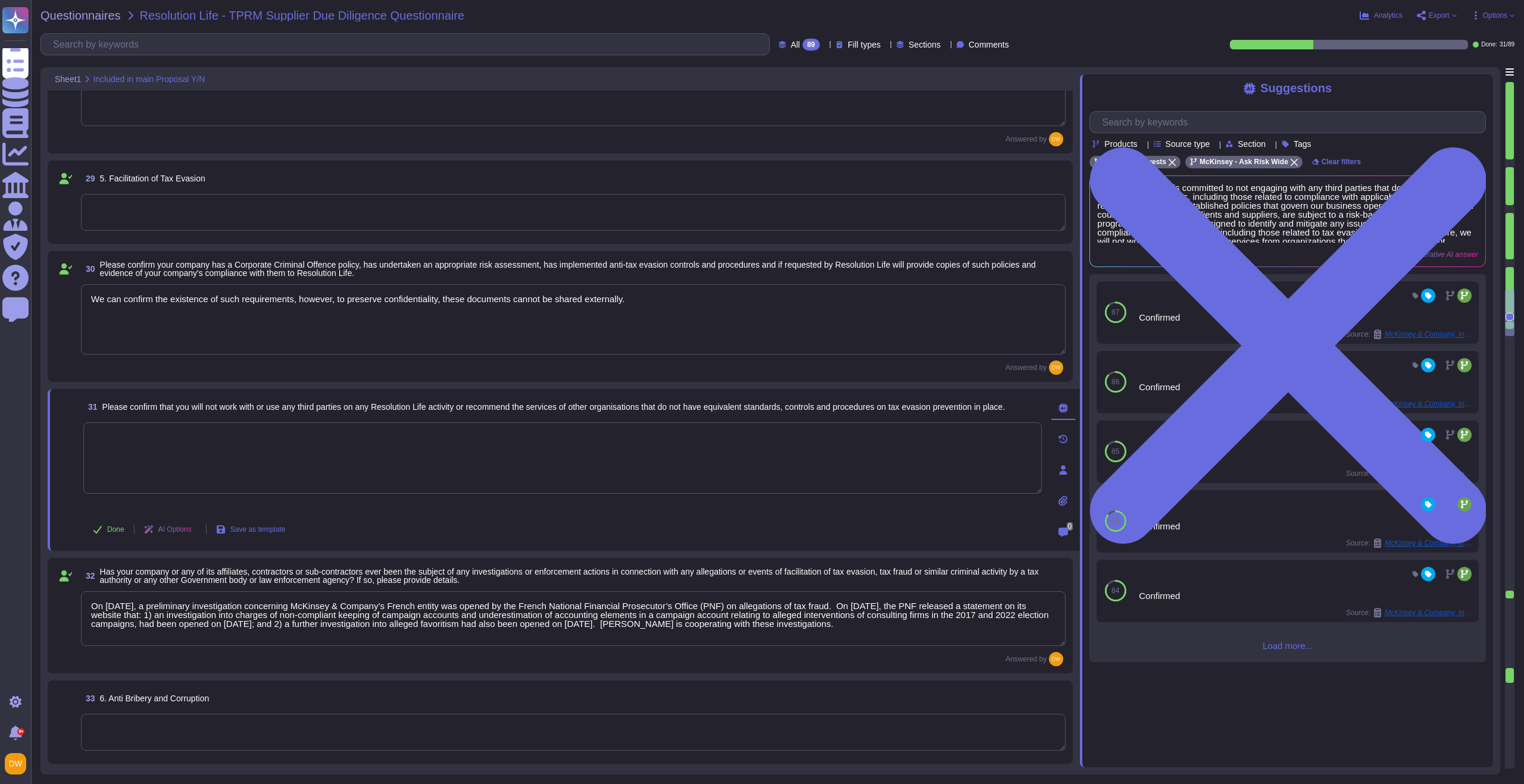
click at [246, 475] on textarea at bounding box center [563, 458] width 959 height 71
paste textarea "We hold our suppliers to the same high standards of social responsibility that …"
click at [113, 535] on button "Done" at bounding box center [109, 529] width 51 height 24
type textarea "We hold our suppliers to the same high standards of social responsibility that …"
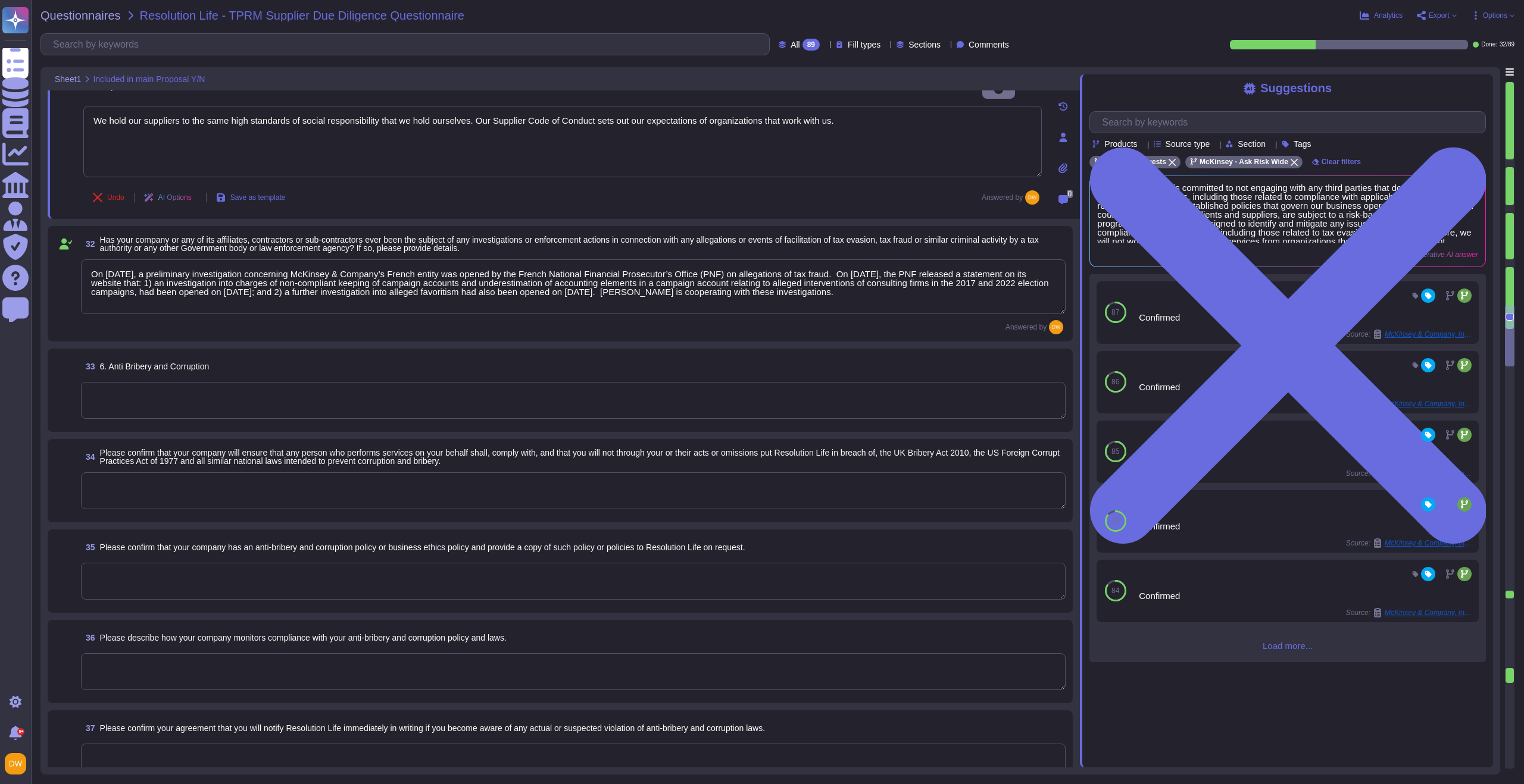
scroll to position [3091, 0]
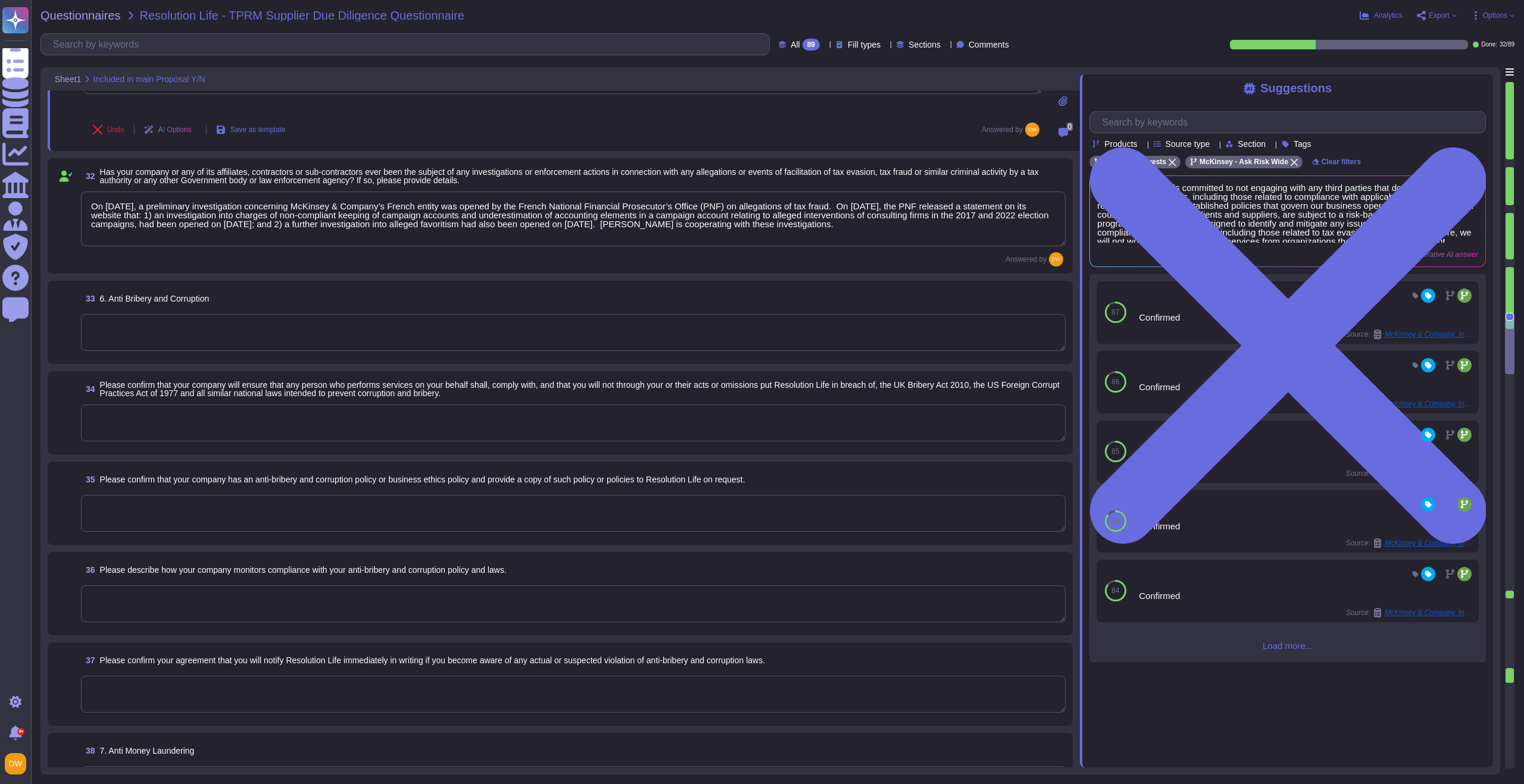
click at [196, 322] on textarea at bounding box center [573, 333] width 984 height 37
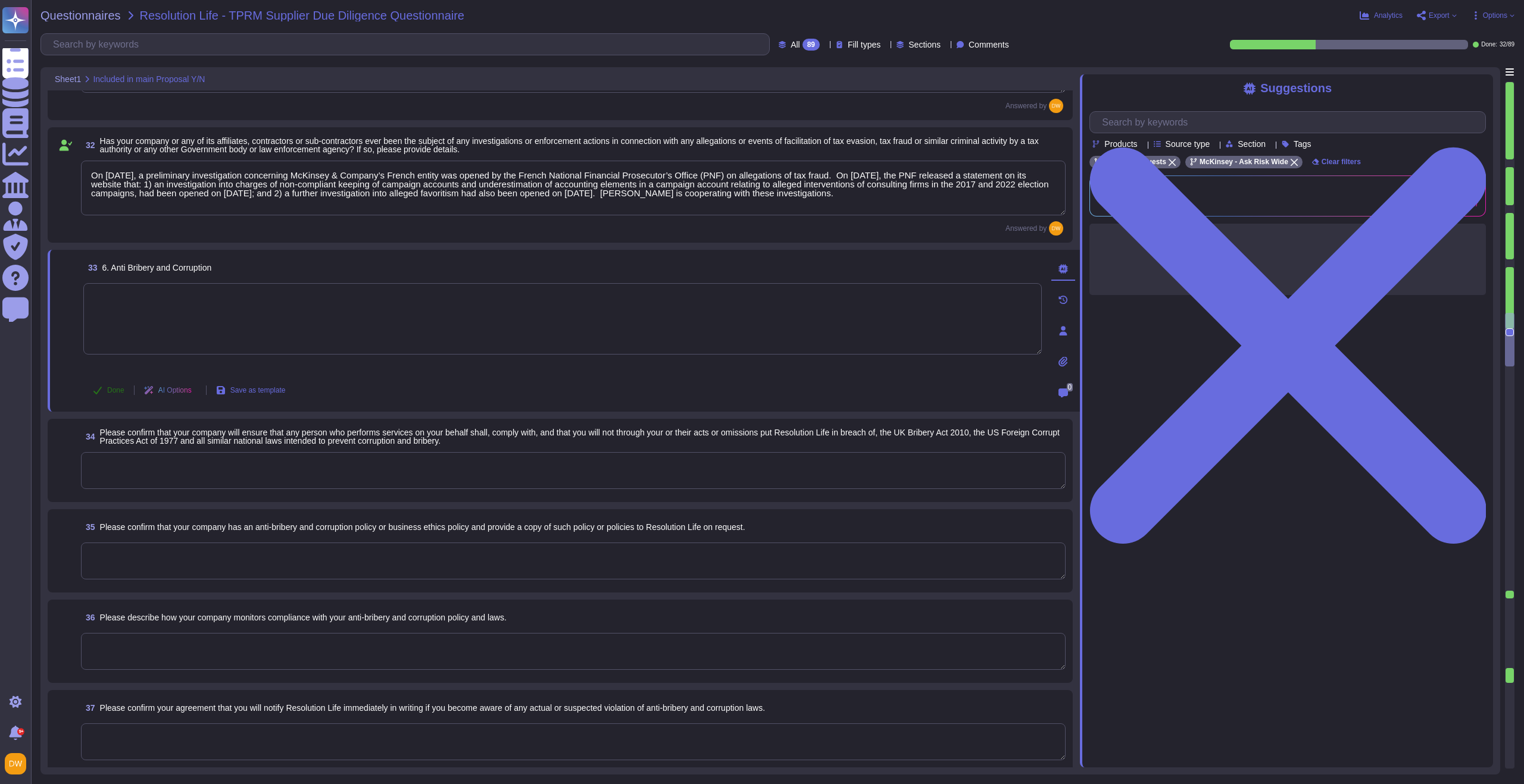
click at [95, 386] on icon at bounding box center [97, 390] width 10 height 10
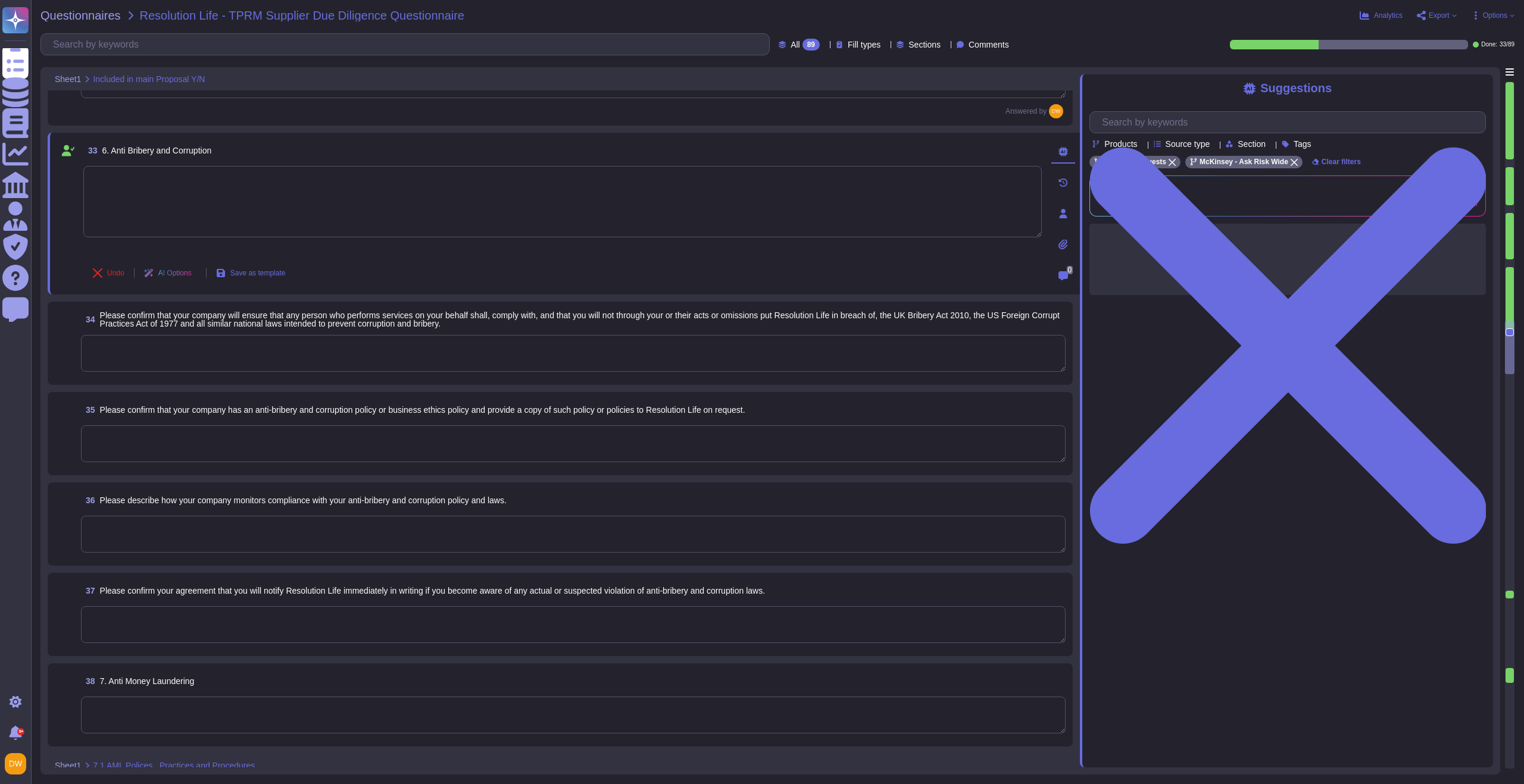
click at [156, 350] on textarea at bounding box center [573, 353] width 984 height 37
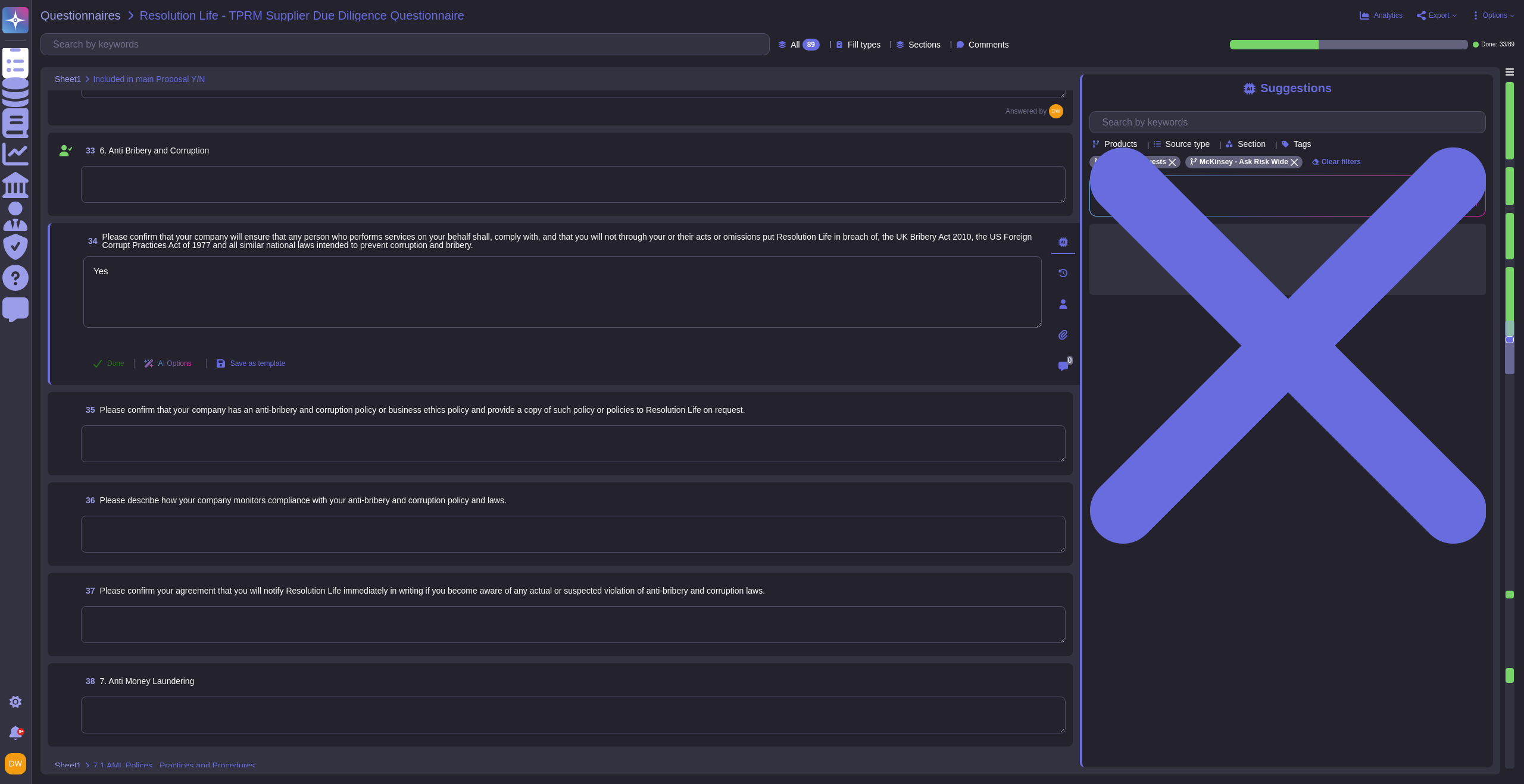
type textarea "Yes"
click at [121, 373] on button "Done" at bounding box center [109, 363] width 51 height 24
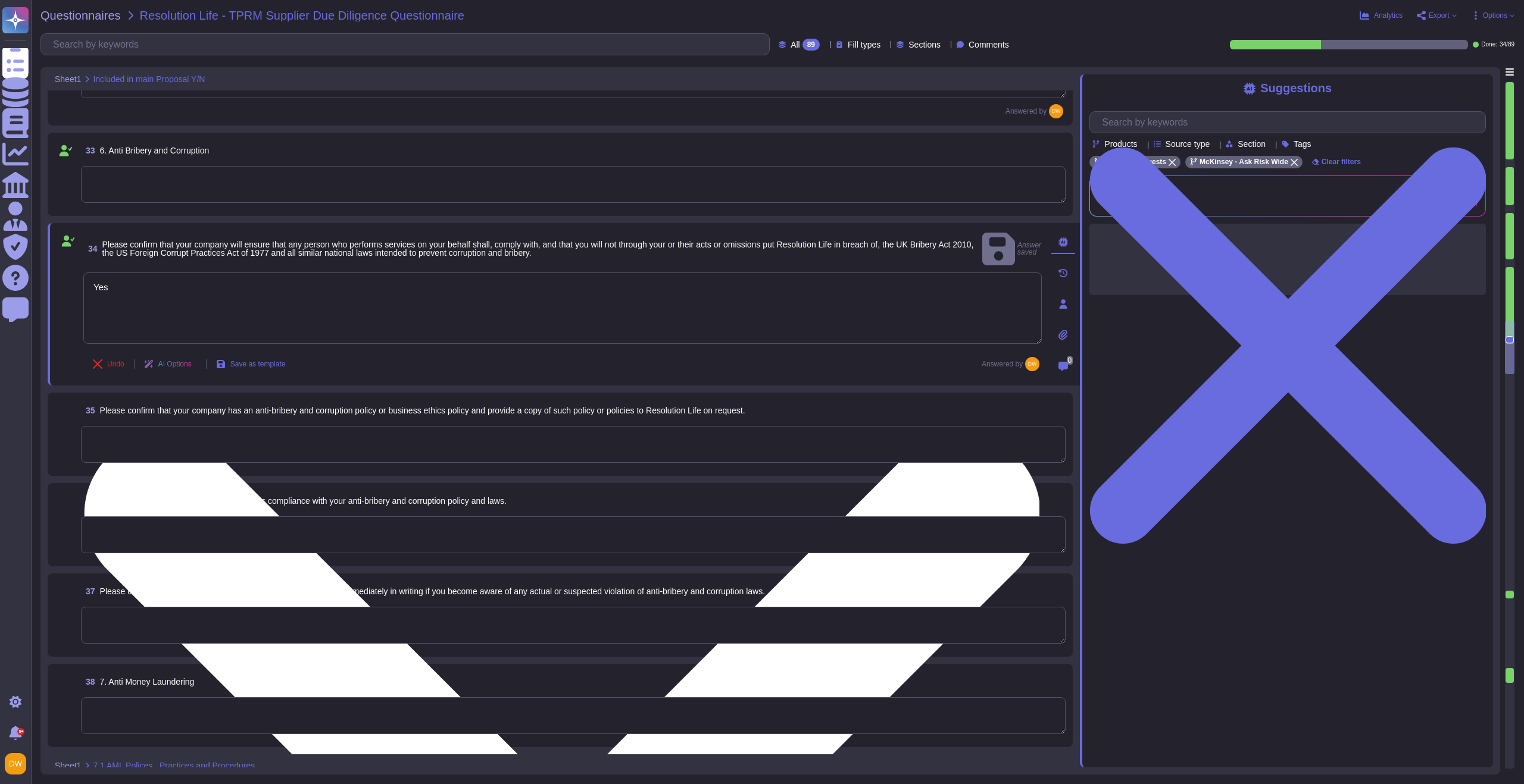
scroll to position [3239, 0]
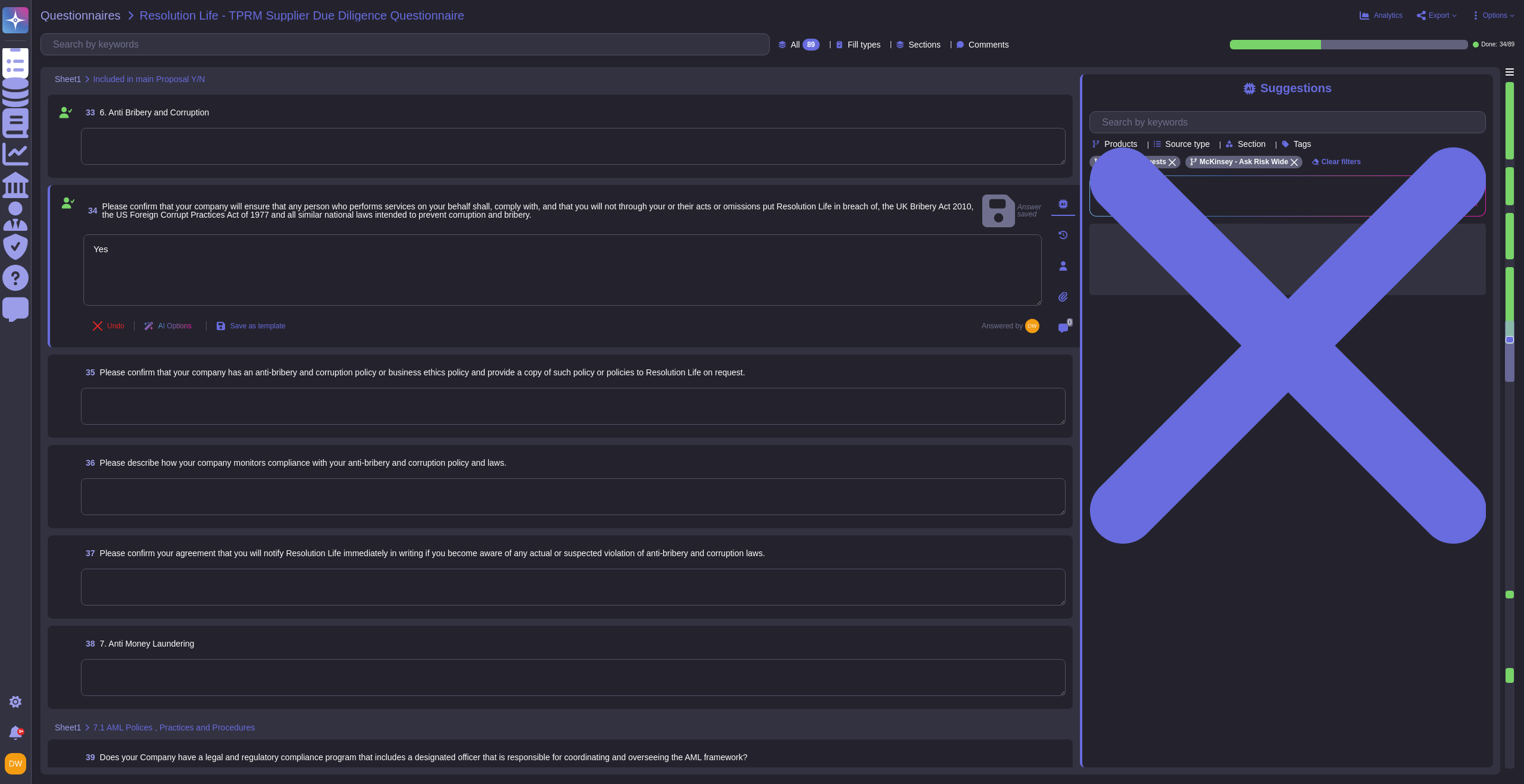
click at [203, 388] on textarea at bounding box center [573, 406] width 984 height 37
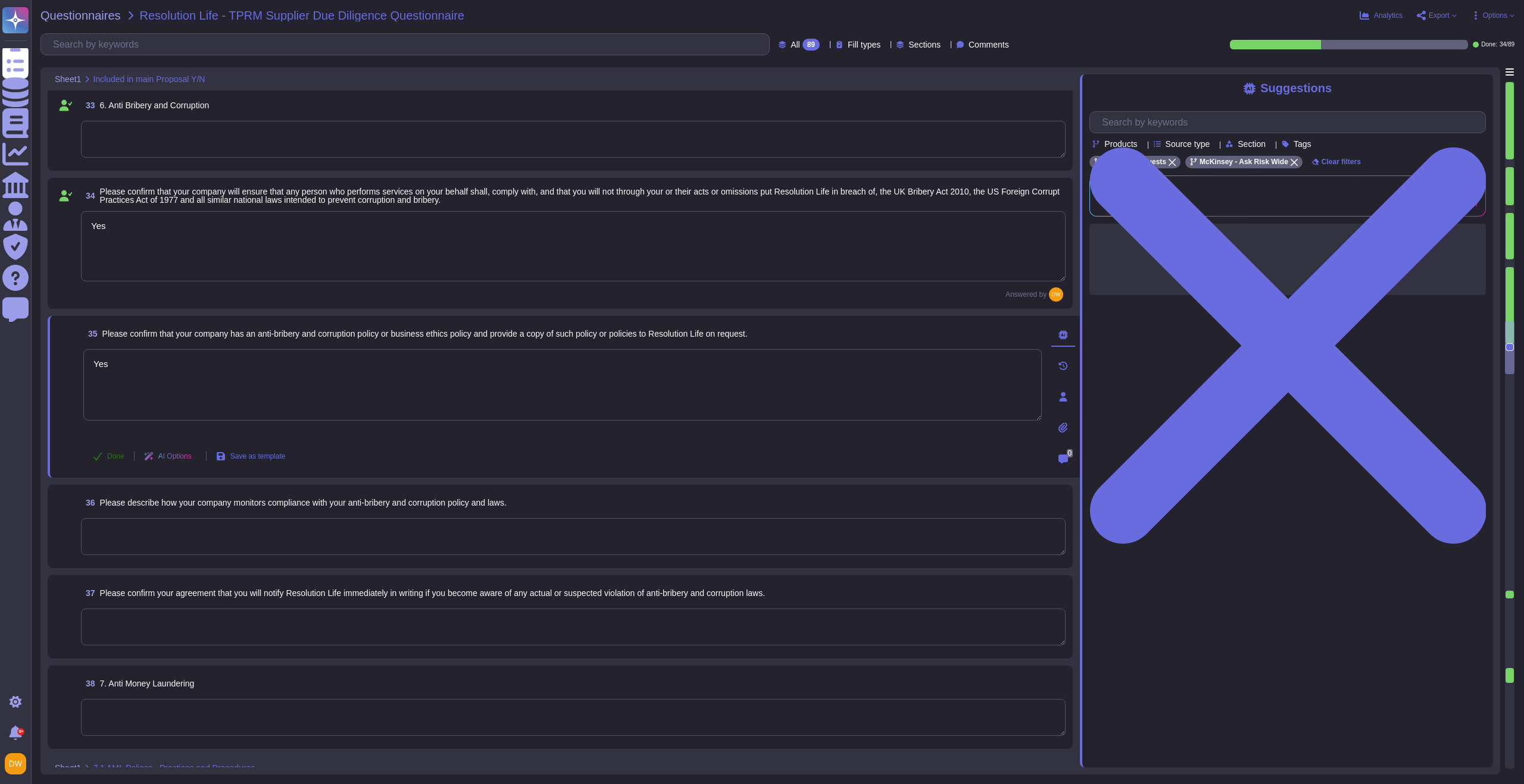
type textarea "Yes"
click at [122, 455] on span "Done" at bounding box center [116, 456] width 17 height 7
